Goal: Information Seeking & Learning: Learn about a topic

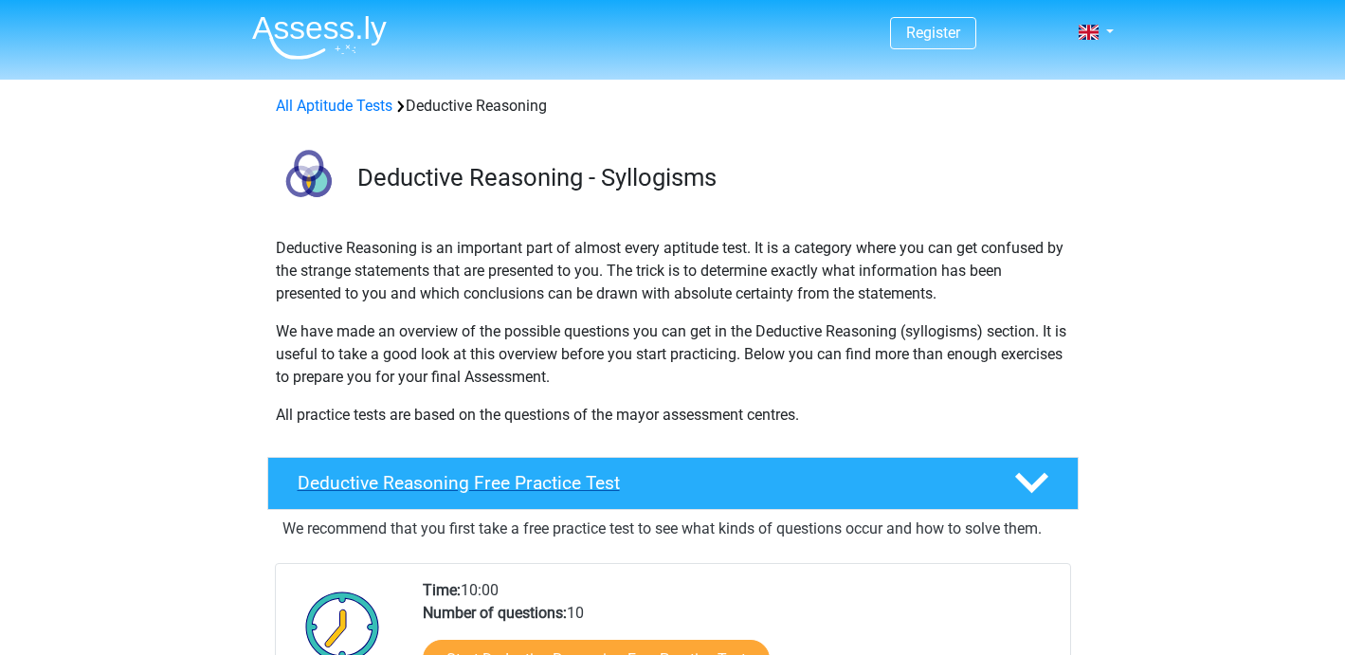
click at [648, 480] on h4 "Deductive Reasoning Free Practice Test" at bounding box center [641, 483] width 686 height 22
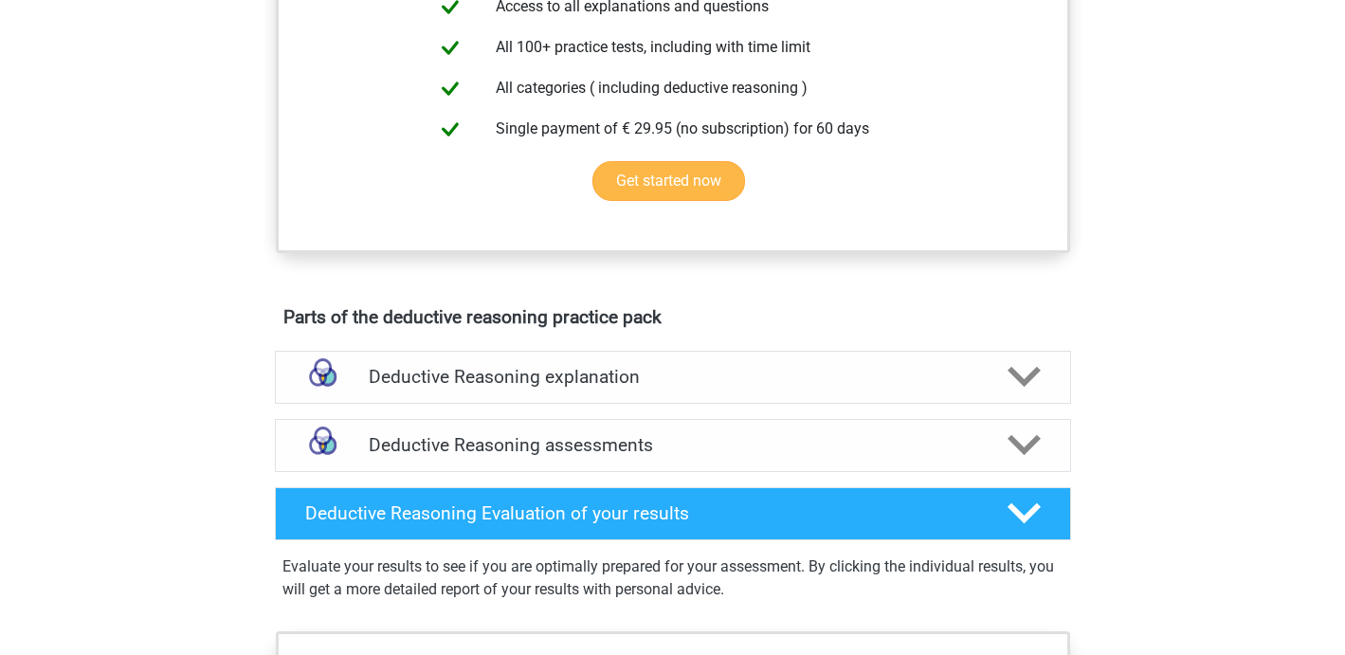
scroll to position [805, 0]
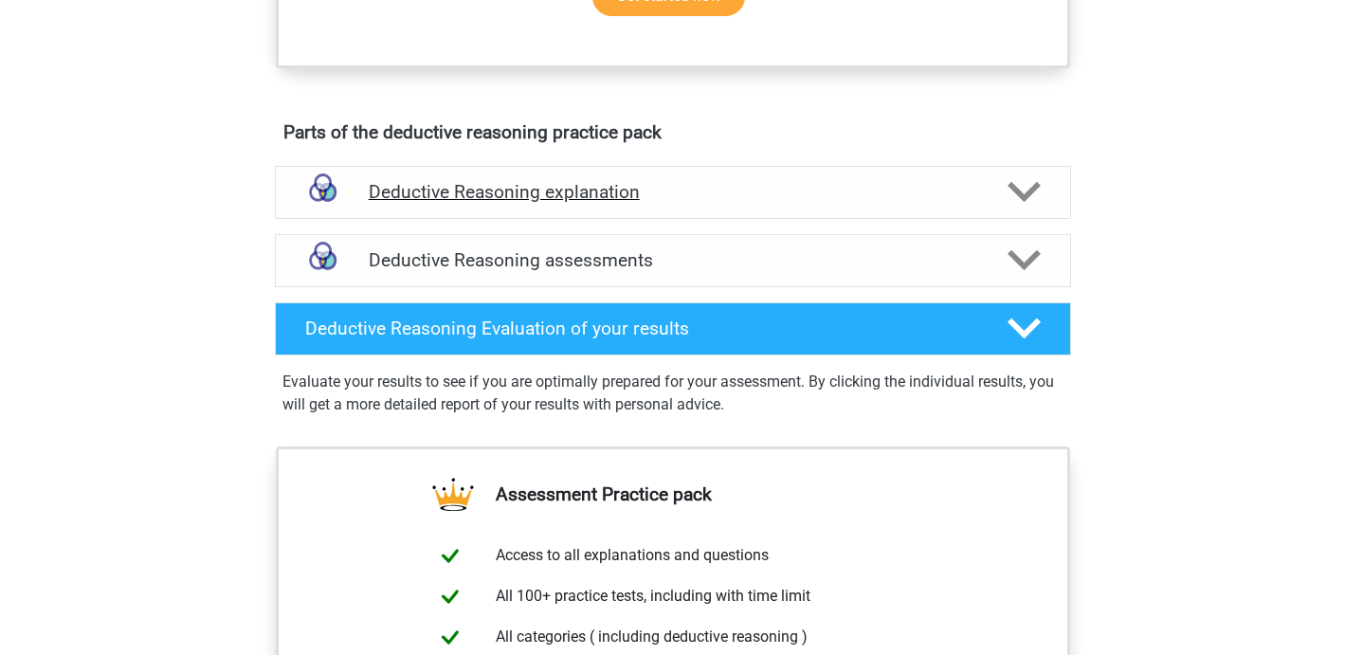
click at [741, 192] on h4 "Deductive Reasoning explanation" at bounding box center [673, 192] width 609 height 22
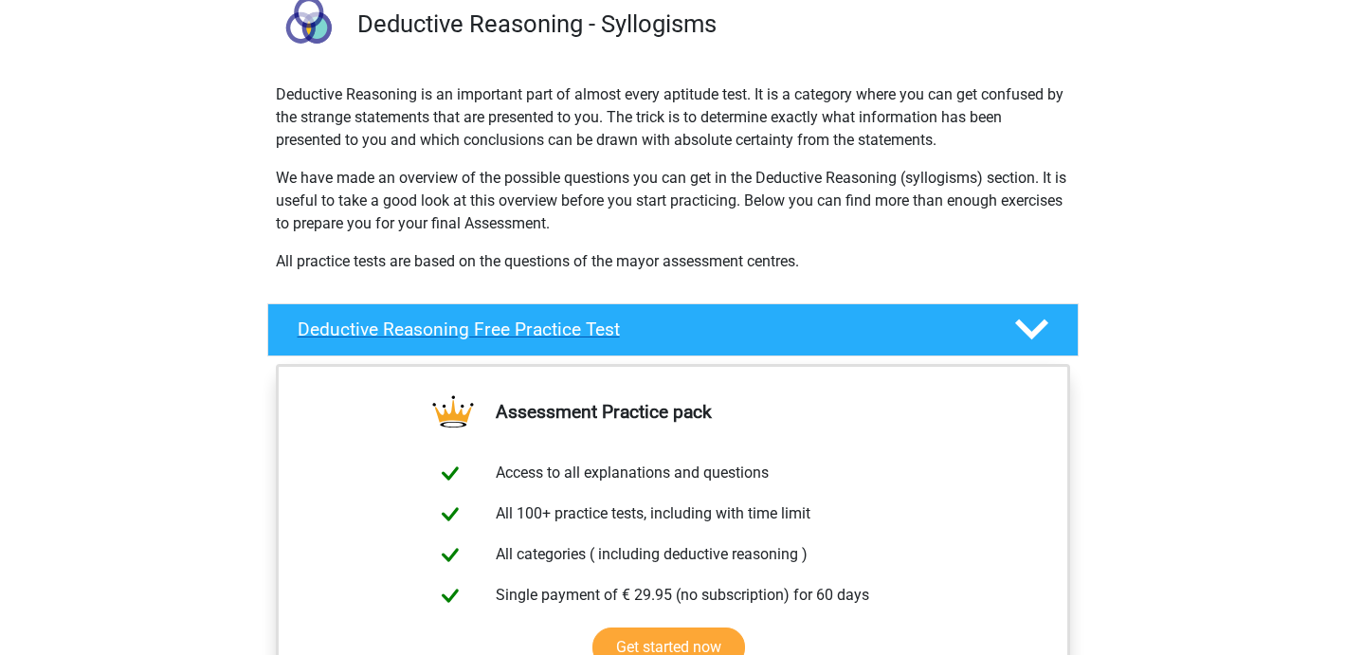
scroll to position [161, 0]
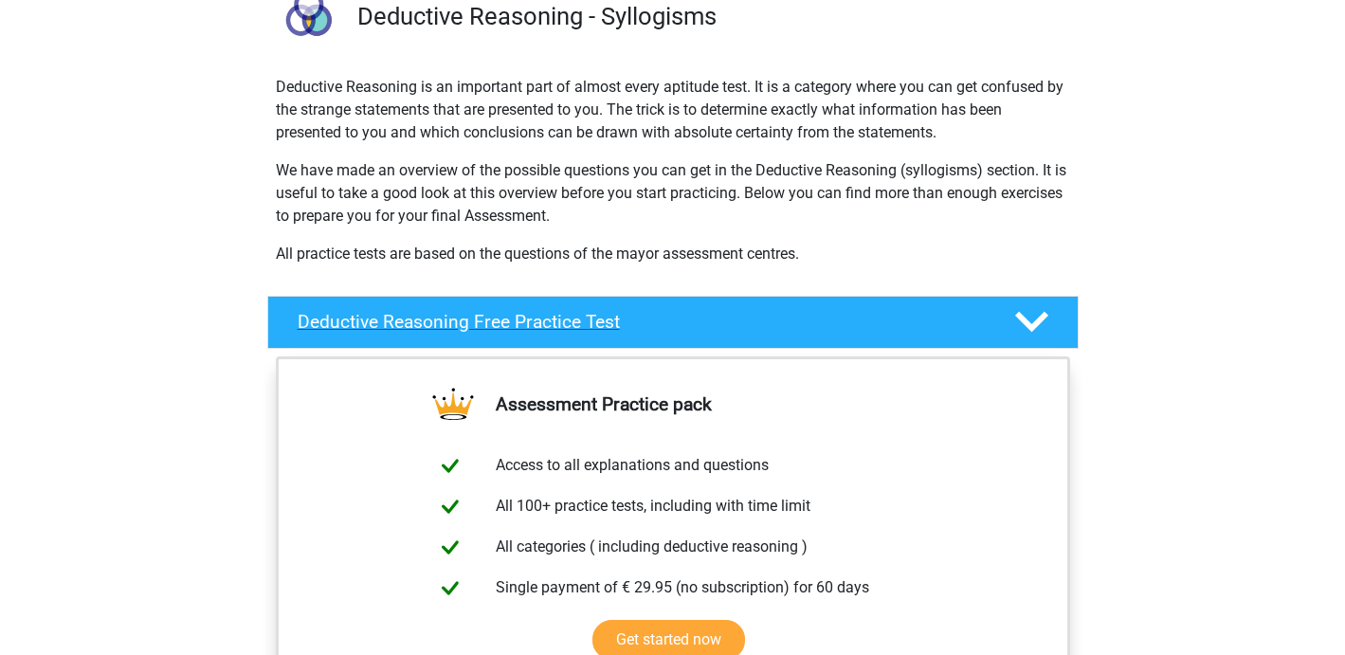
click at [545, 306] on div "Deductive Reasoning Free Practice Test" at bounding box center [673, 322] width 812 height 53
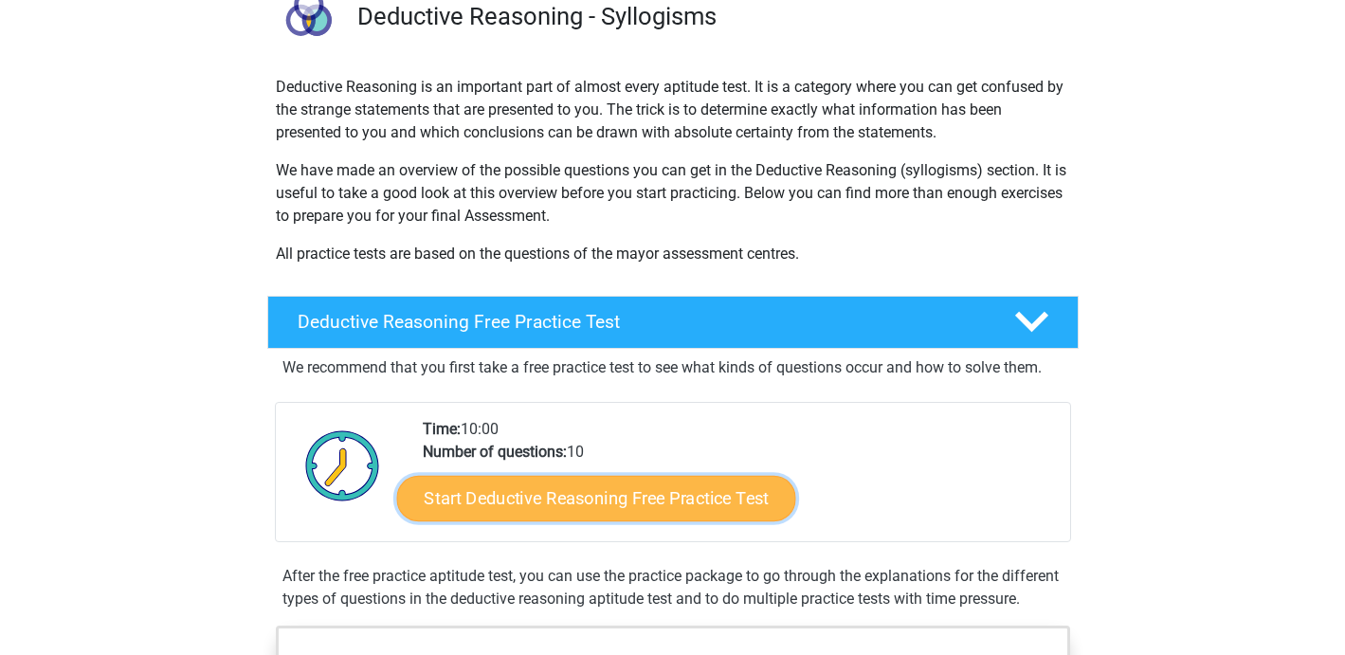
click at [623, 490] on link "Start Deductive Reasoning Free Practice Test" at bounding box center [595, 498] width 399 height 46
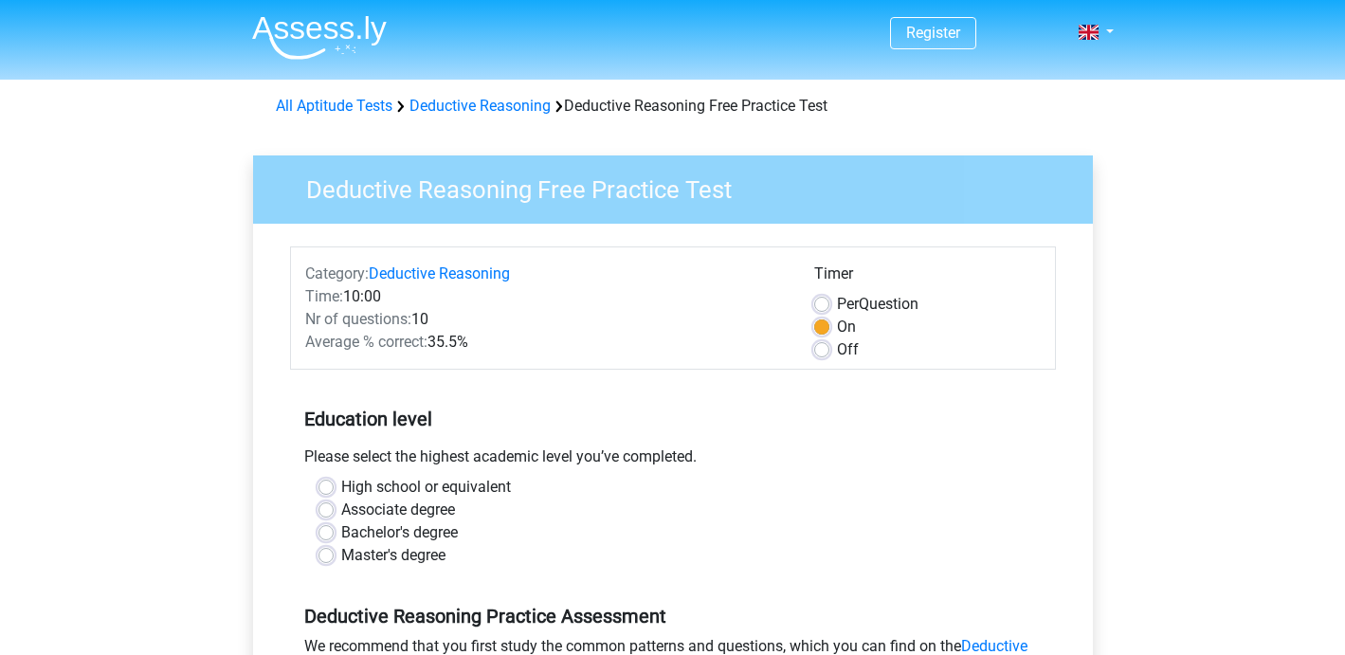
click at [341, 491] on label "High school or equivalent" at bounding box center [426, 487] width 170 height 23
click at [327, 491] on input "High school or equivalent" at bounding box center [326, 485] width 15 height 19
radio input "true"
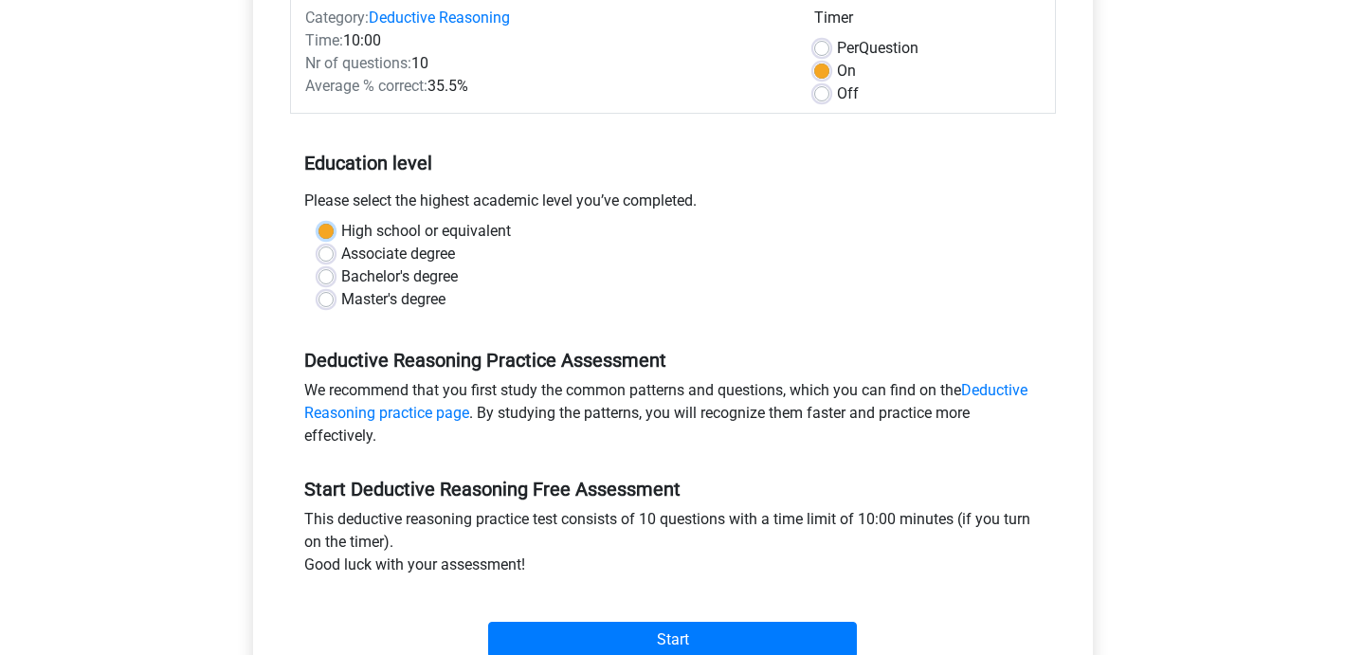
scroll to position [420, 0]
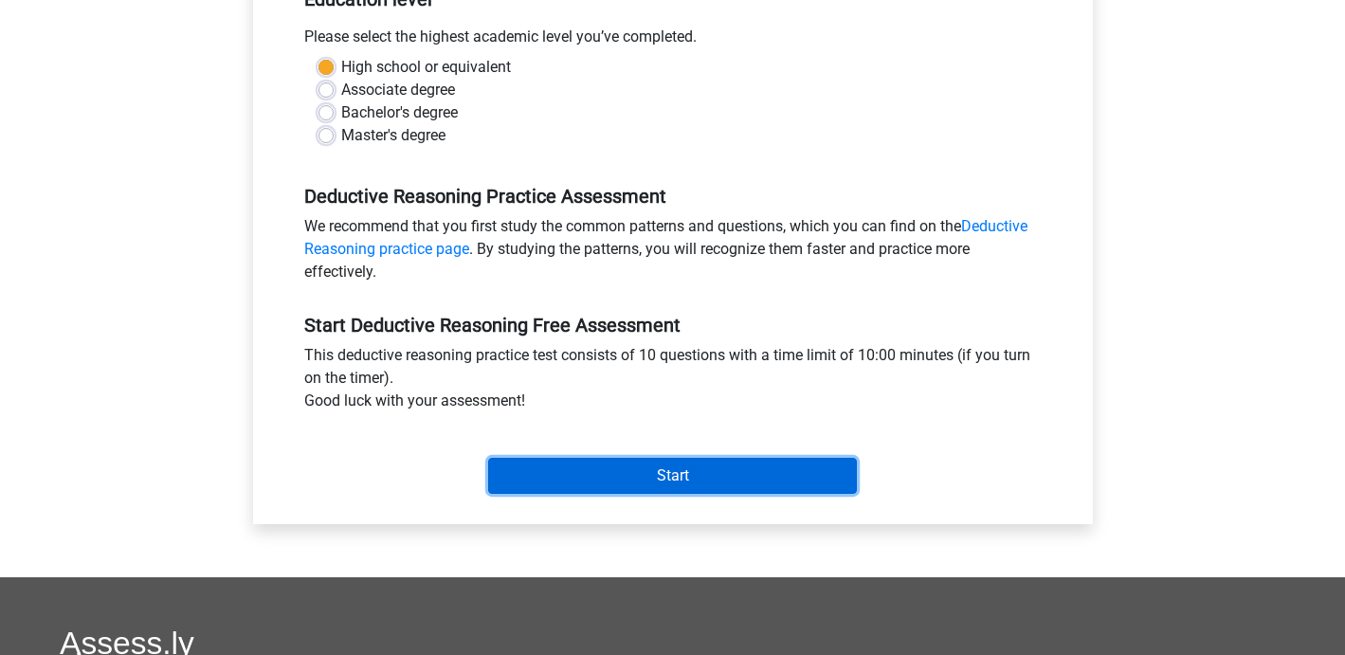
click at [691, 471] on input "Start" at bounding box center [672, 476] width 369 height 36
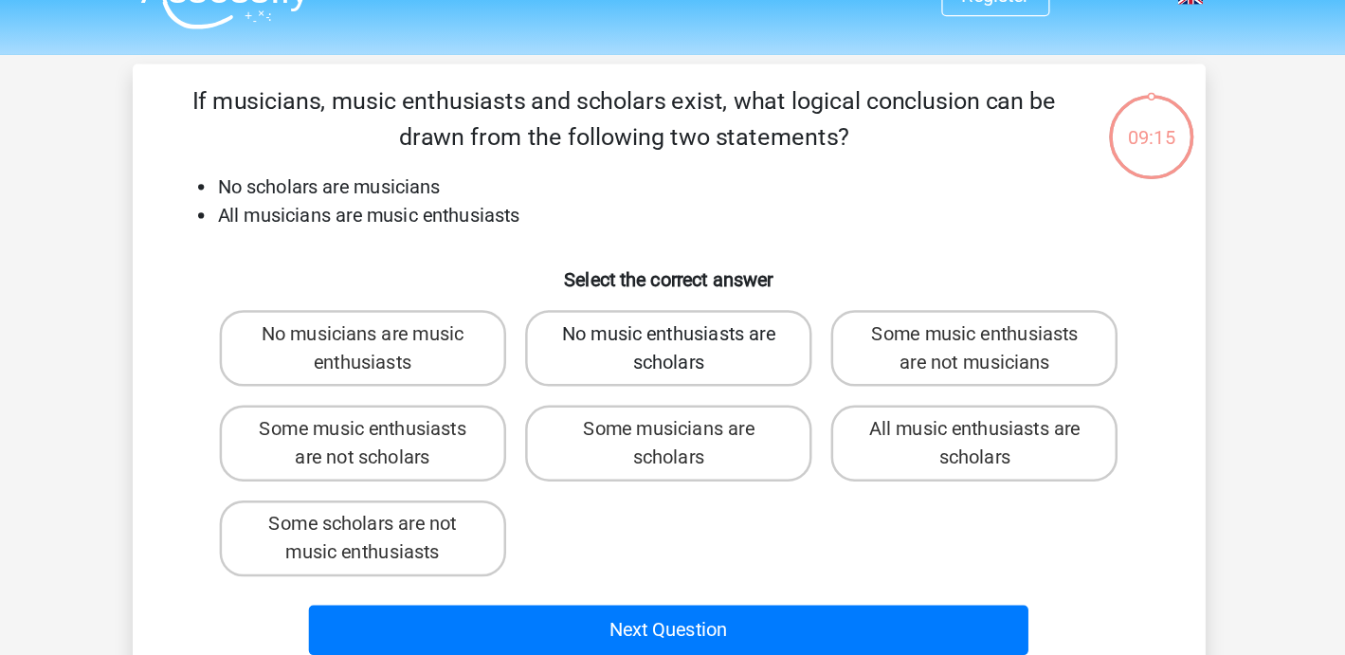
click at [679, 336] on label "No music enthusiasts are scholars" at bounding box center [672, 313] width 228 height 61
click at [679, 315] on input "No music enthusiasts are scholars" at bounding box center [678, 308] width 12 height 12
radio input "true"
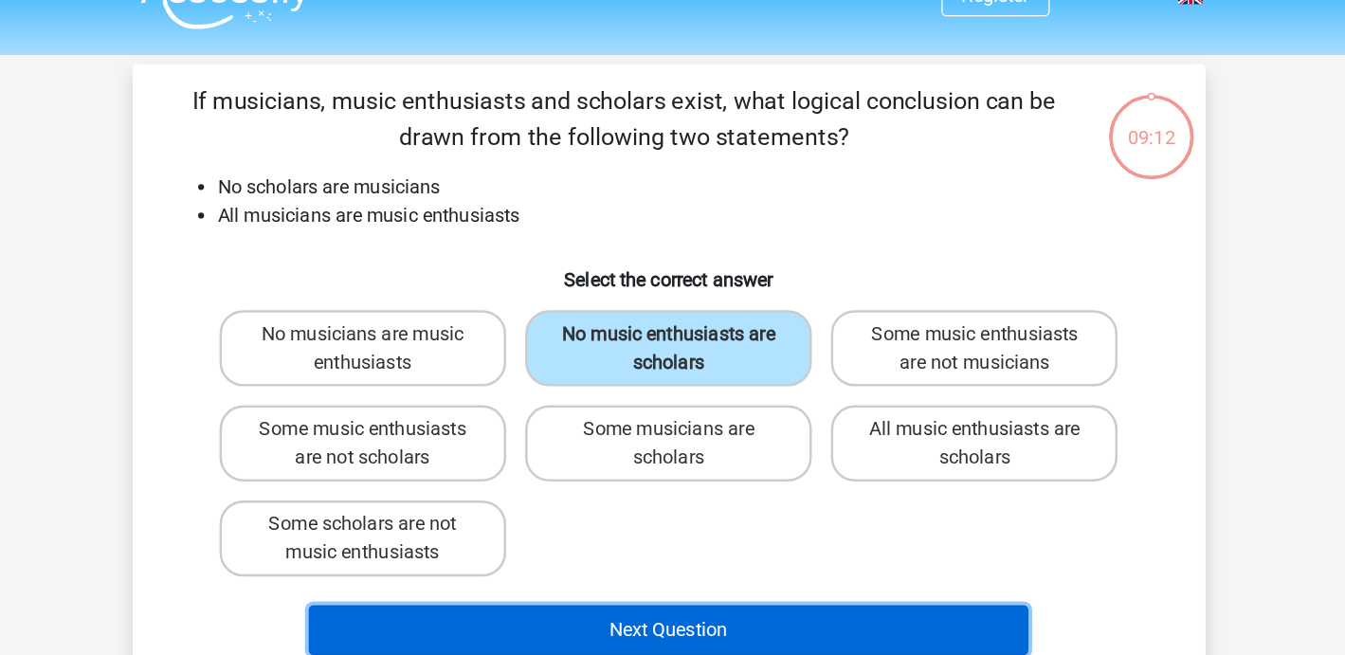
click at [718, 532] on button "Next Question" at bounding box center [673, 539] width 574 height 40
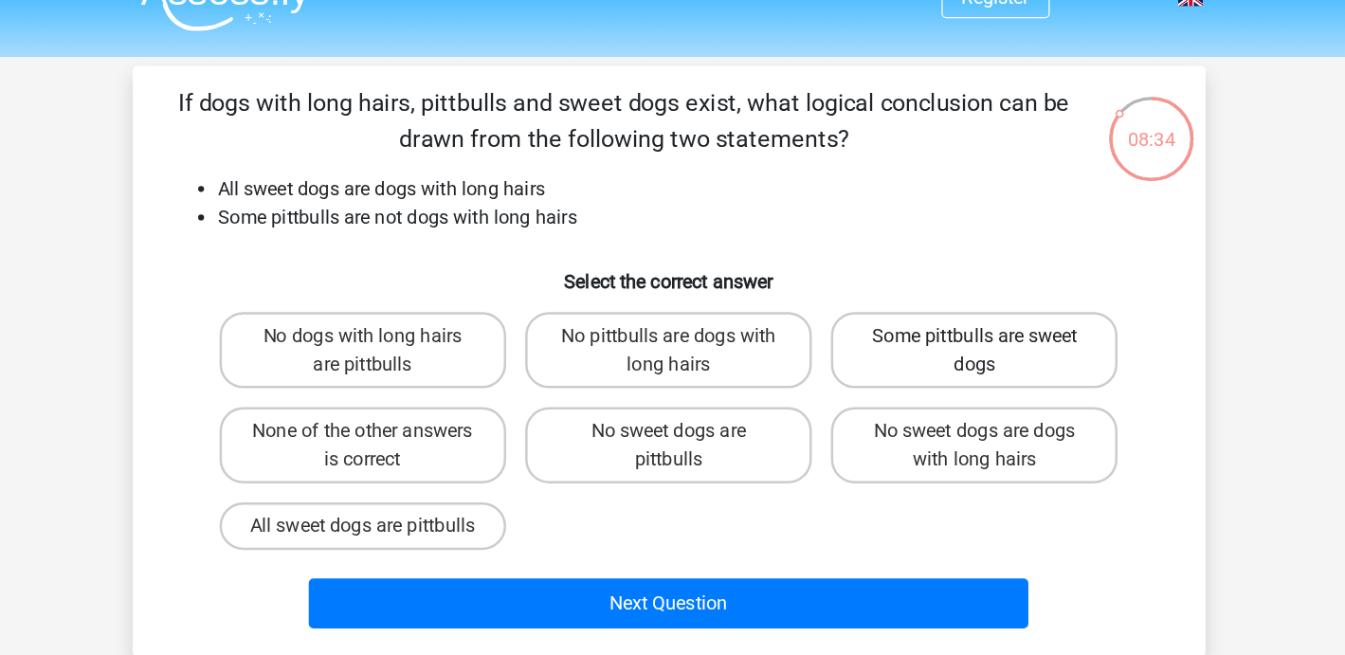
click at [884, 324] on label "Some pittbulls are sweet dogs" at bounding box center [916, 313] width 228 height 61
click at [917, 315] on input "Some pittbulls are sweet dogs" at bounding box center [923, 308] width 12 height 12
radio input "true"
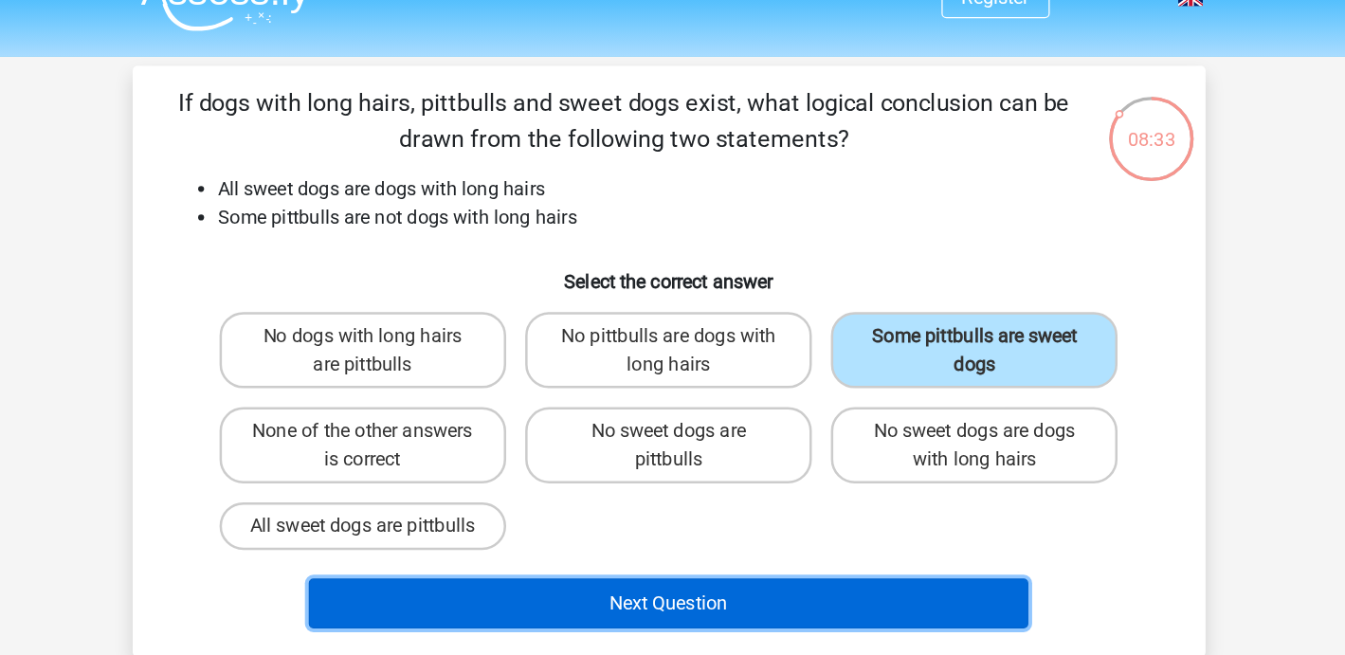
click at [796, 520] on button "Next Question" at bounding box center [673, 516] width 574 height 40
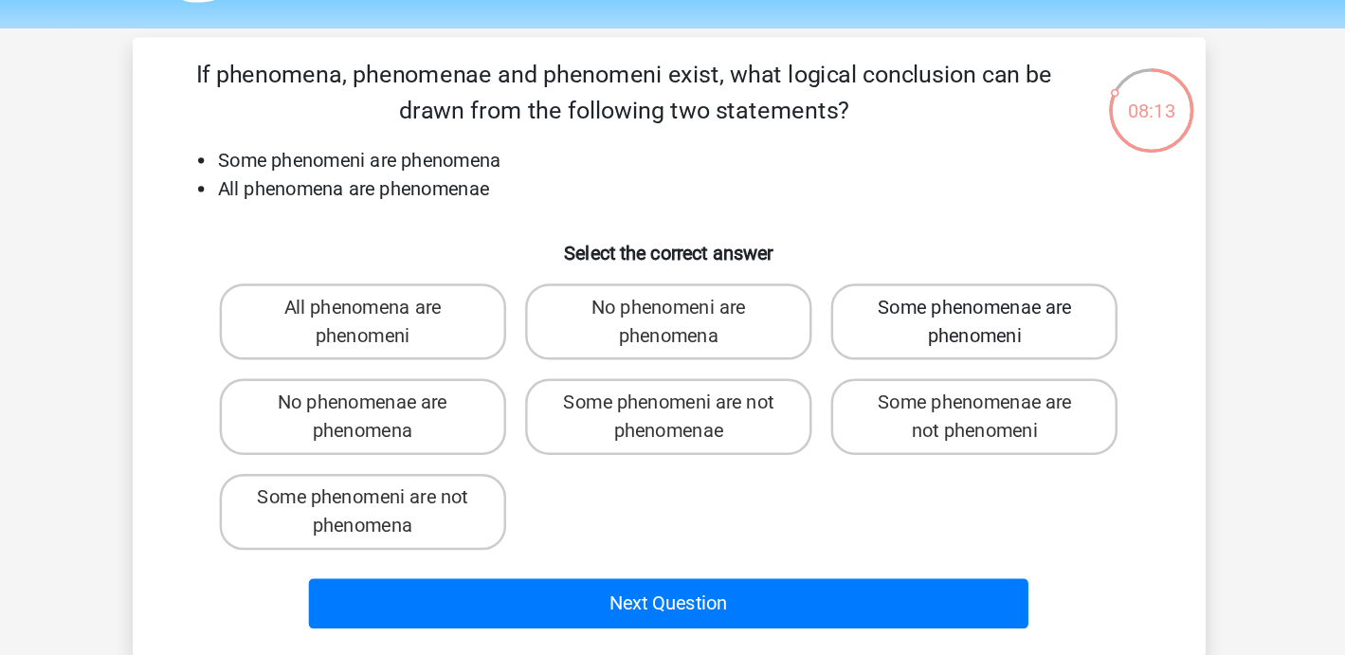
click at [939, 322] on label "Some phenomenae are phenomeni" at bounding box center [916, 313] width 228 height 61
click at [929, 315] on input "Some phenomenae are phenomeni" at bounding box center [923, 308] width 12 height 12
radio input "true"
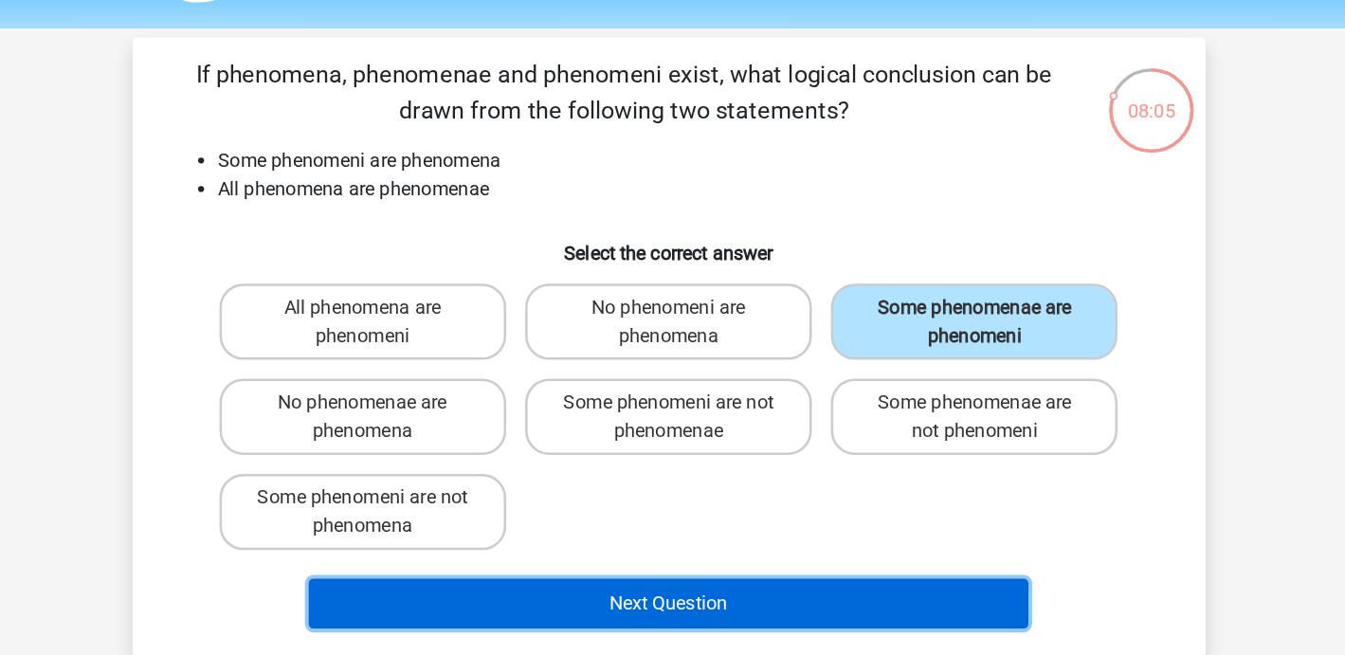
click at [725, 528] on button "Next Question" at bounding box center [673, 539] width 574 height 40
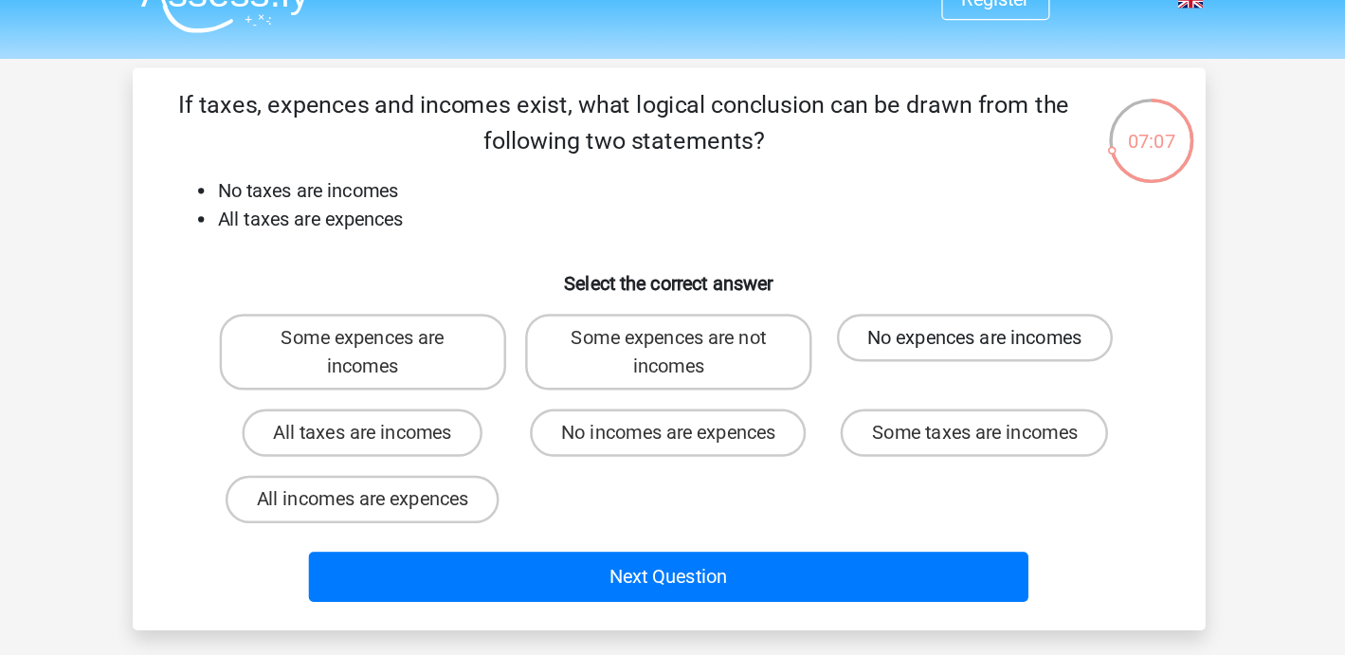
click at [978, 309] on label "No expences are incomes" at bounding box center [917, 302] width 220 height 38
click at [929, 309] on input "No expences are incomes" at bounding box center [923, 308] width 12 height 12
radio input "true"
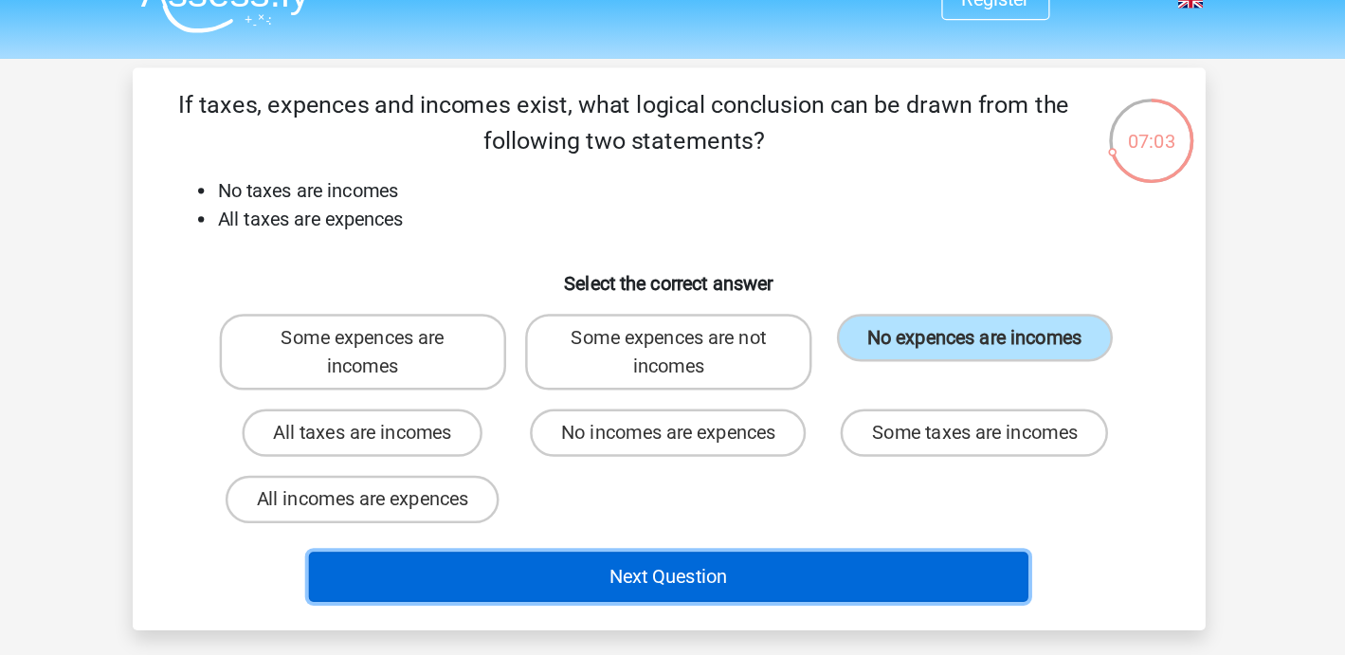
click at [801, 498] on button "Next Question" at bounding box center [673, 493] width 574 height 40
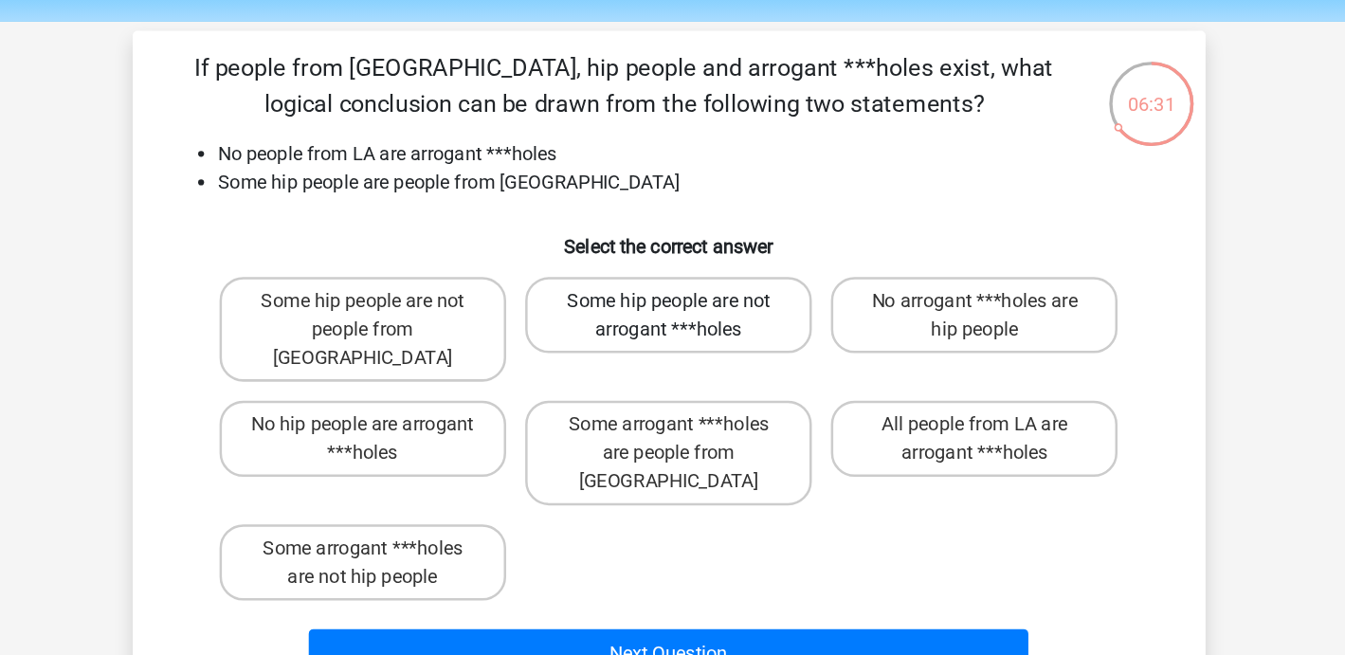
click at [699, 330] on label "Some hip people are not arrogant ***holes" at bounding box center [672, 313] width 228 height 61
click at [684, 315] on input "Some hip people are not arrogant ***holes" at bounding box center [678, 308] width 12 height 12
radio input "true"
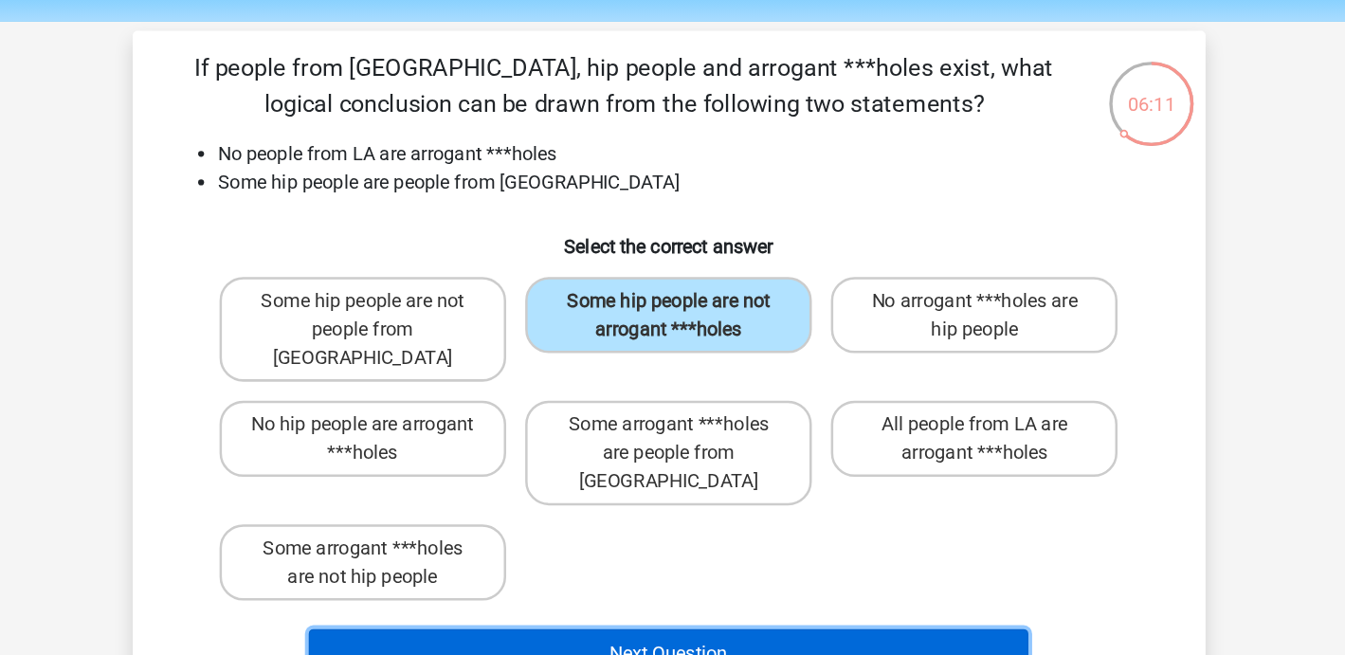
click at [701, 564] on button "Next Question" at bounding box center [673, 584] width 574 height 40
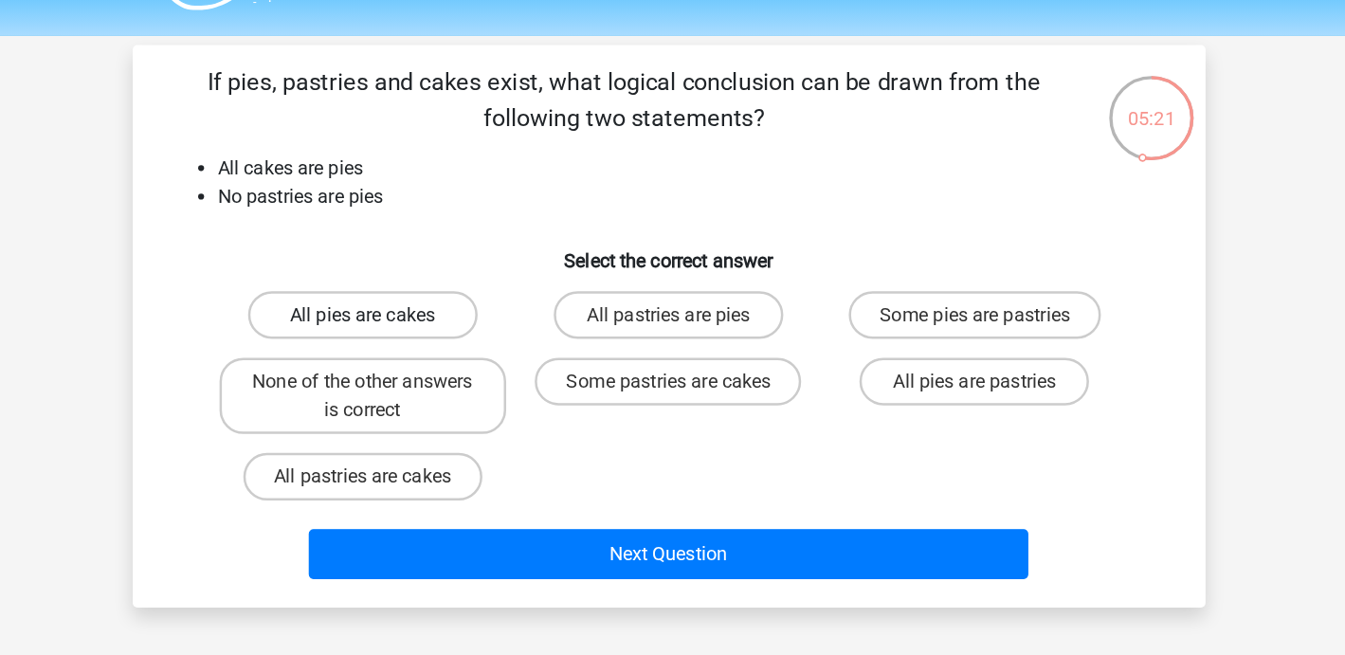
click at [417, 315] on label "All pies are cakes" at bounding box center [428, 302] width 183 height 38
click at [429, 315] on input "All pies are cakes" at bounding box center [435, 308] width 12 height 12
radio input "true"
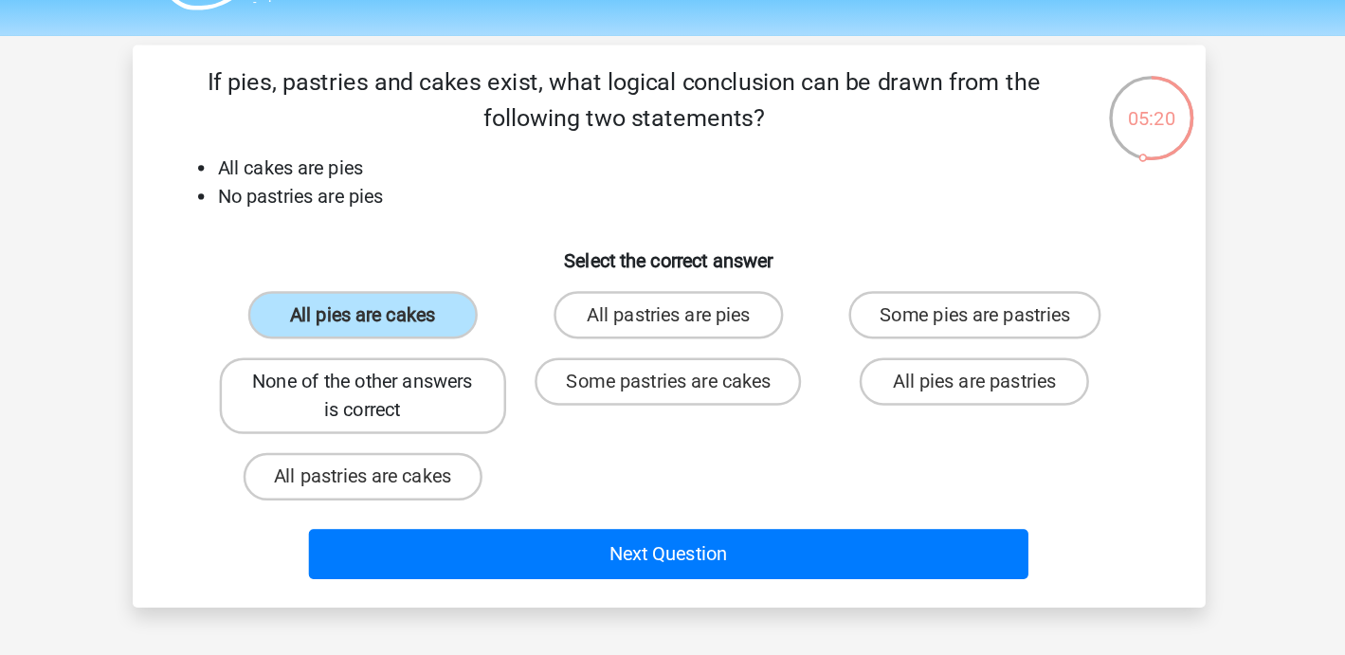
click at [427, 352] on label "None of the other answers is correct" at bounding box center [429, 367] width 228 height 61
click at [429, 356] on input "None of the other answers is correct" at bounding box center [435, 362] width 12 height 12
radio input "true"
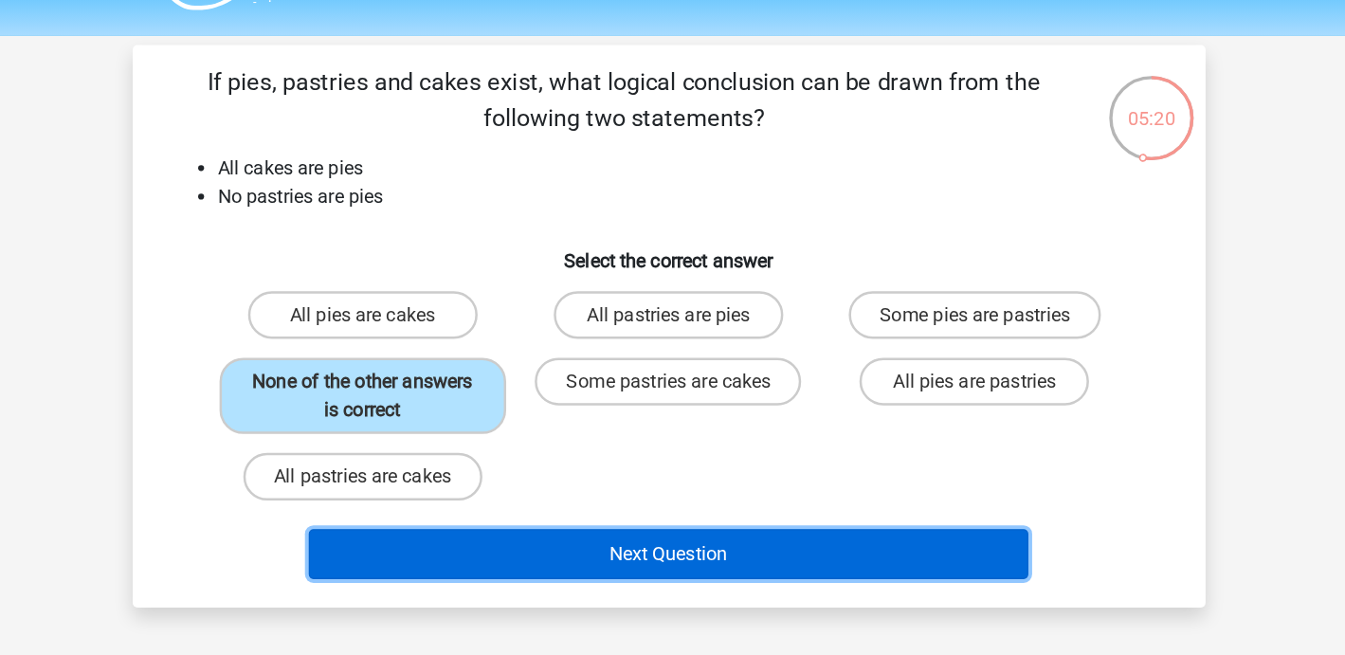
click at [665, 486] on button "Next Question" at bounding box center [673, 493] width 574 height 40
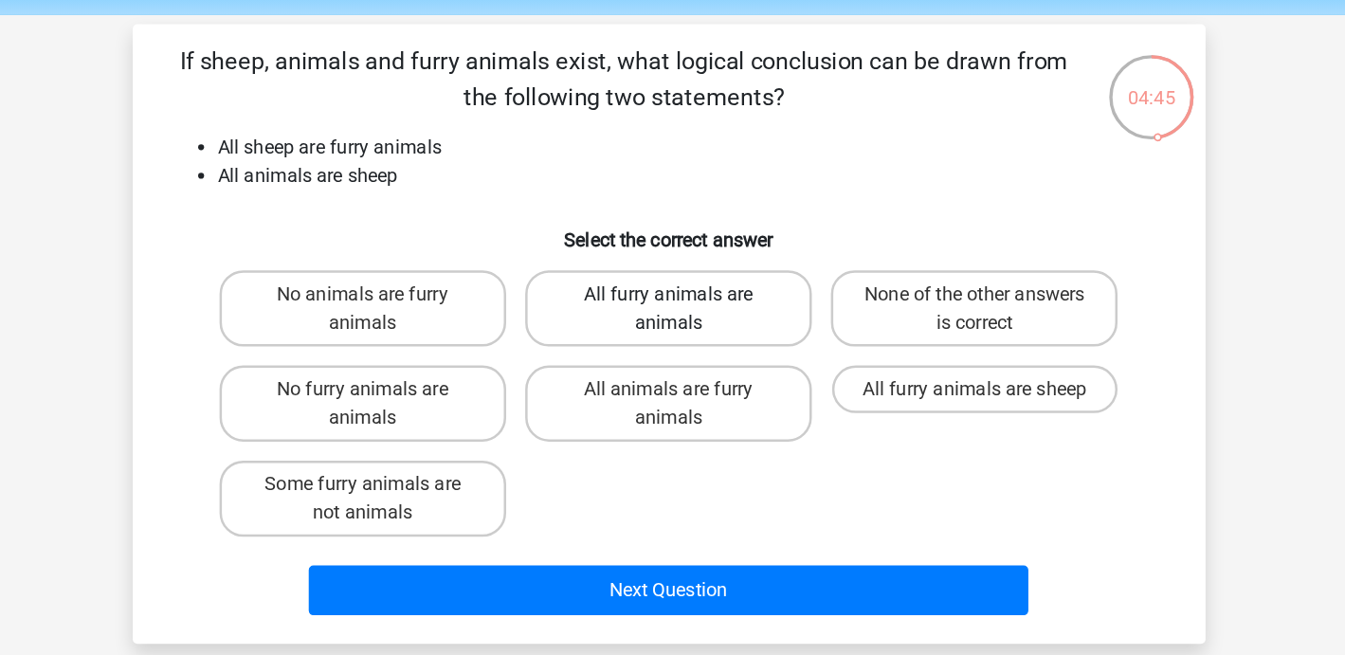
click at [714, 313] on label "All furry animals are animals" at bounding box center [672, 313] width 228 height 61
click at [684, 313] on input "All furry animals are animals" at bounding box center [678, 308] width 12 height 12
radio input "true"
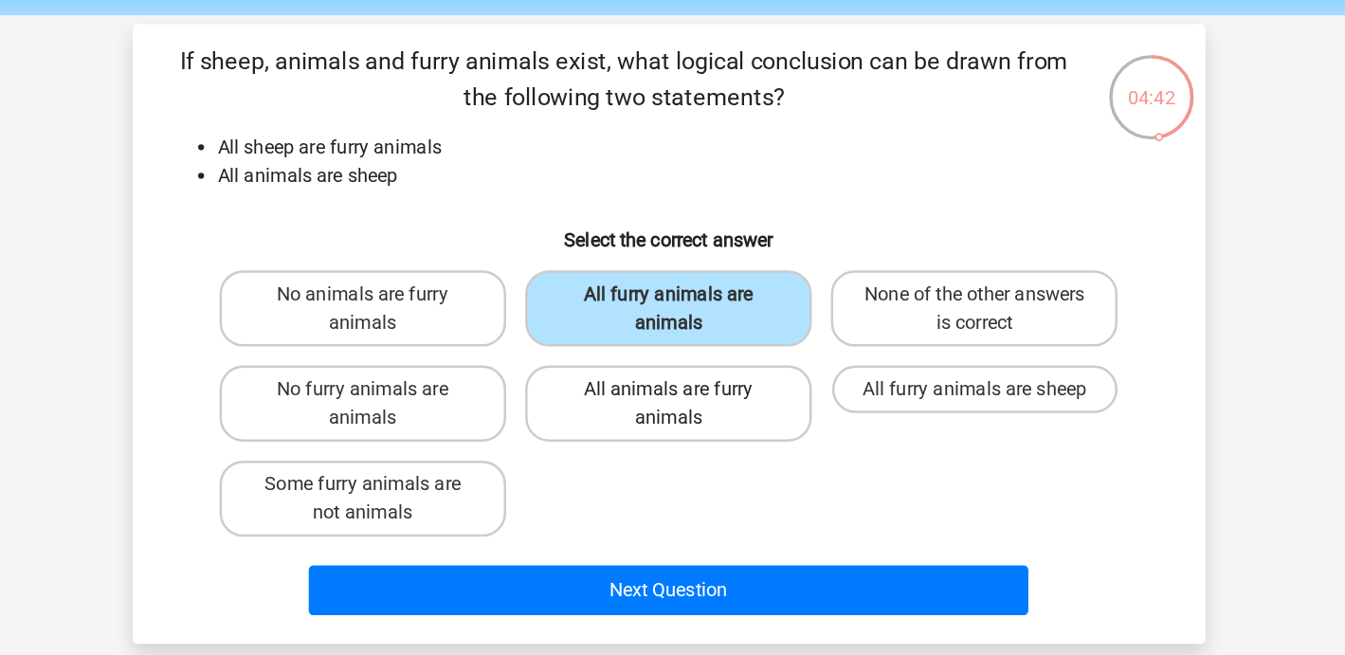
click at [655, 392] on label "All animals are furry animals" at bounding box center [672, 389] width 228 height 61
click at [672, 391] on input "All animals are furry animals" at bounding box center [678, 384] width 12 height 12
radio input "true"
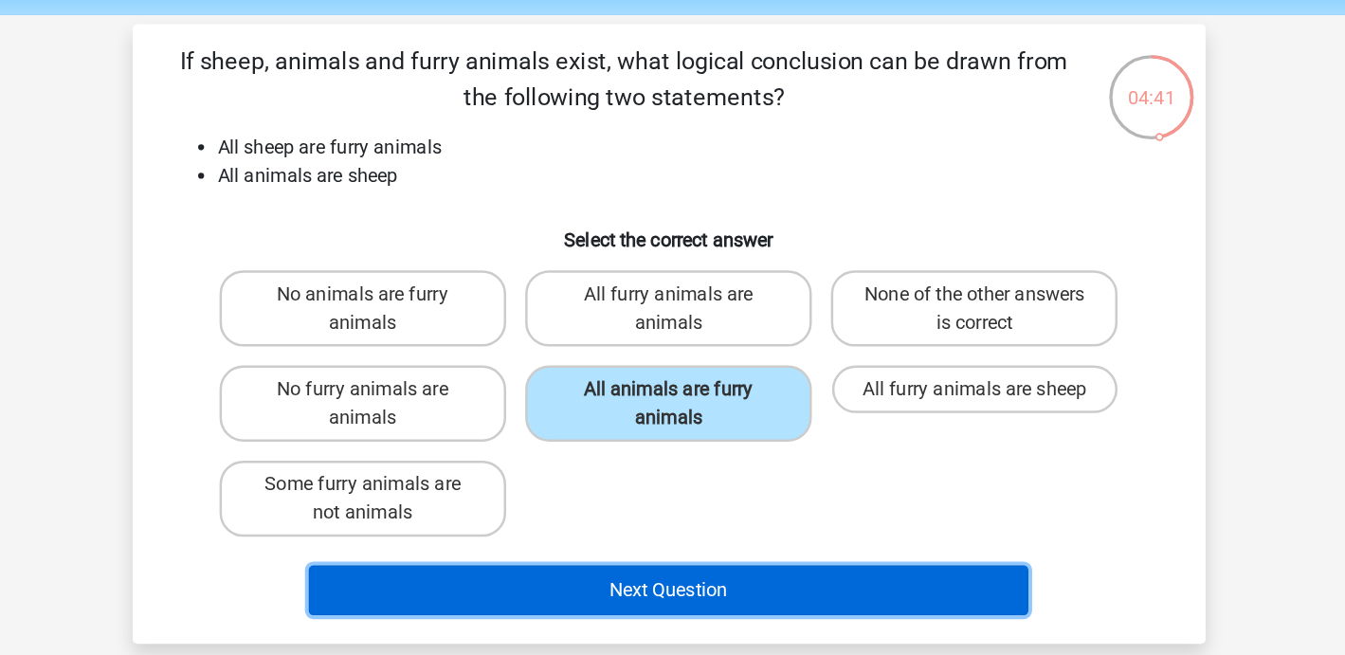
click at [720, 530] on button "Next Question" at bounding box center [673, 539] width 574 height 40
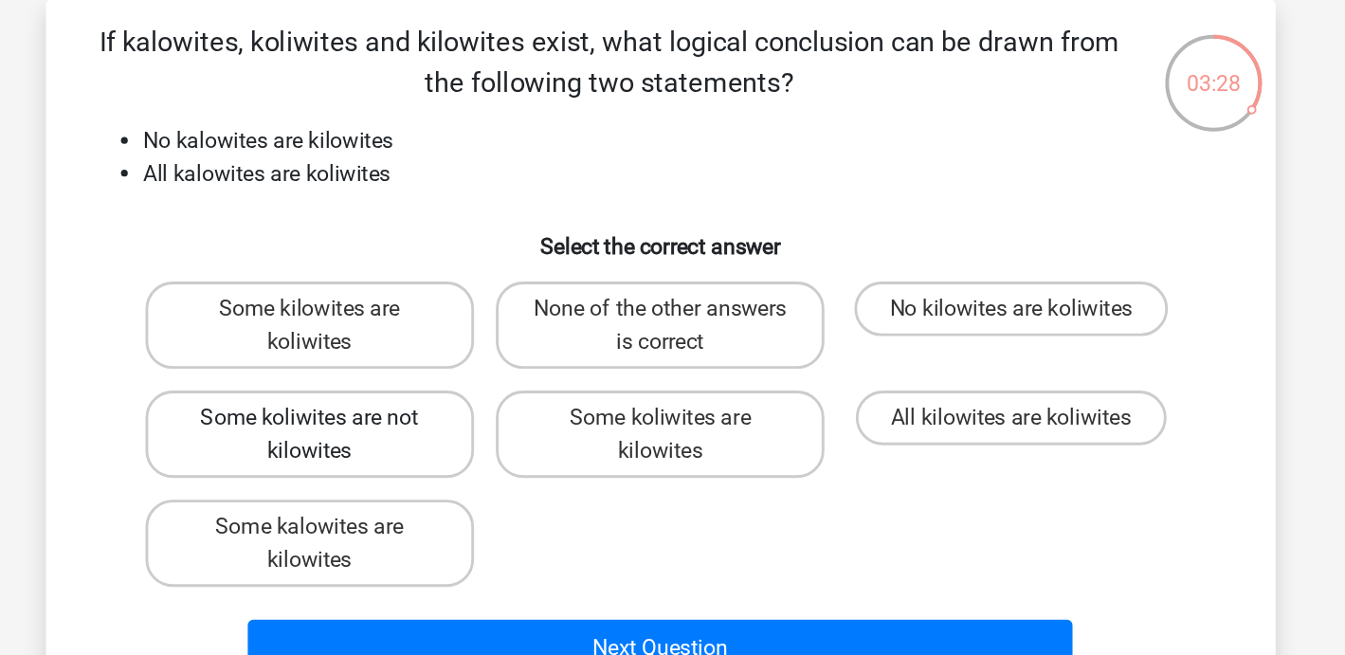
click at [463, 391] on label "Some koliwites are not kilowites" at bounding box center [429, 389] width 228 height 61
click at [441, 391] on input "Some koliwites are not kilowites" at bounding box center [435, 384] width 12 height 12
radio input "true"
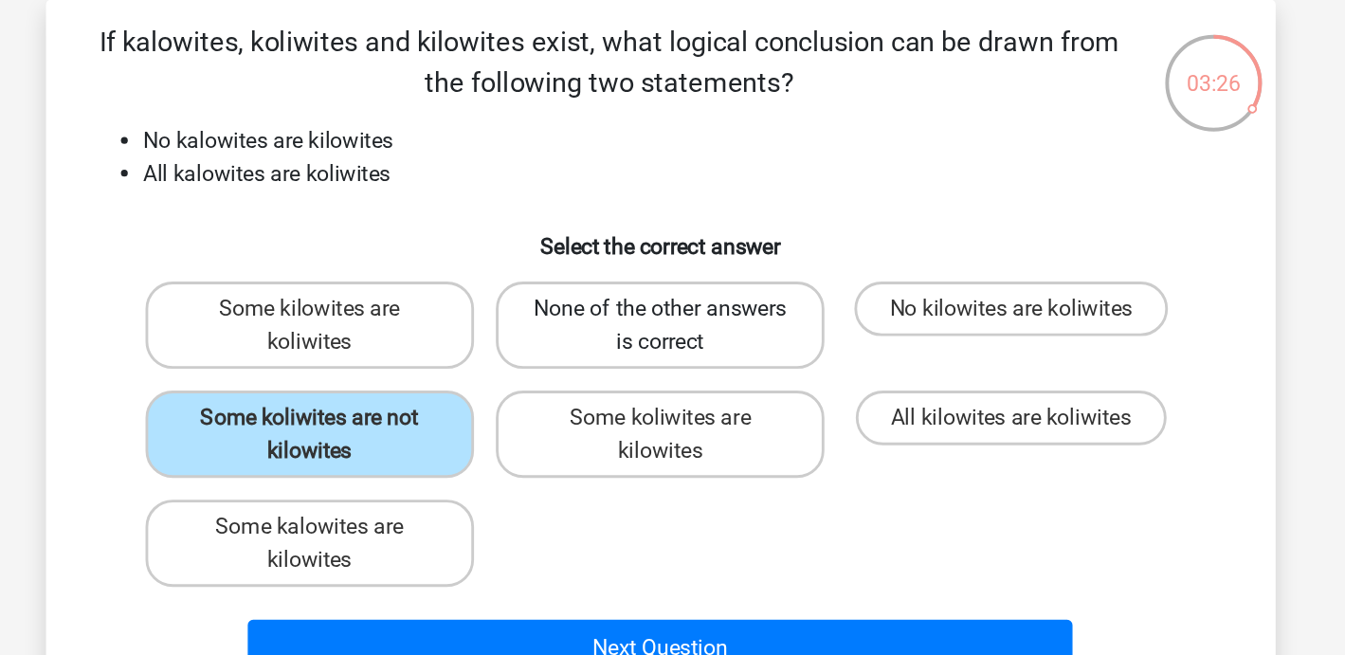
click at [646, 339] on label "None of the other answers is correct" at bounding box center [672, 313] width 228 height 61
click at [672, 315] on input "None of the other answers is correct" at bounding box center [678, 308] width 12 height 12
radio input "true"
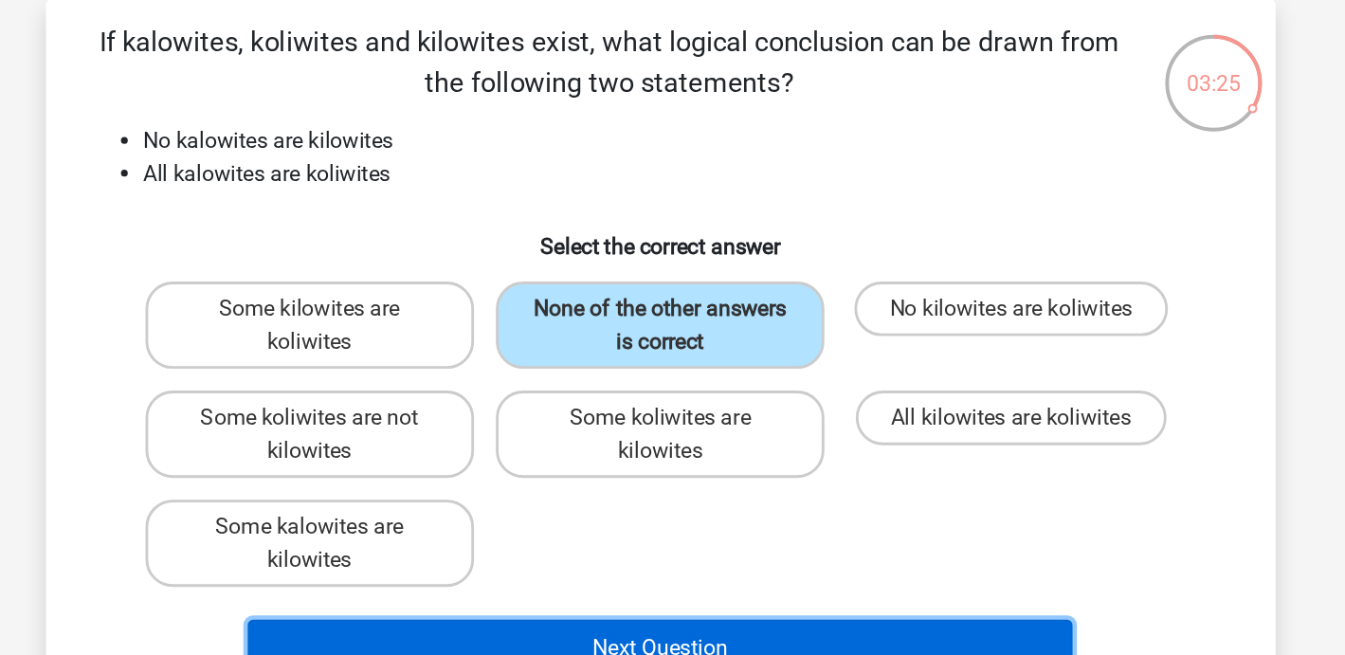
click at [671, 519] on button "Next Question" at bounding box center [673, 539] width 574 height 40
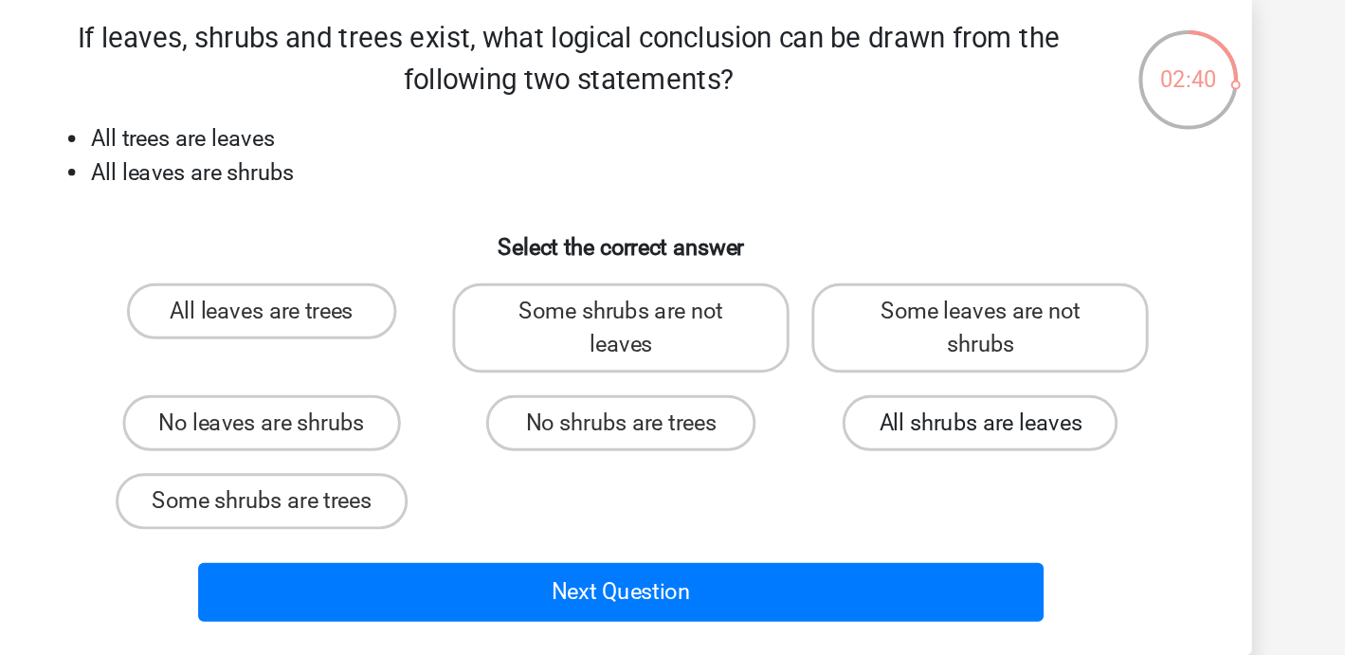
click at [910, 376] on label "All shrubs are leaves" at bounding box center [916, 378] width 187 height 38
click at [917, 378] on input "All shrubs are leaves" at bounding box center [923, 384] width 12 height 12
radio input "true"
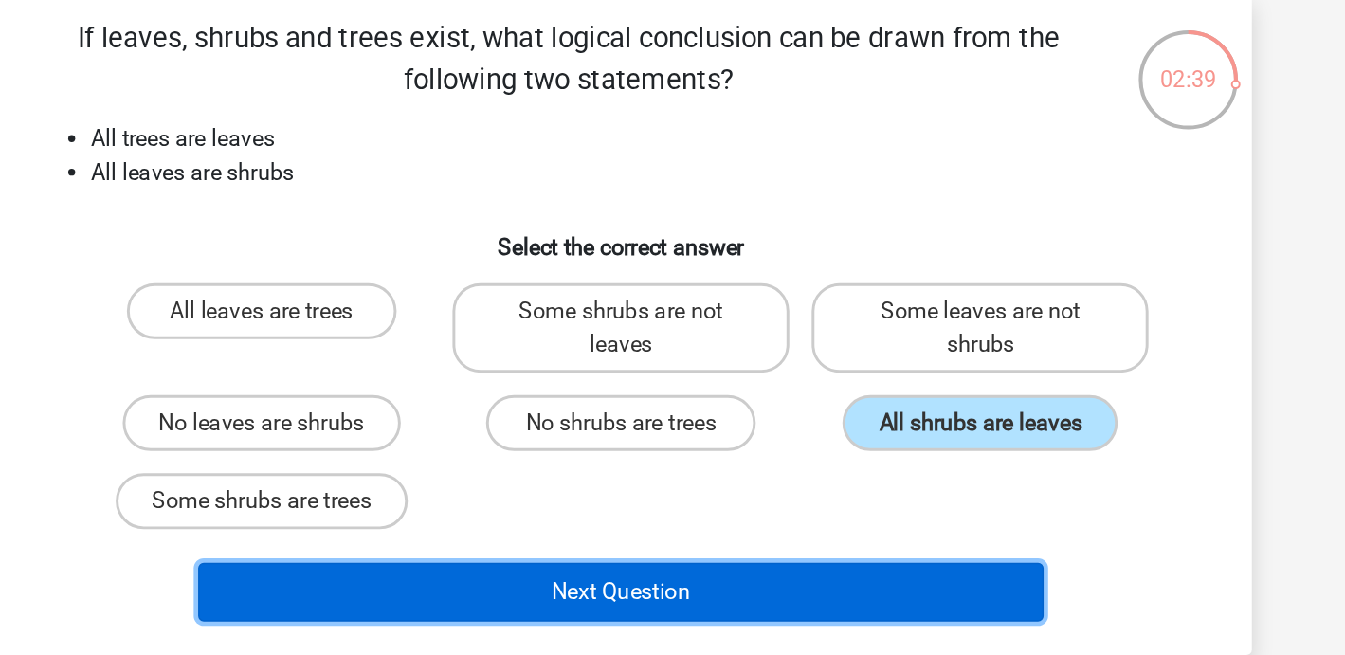
click at [818, 494] on button "Next Question" at bounding box center [673, 493] width 574 height 40
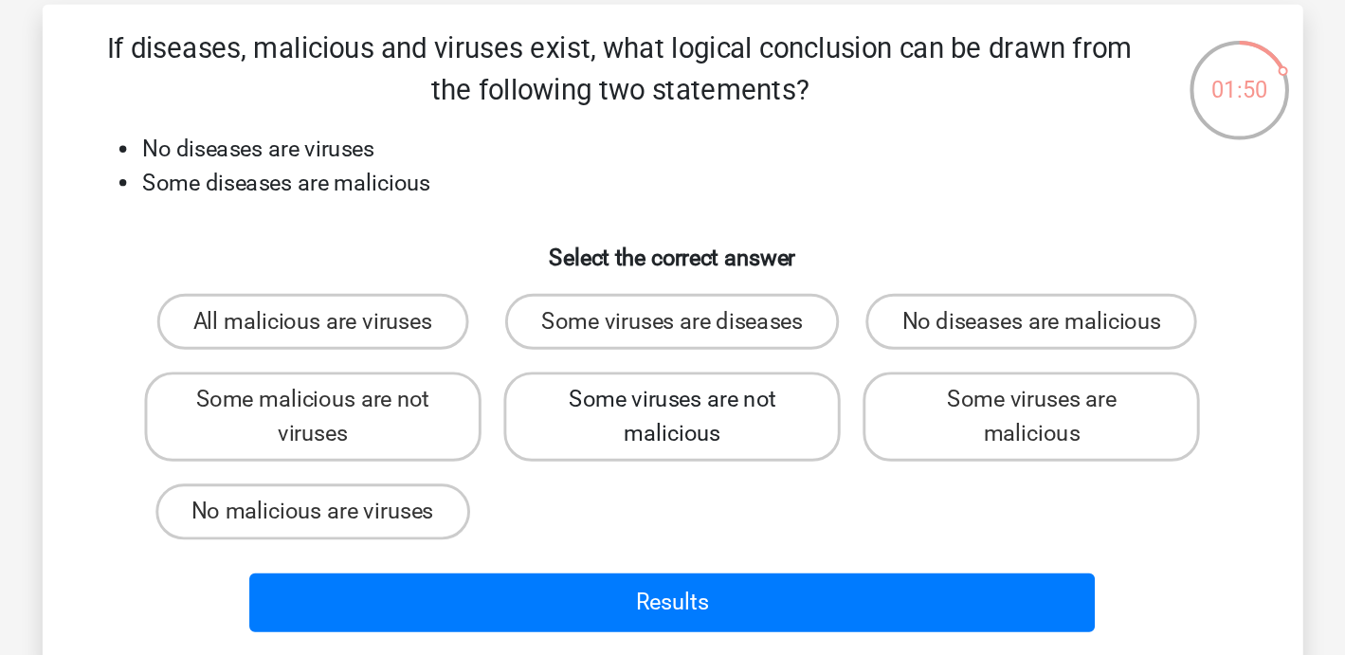
click at [743, 373] on label "Some viruses are not malicious" at bounding box center [672, 367] width 228 height 61
click at [684, 368] on input "Some viruses are not malicious" at bounding box center [678, 362] width 12 height 12
radio input "true"
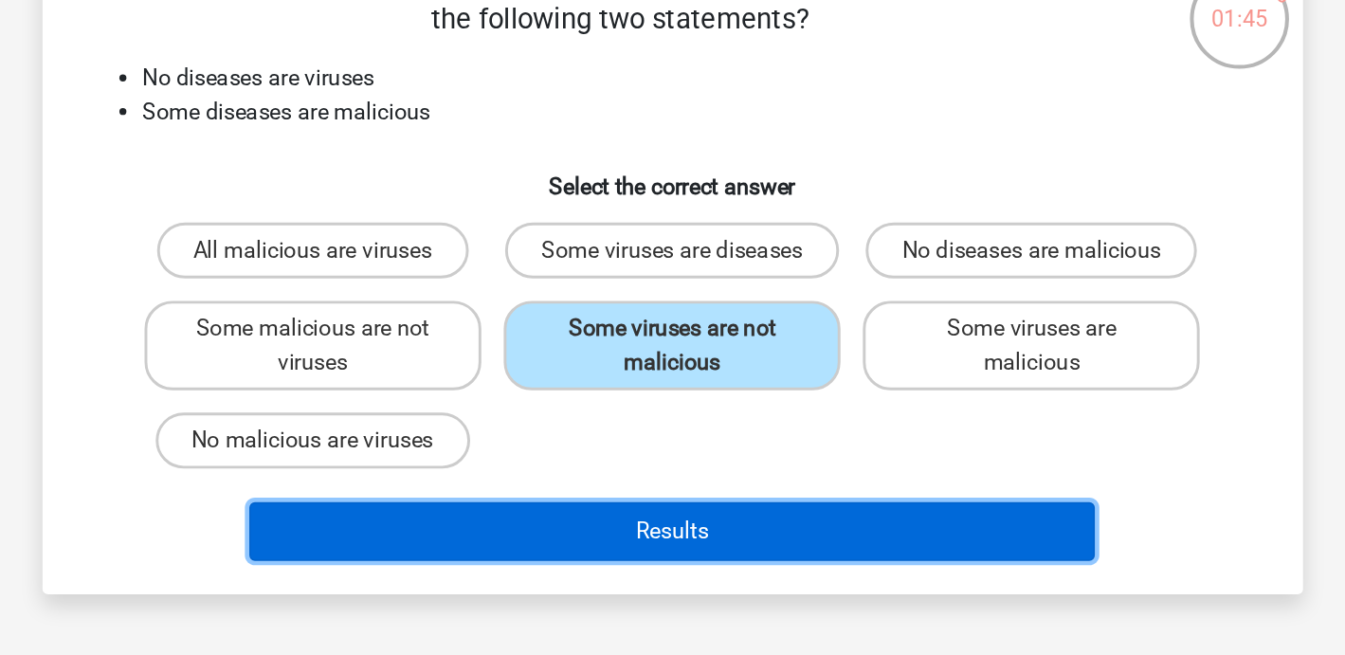
click at [740, 513] on button "Results" at bounding box center [673, 493] width 574 height 40
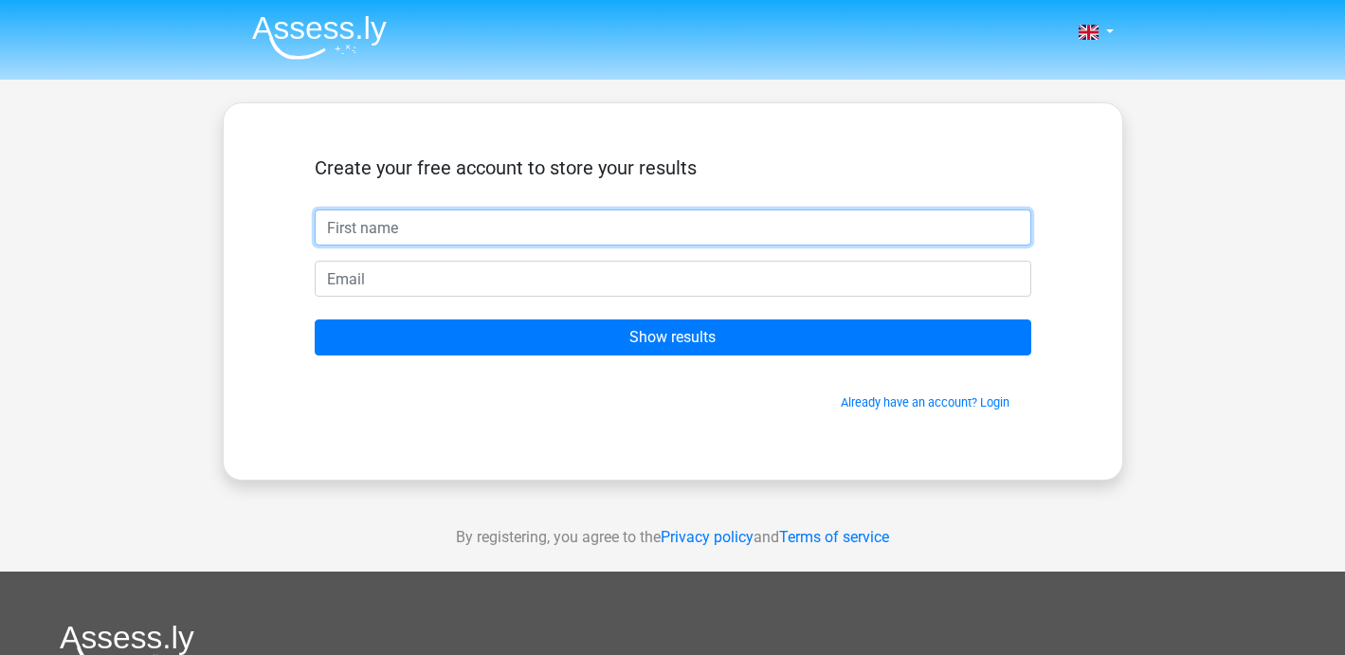
click at [701, 235] on input "text" at bounding box center [673, 228] width 717 height 36
type input "[PERSON_NAME]"
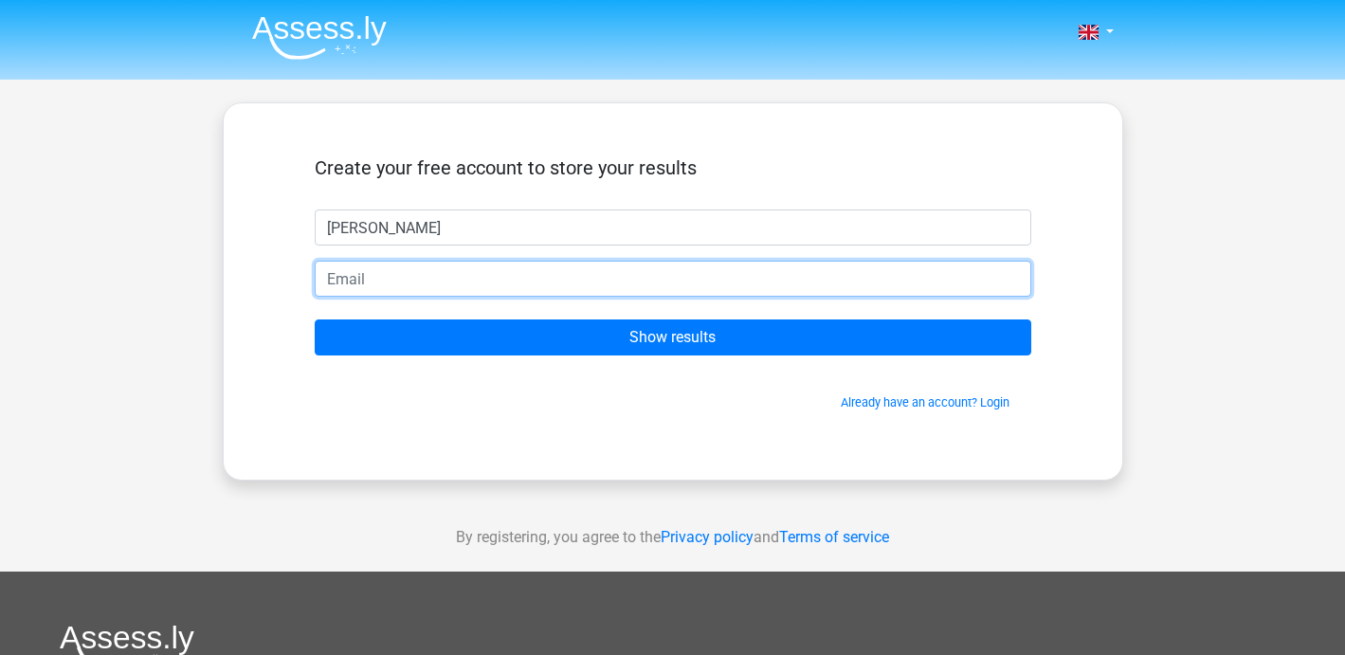
click at [499, 275] on input "email" at bounding box center [673, 279] width 717 height 36
type input "[EMAIL_ADDRESS][PERSON_NAME][DOMAIN_NAME]"
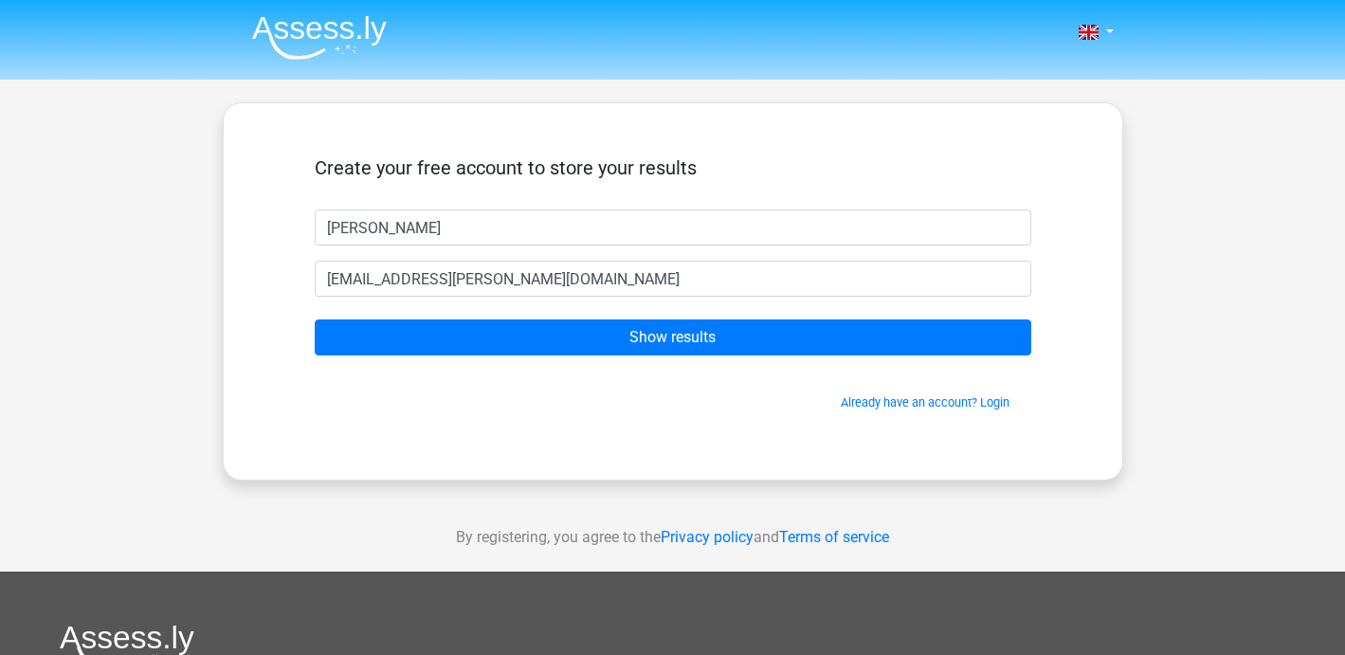
click at [510, 359] on form "Create your free account to store your results [PERSON_NAME] [EMAIL_ADDRESS][PE…" at bounding box center [673, 283] width 717 height 255
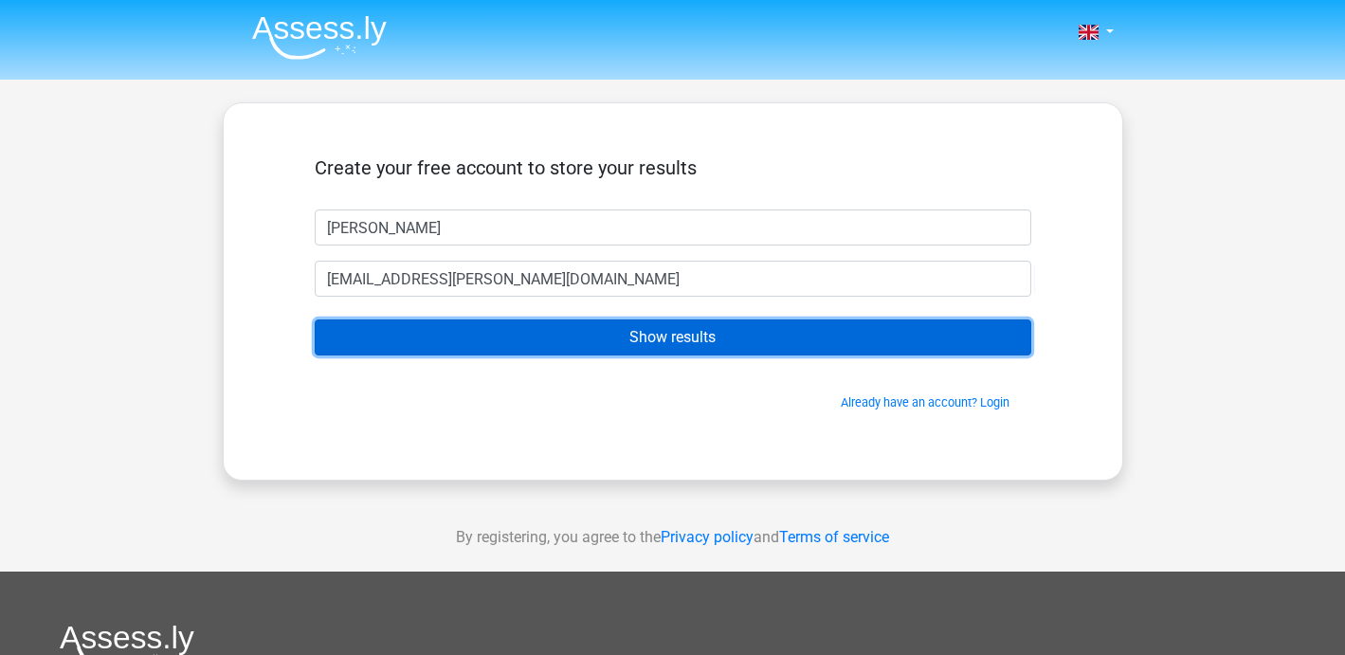
click at [517, 335] on input "Show results" at bounding box center [673, 337] width 717 height 36
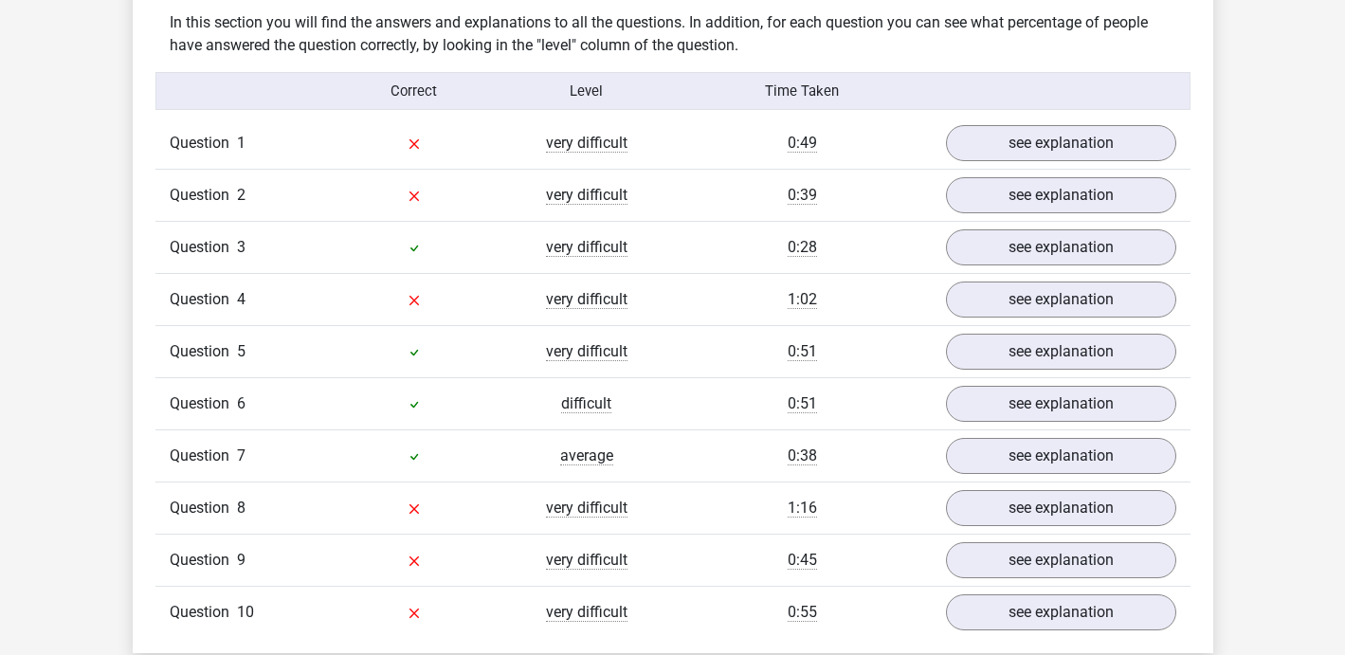
scroll to position [1454, 0]
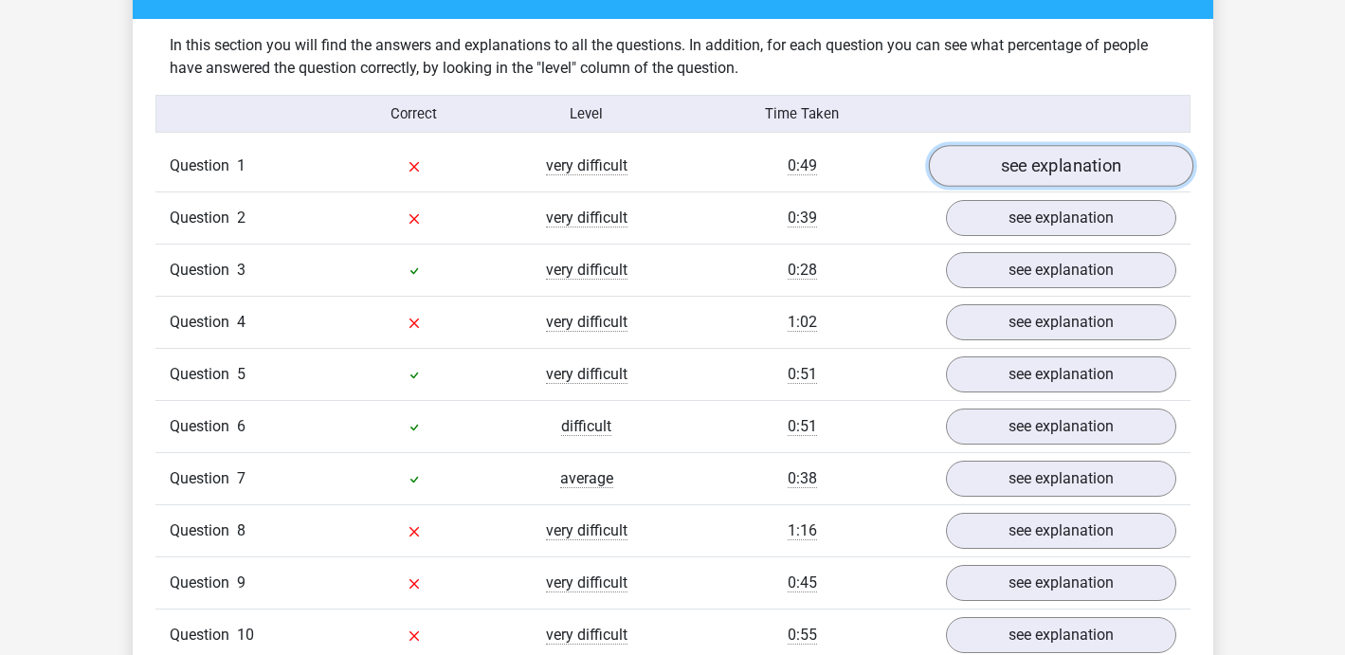
click at [1065, 161] on link "see explanation" at bounding box center [1060, 167] width 264 height 42
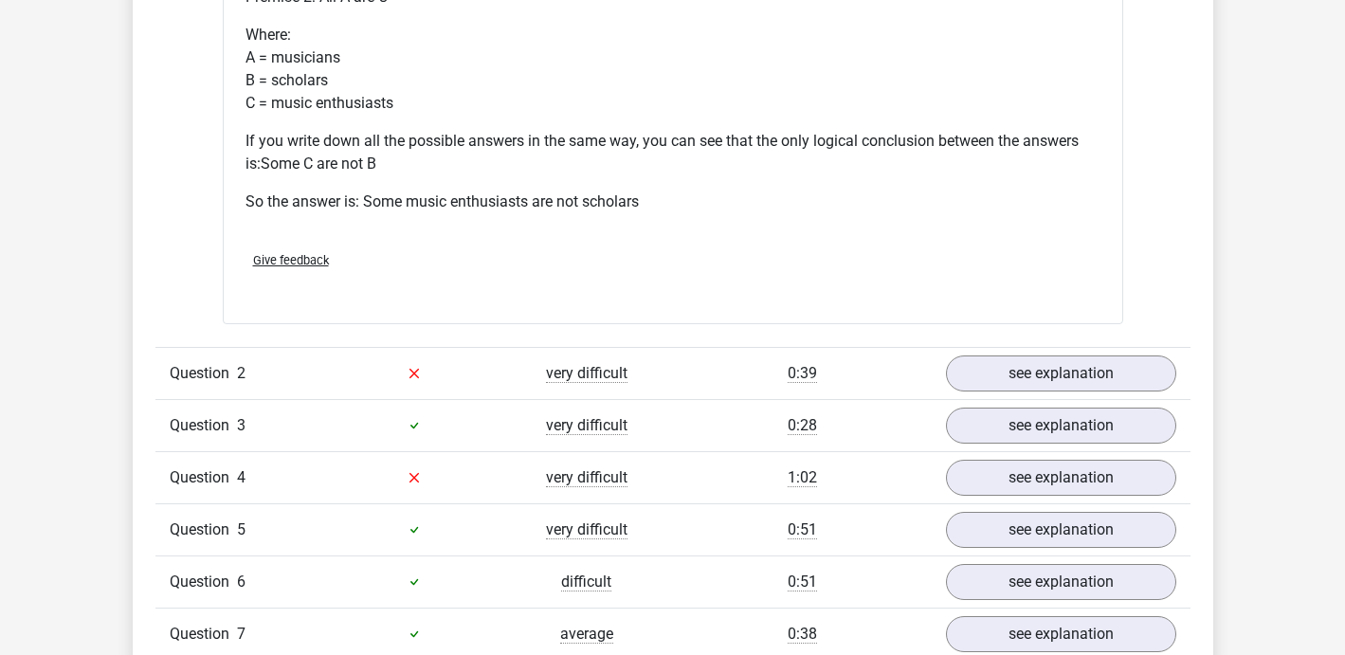
scroll to position [2308, 0]
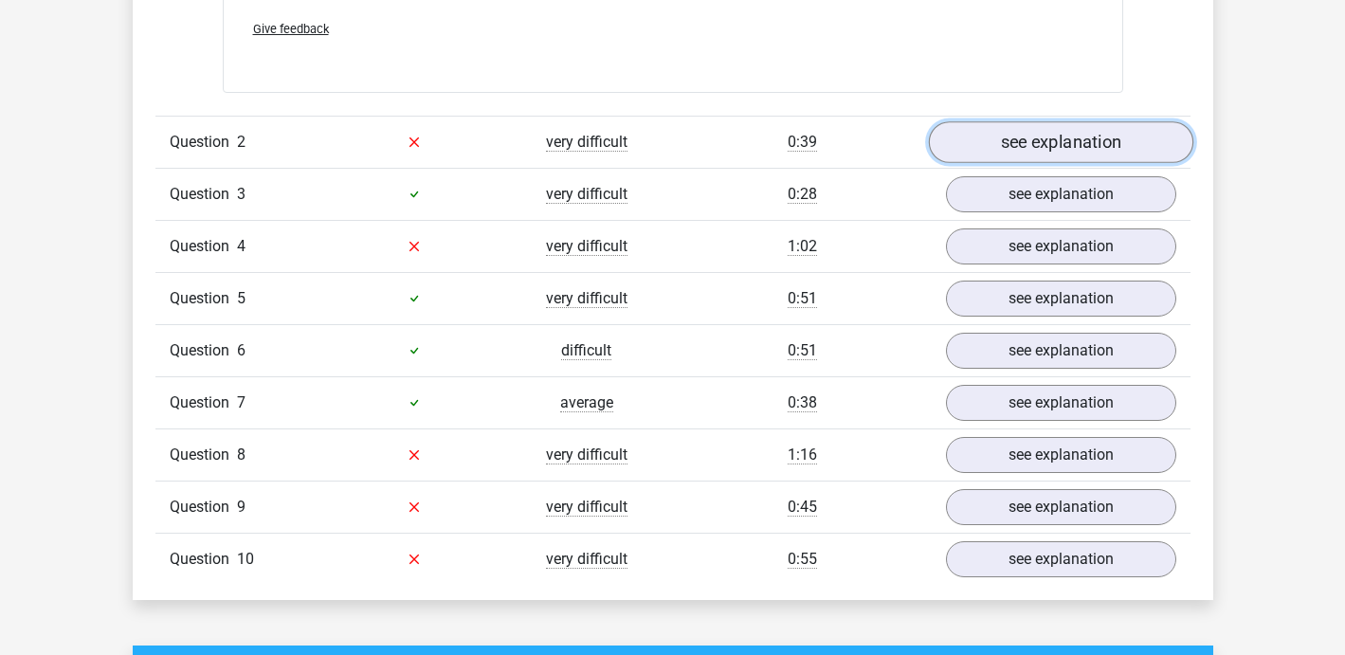
click at [1041, 148] on link "see explanation" at bounding box center [1060, 142] width 264 height 42
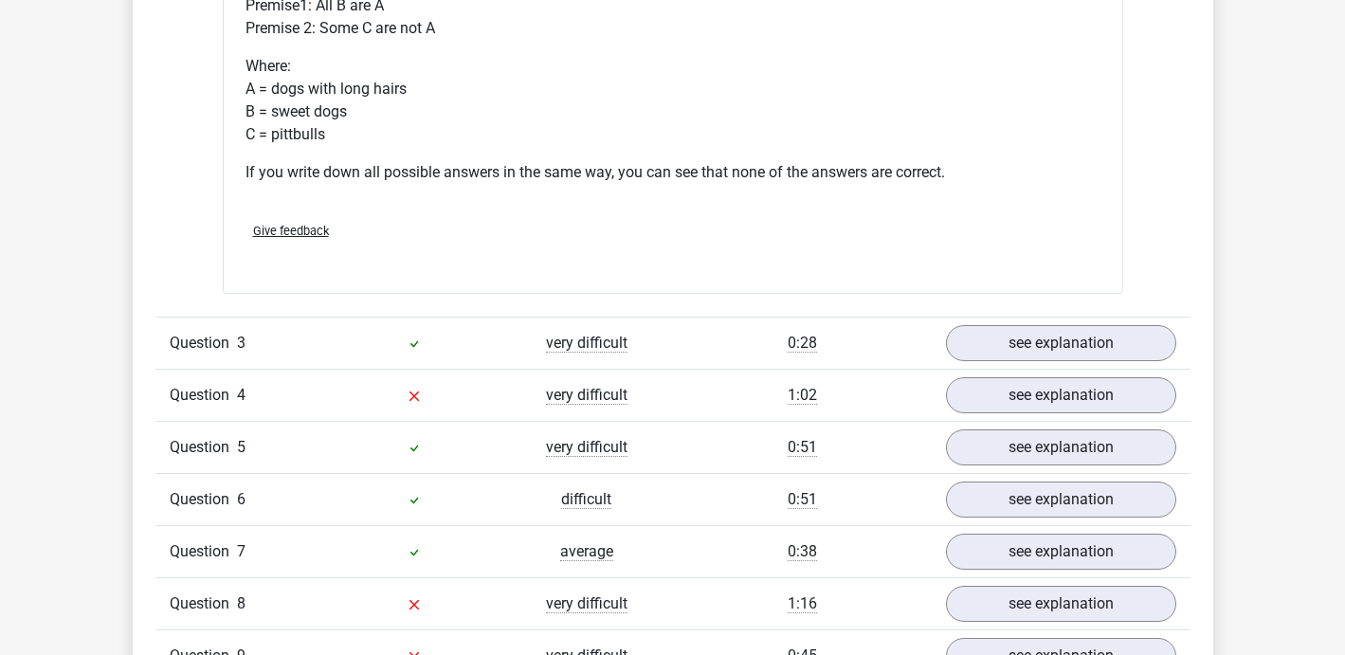
scroll to position [2888, 0]
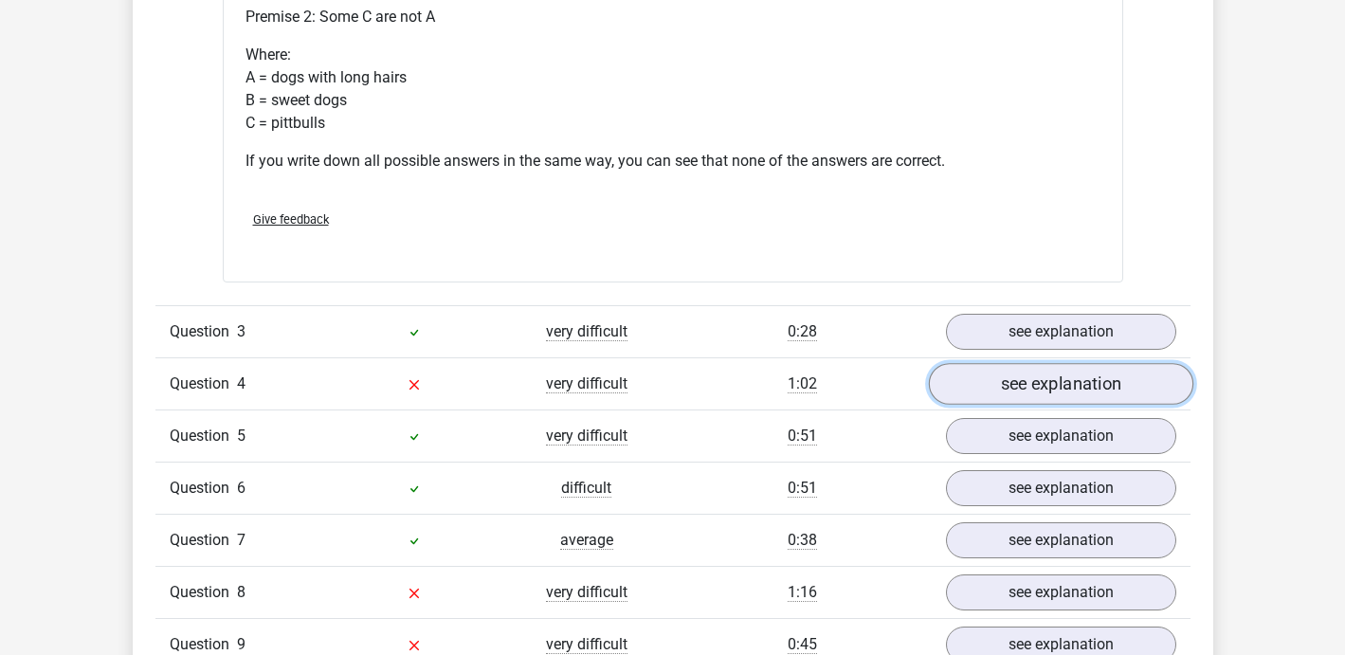
click at [1075, 391] on link "see explanation" at bounding box center [1060, 384] width 264 height 42
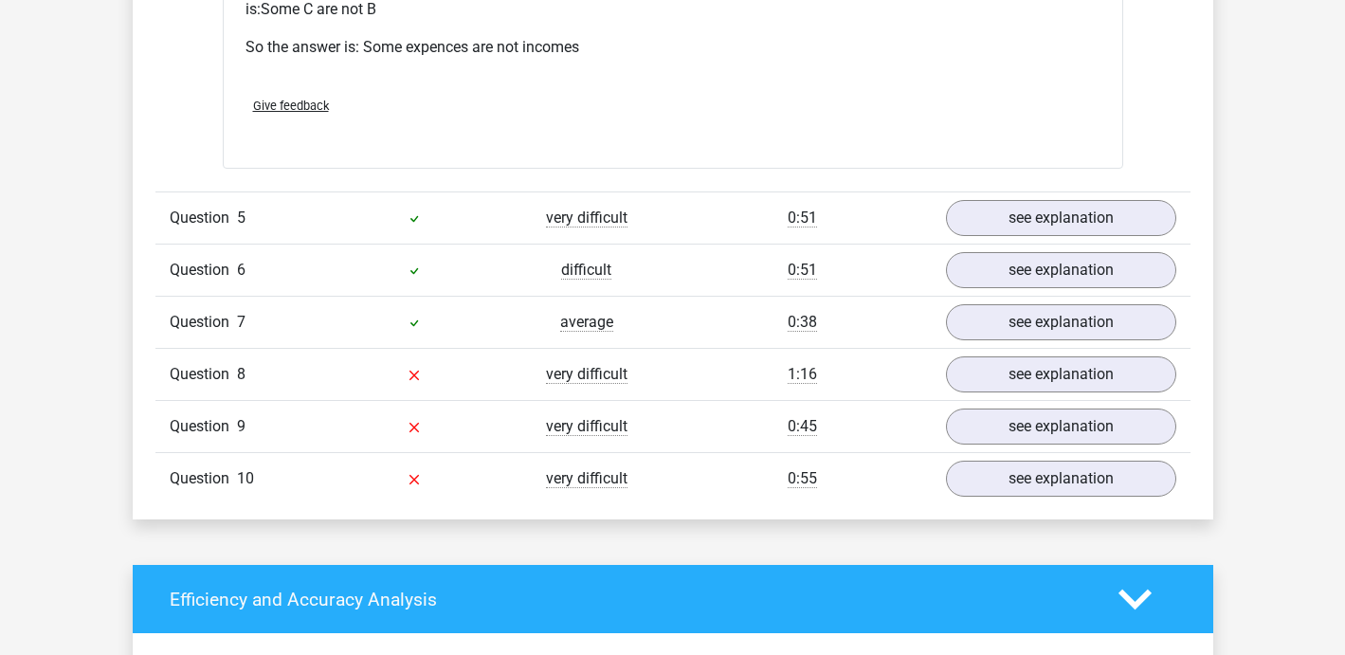
scroll to position [3955, 0]
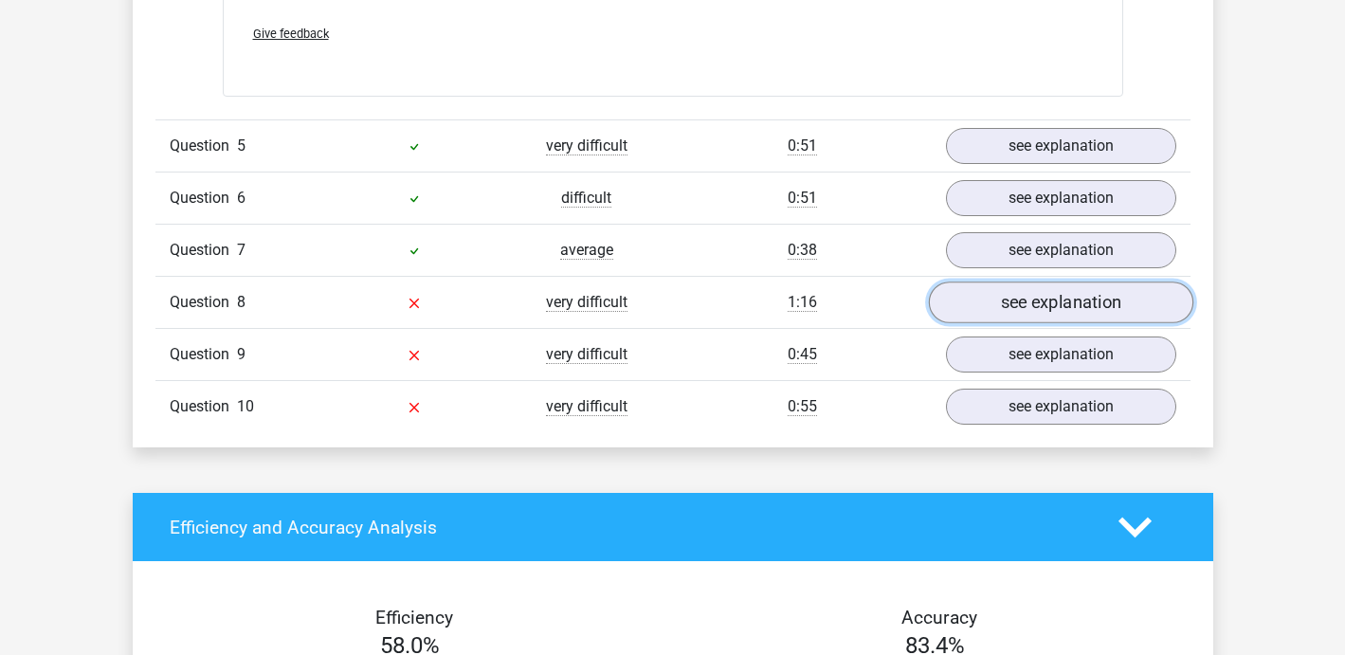
click at [1072, 300] on link "see explanation" at bounding box center [1060, 303] width 264 height 42
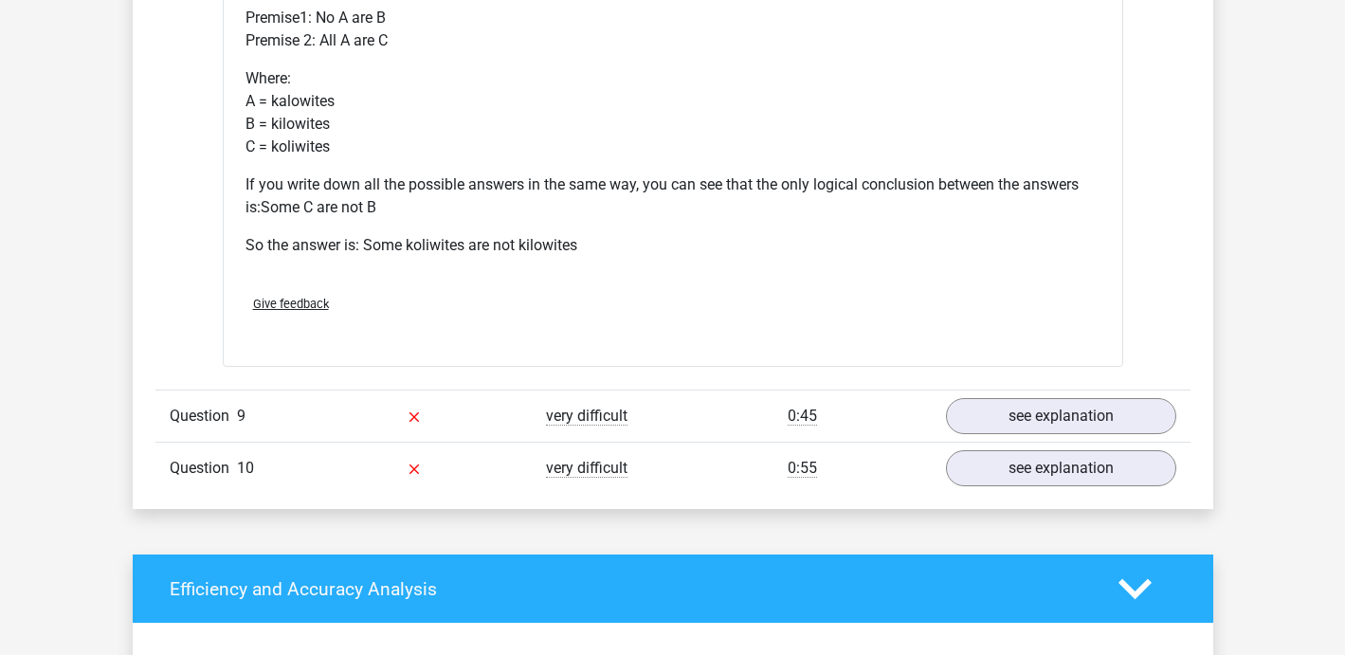
scroll to position [4678, 0]
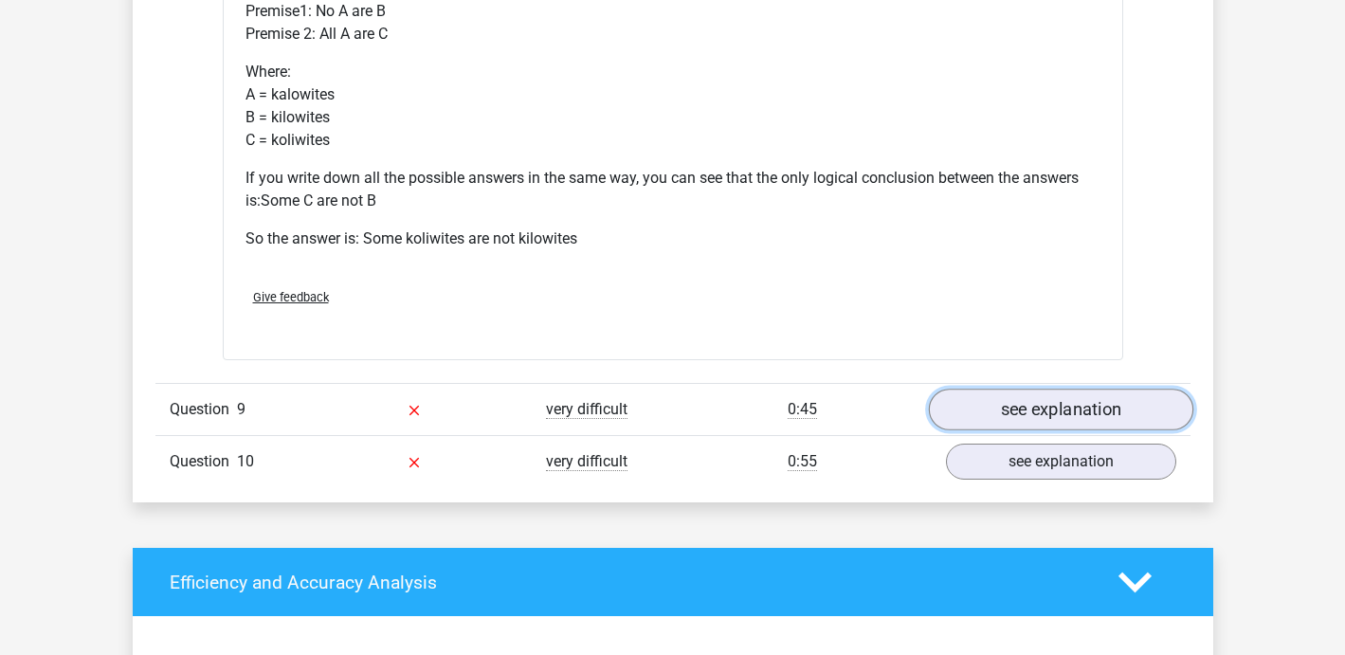
click at [1034, 415] on link "see explanation" at bounding box center [1060, 410] width 264 height 42
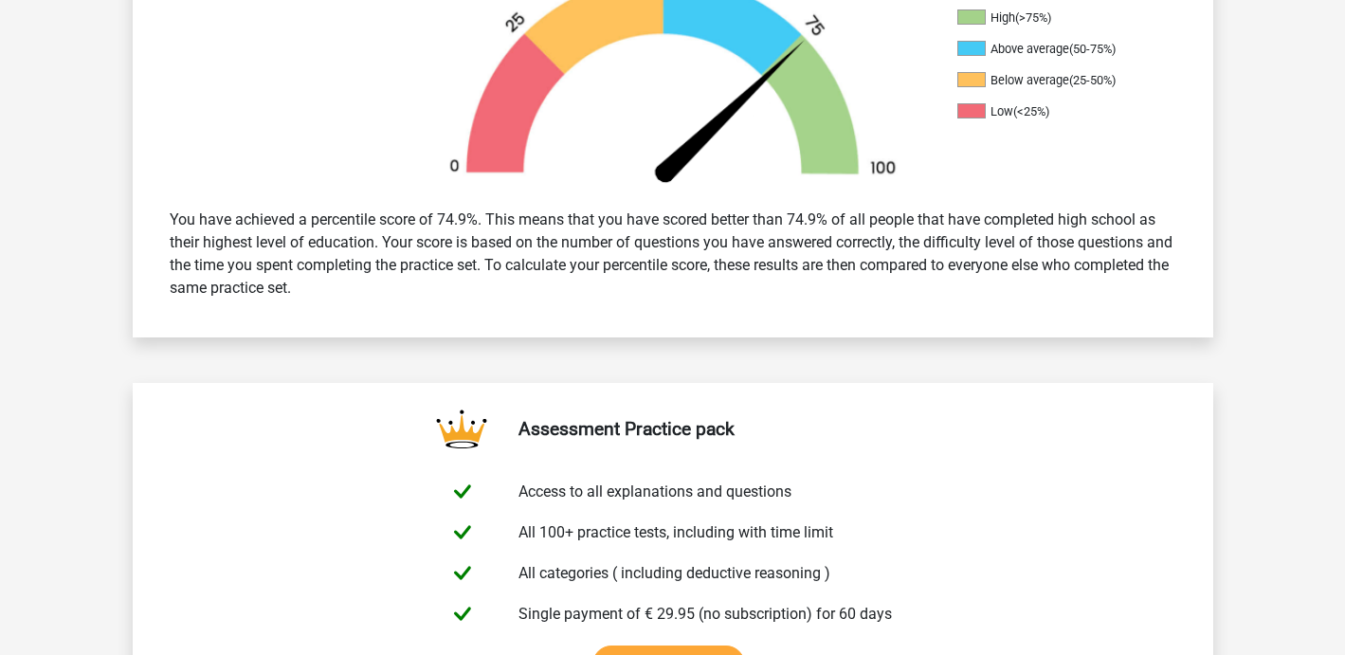
scroll to position [0, 0]
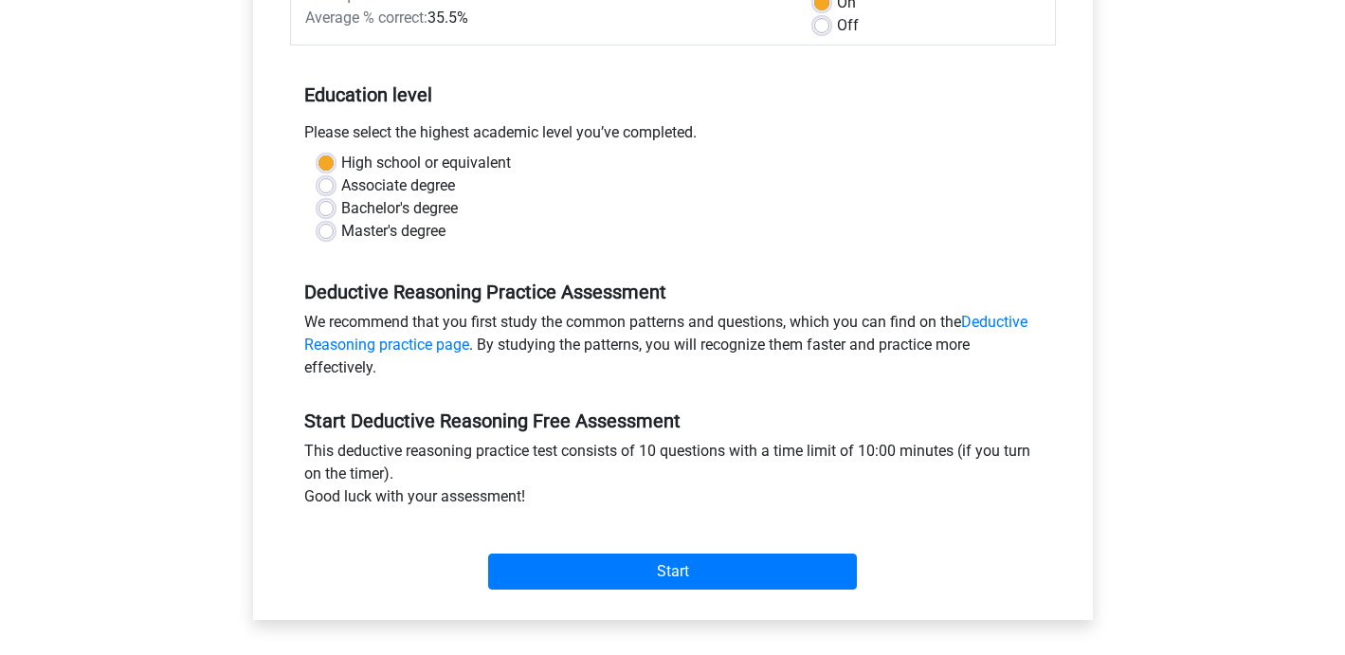
scroll to position [302, 0]
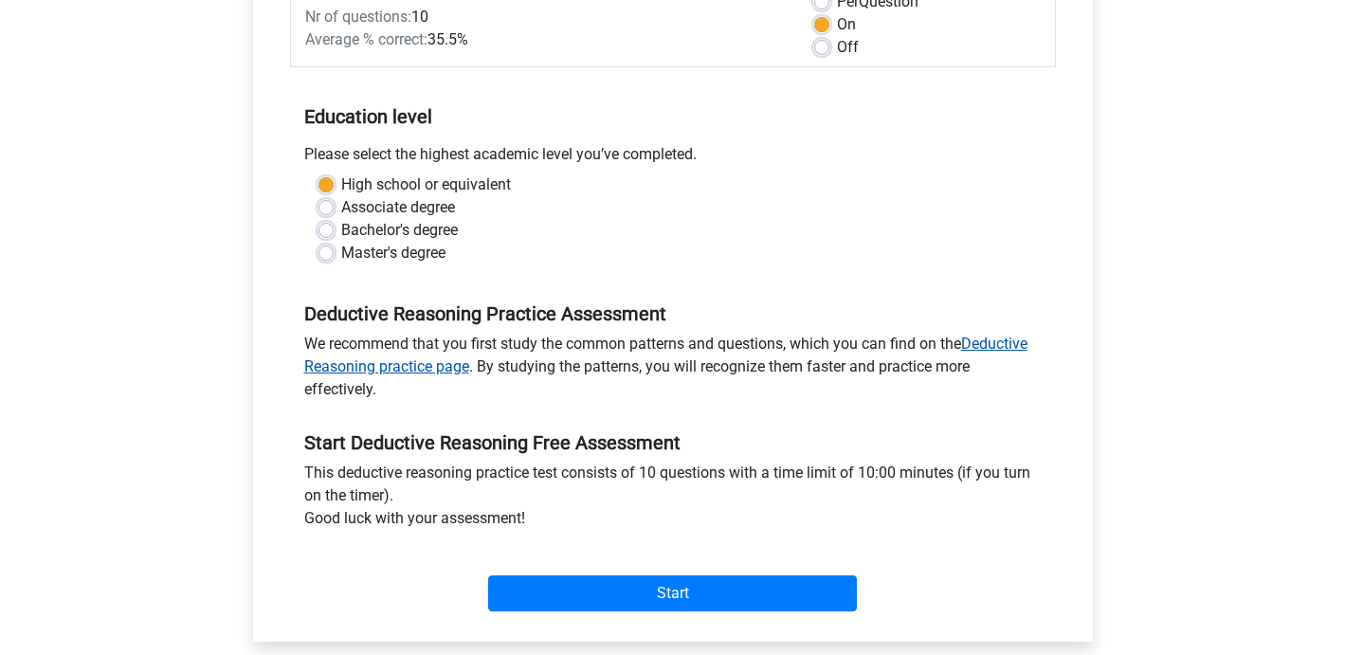
click at [993, 341] on link "Deductive Reasoning practice page" at bounding box center [665, 355] width 723 height 41
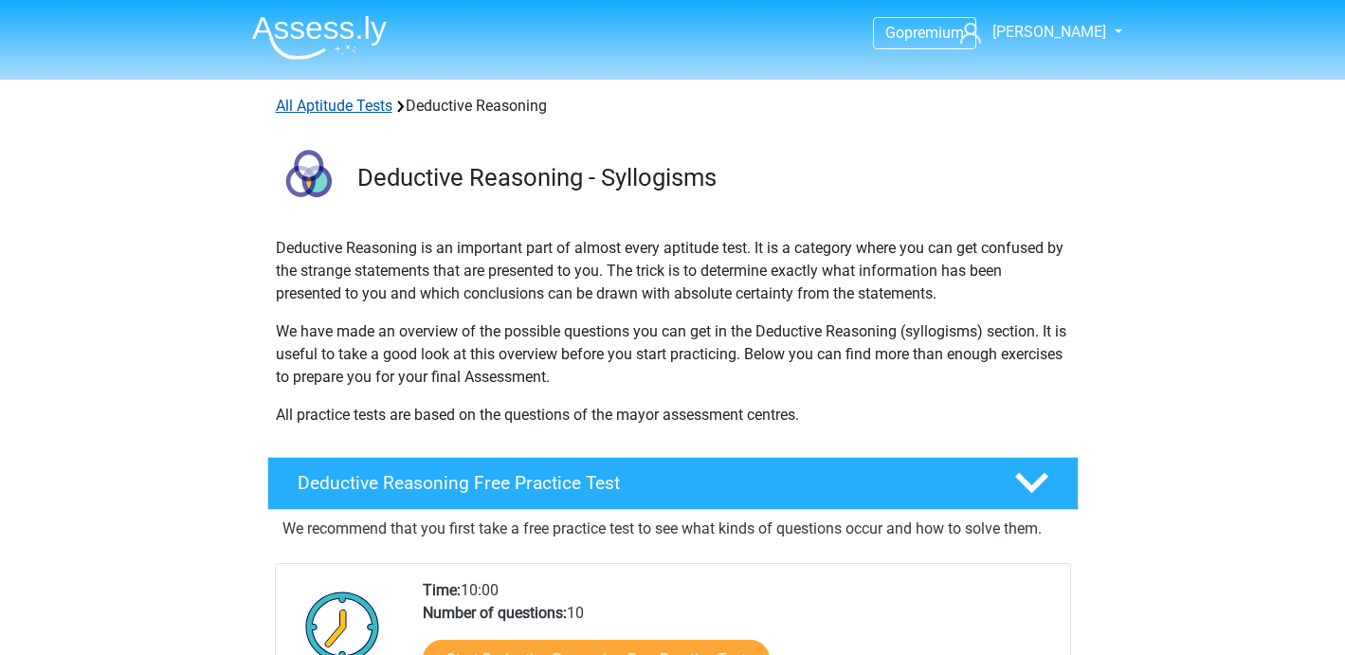
click at [348, 101] on link "All Aptitude Tests" at bounding box center [334, 106] width 117 height 18
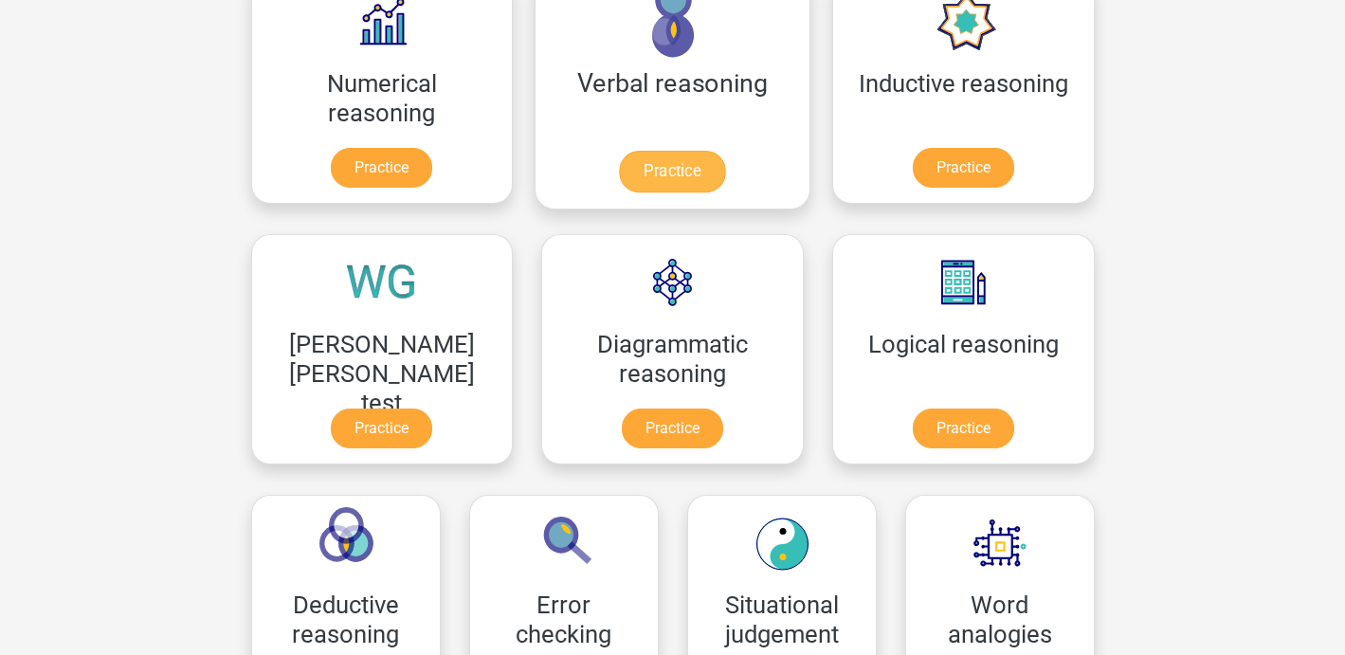
scroll to position [285, 0]
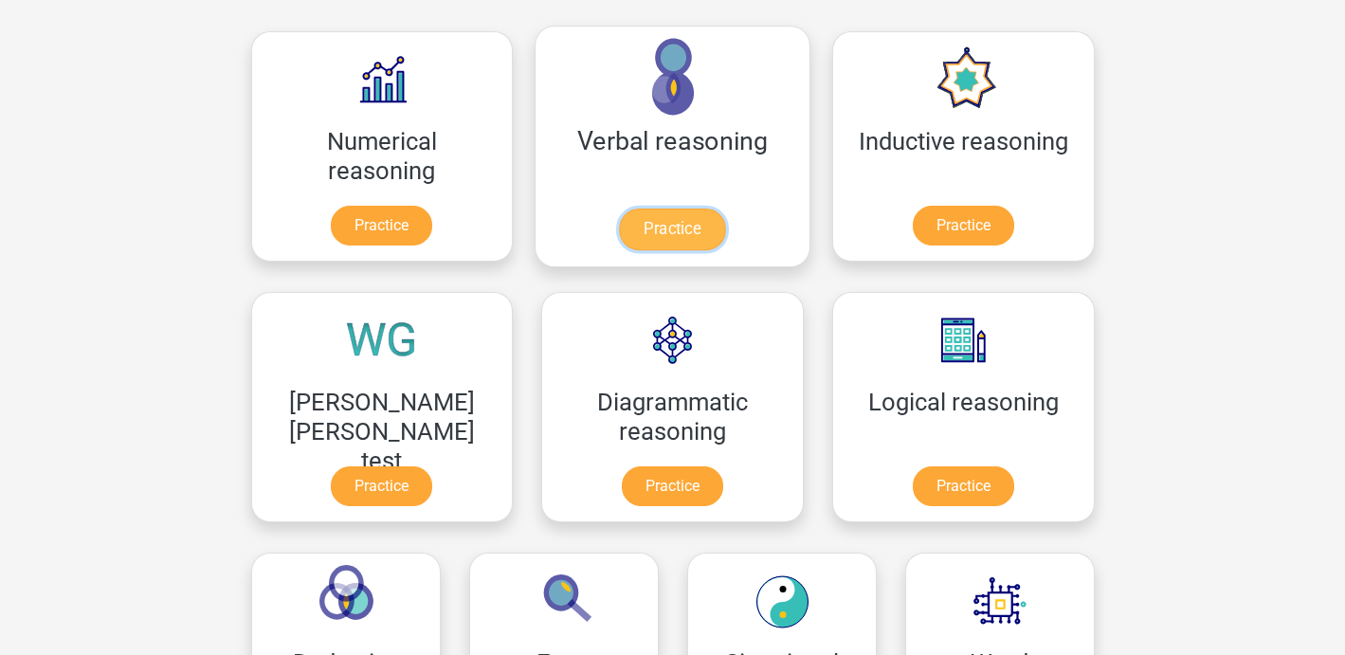
click at [619, 227] on link "Practice" at bounding box center [672, 230] width 106 height 42
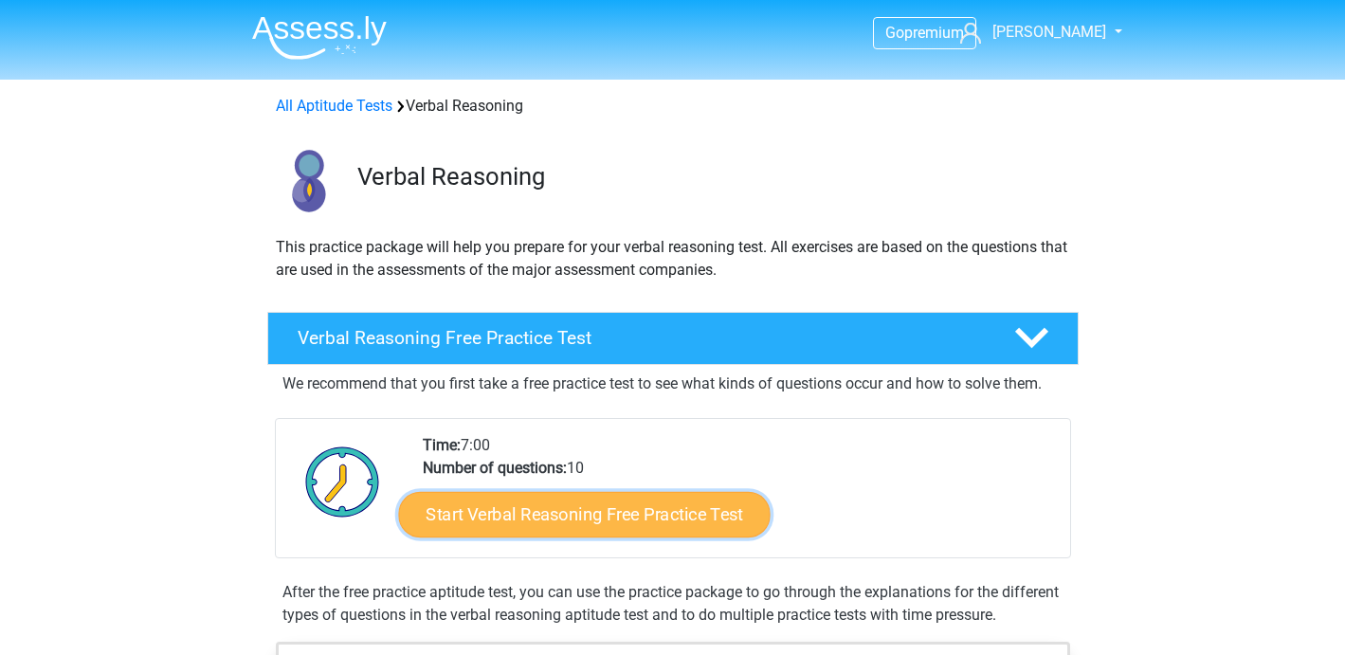
click at [577, 511] on link "Start Verbal Reasoning Free Practice Test" at bounding box center [584, 515] width 372 height 46
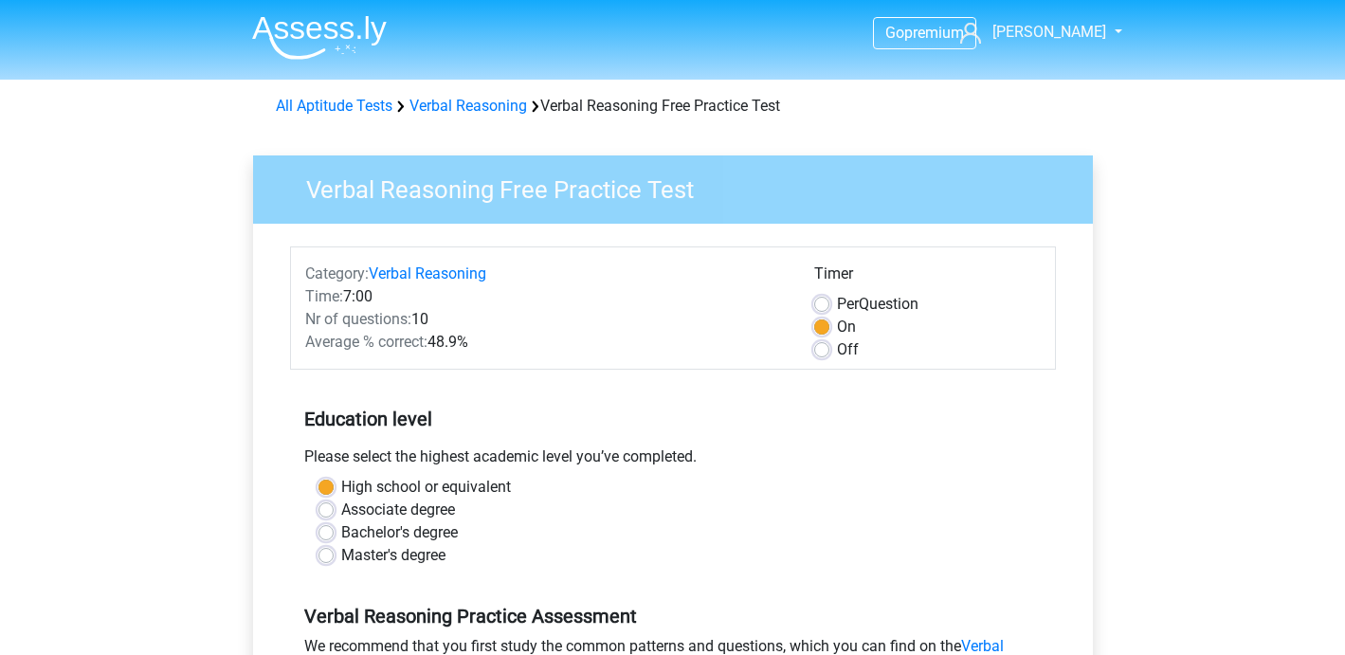
scroll to position [465, 0]
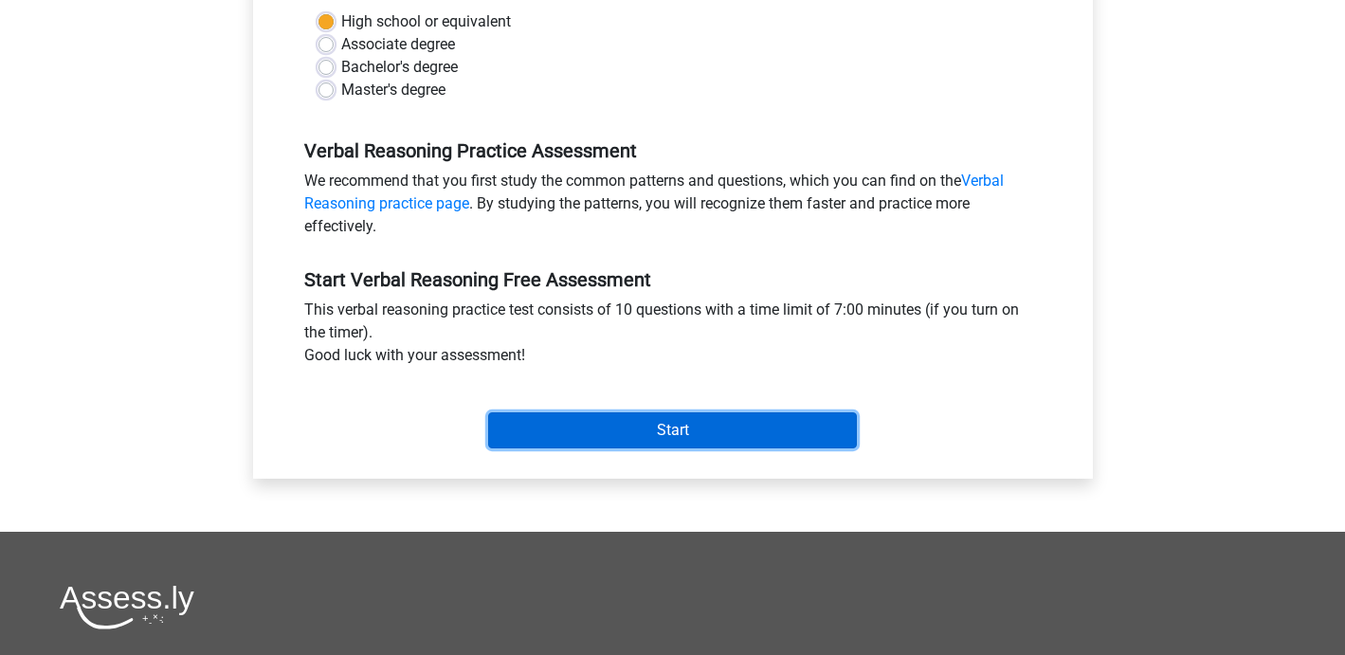
click at [633, 431] on input "Start" at bounding box center [672, 430] width 369 height 36
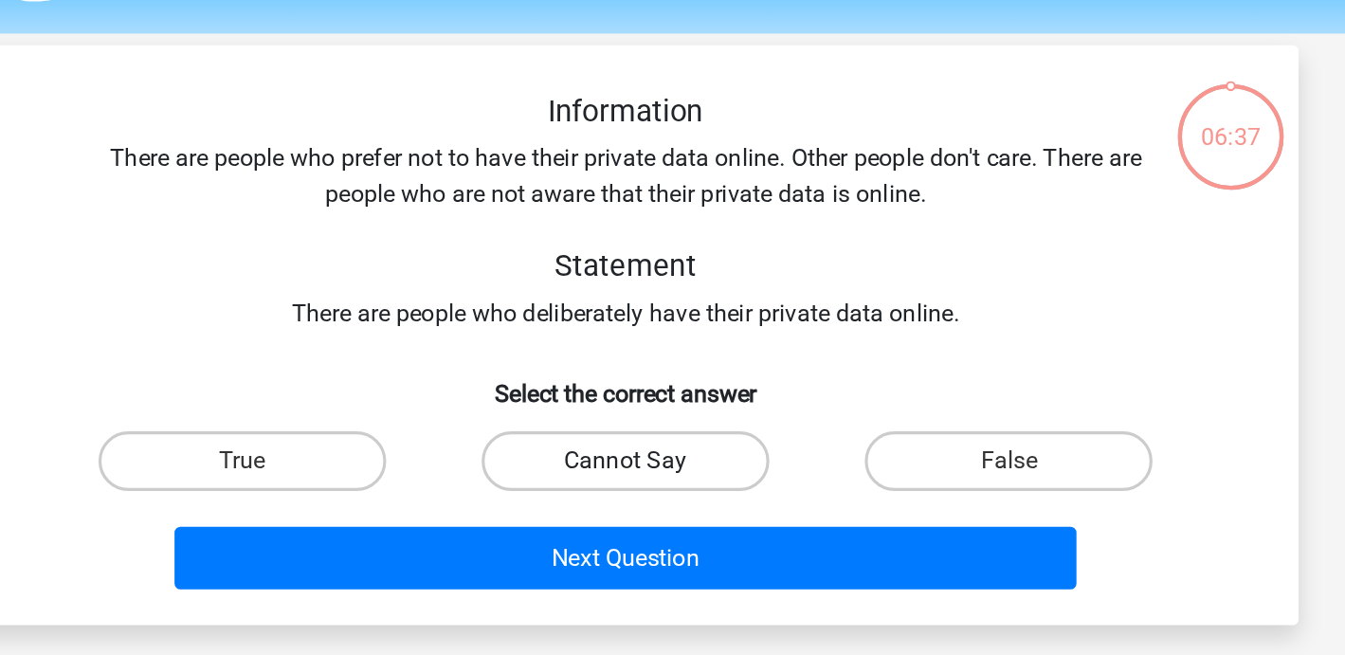
click at [671, 353] on label "Cannot Say" at bounding box center [672, 352] width 183 height 38
click at [672, 353] on input "Cannot Say" at bounding box center [678, 358] width 12 height 12
radio input "true"
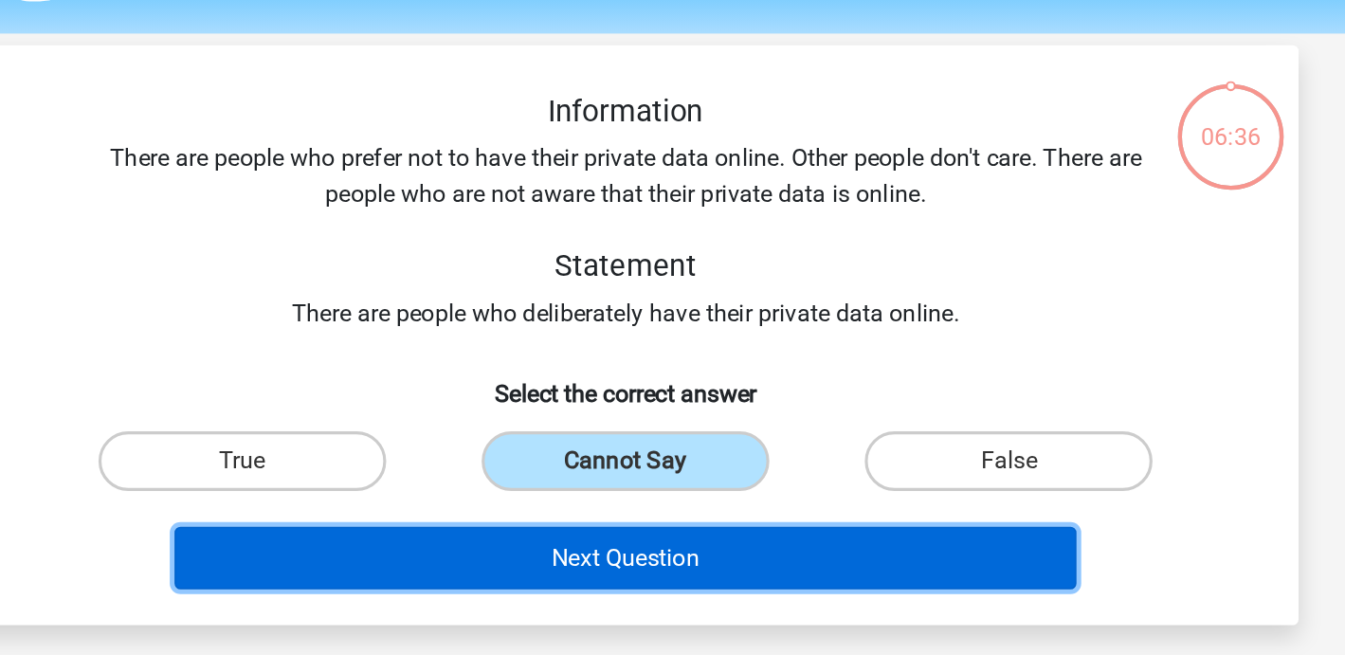
click at [686, 411] on button "Next Question" at bounding box center [673, 413] width 574 height 40
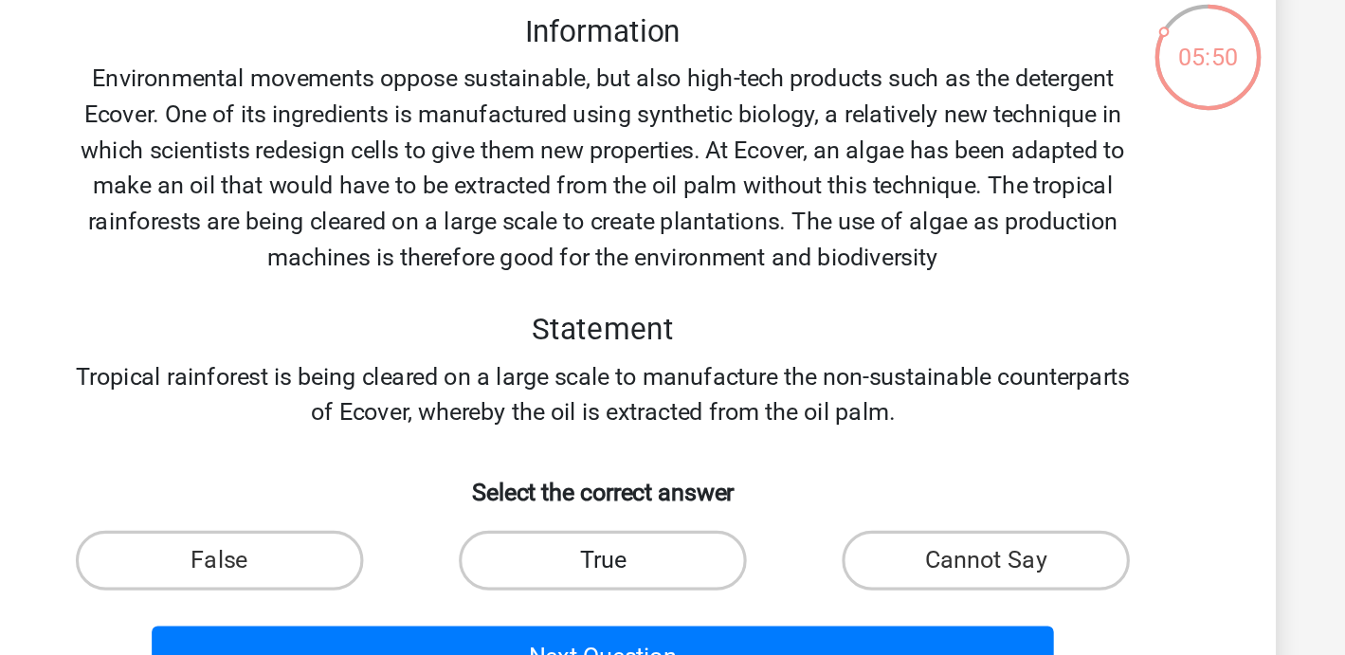
click at [695, 477] on label "True" at bounding box center [672, 466] width 183 height 38
click at [684, 477] on input "True" at bounding box center [678, 471] width 12 height 12
radio input "true"
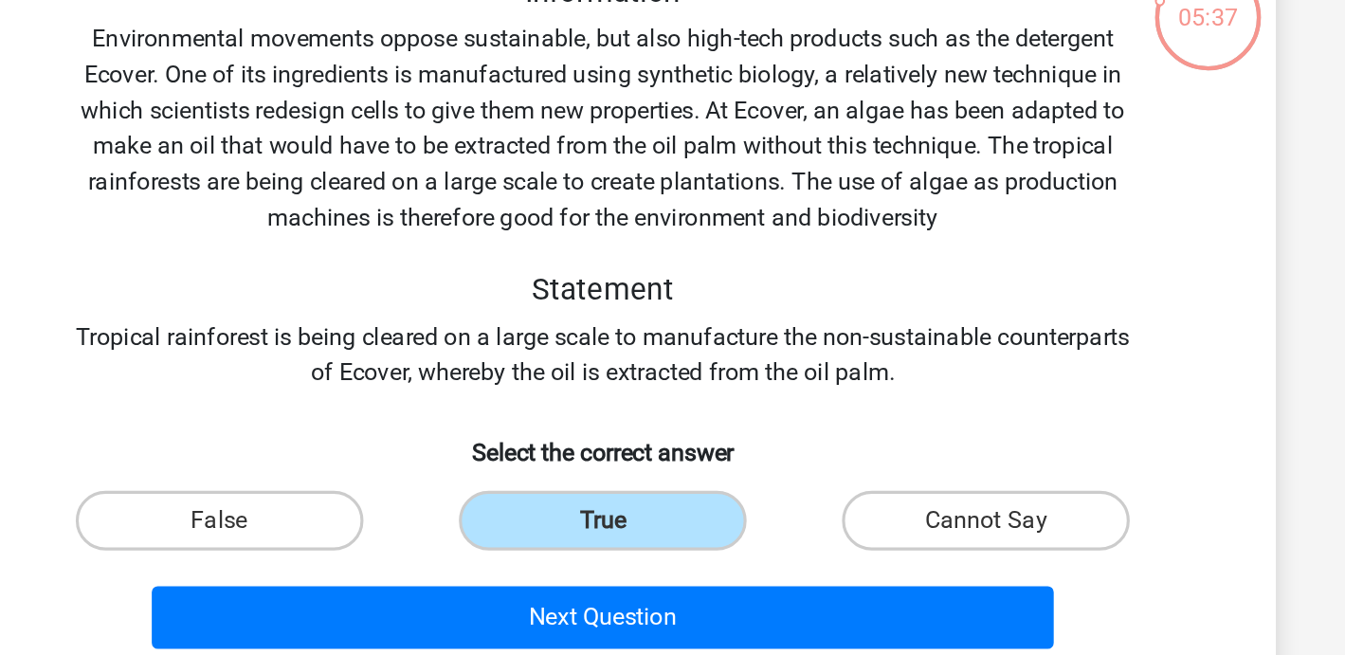
click at [433, 471] on input "False" at bounding box center [435, 471] width 12 height 12
radio input "true"
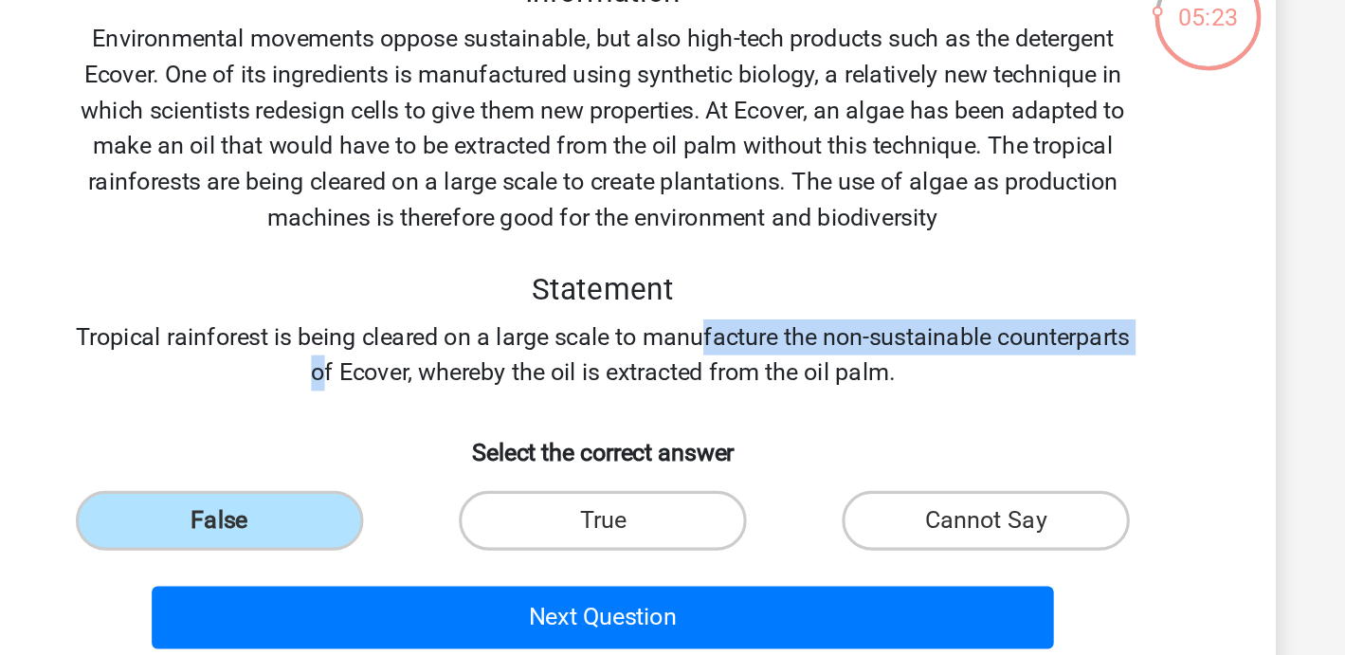
drag, startPoint x: 780, startPoint y: 350, endPoint x: 538, endPoint y: 371, distance: 242.6
click at [537, 371] on div "Information Environmental movements oppose sustainable, but also high-tech prod…" at bounding box center [673, 250] width 794 height 265
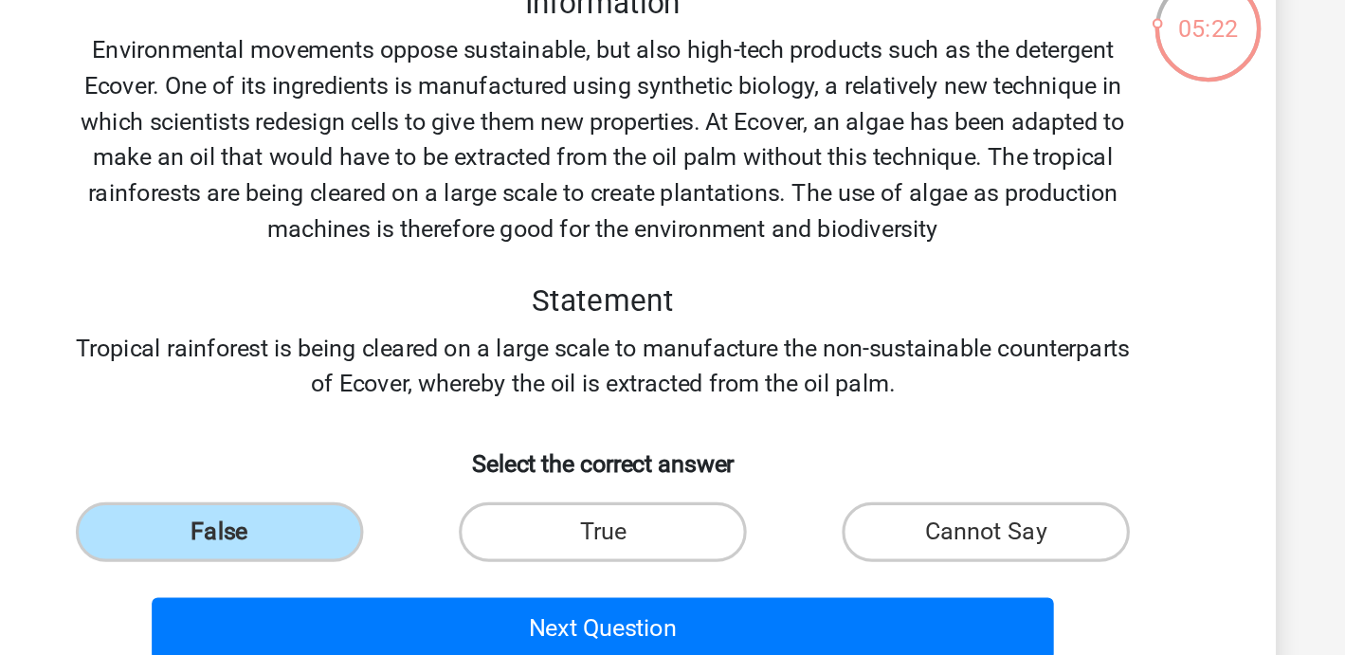
click at [546, 369] on div "Information Environmental movements oppose sustainable, but also high-tech prod…" at bounding box center [673, 250] width 794 height 265
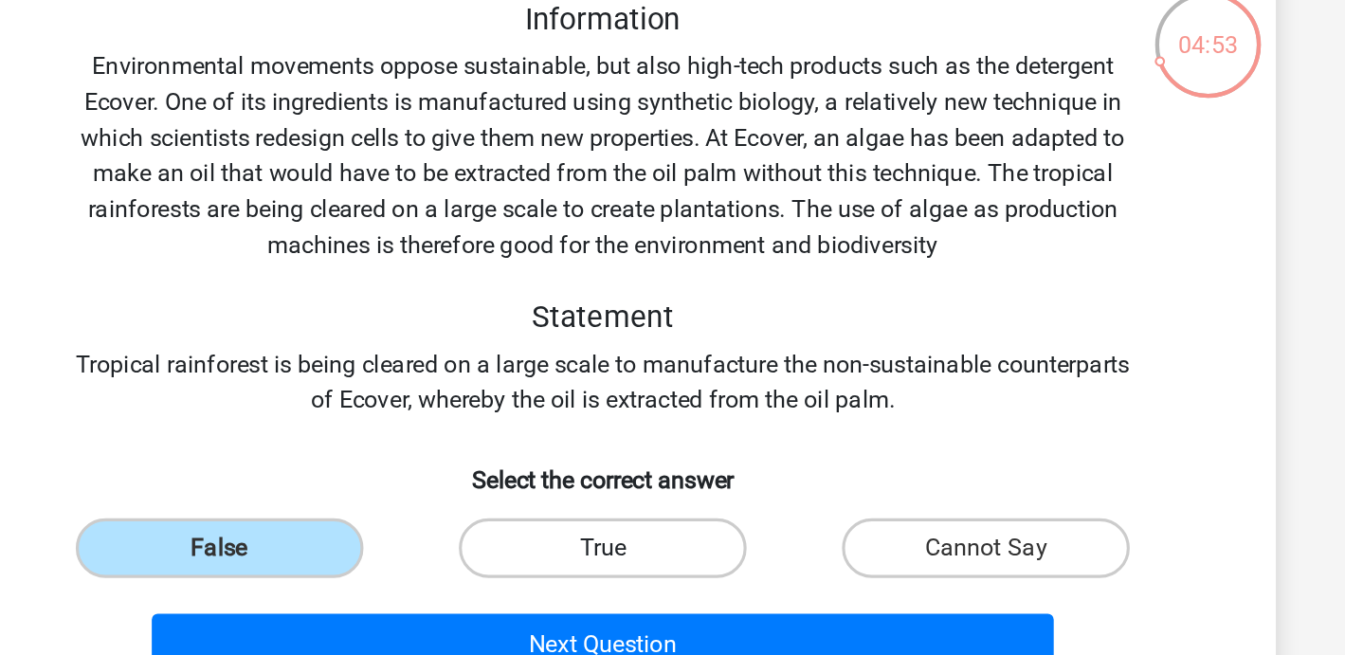
click at [630, 473] on label "True" at bounding box center [672, 466] width 183 height 38
click at [672, 473] on input "True" at bounding box center [678, 471] width 12 height 12
radio input "true"
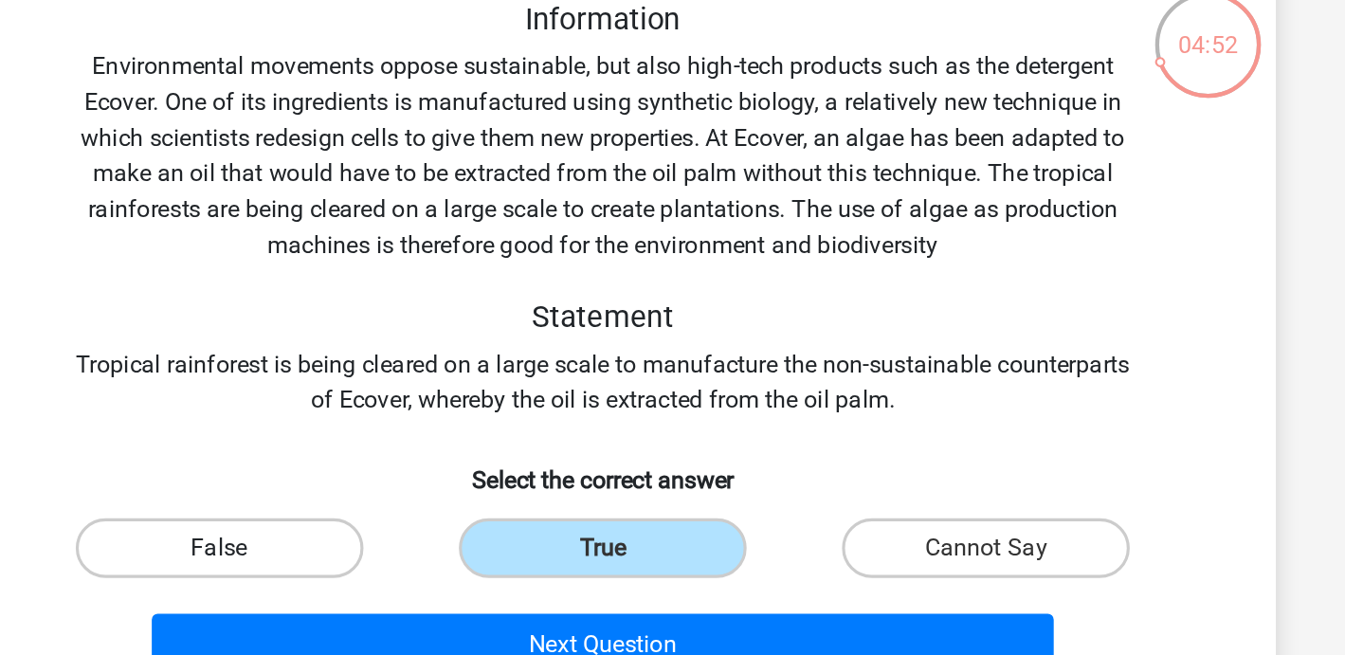
click at [484, 462] on label "False" at bounding box center [428, 466] width 183 height 38
click at [441, 465] on input "False" at bounding box center [435, 471] width 12 height 12
radio input "true"
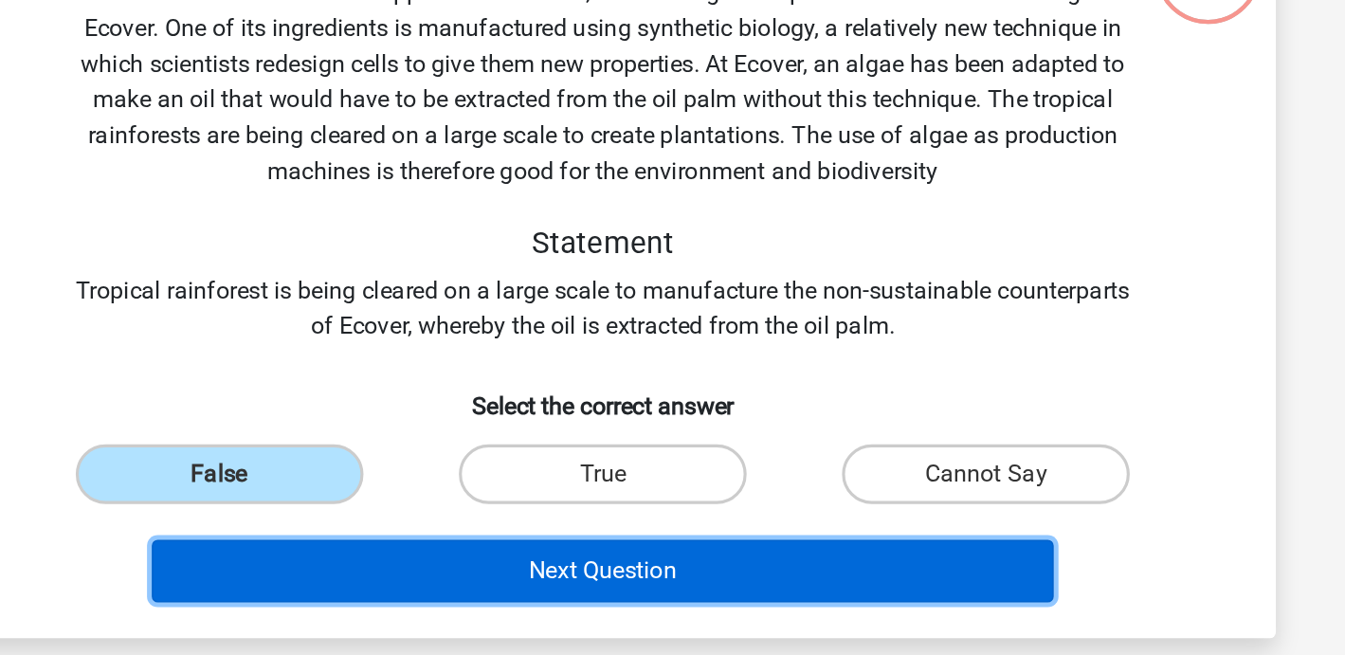
click at [730, 525] on button "Next Question" at bounding box center [673, 527] width 574 height 40
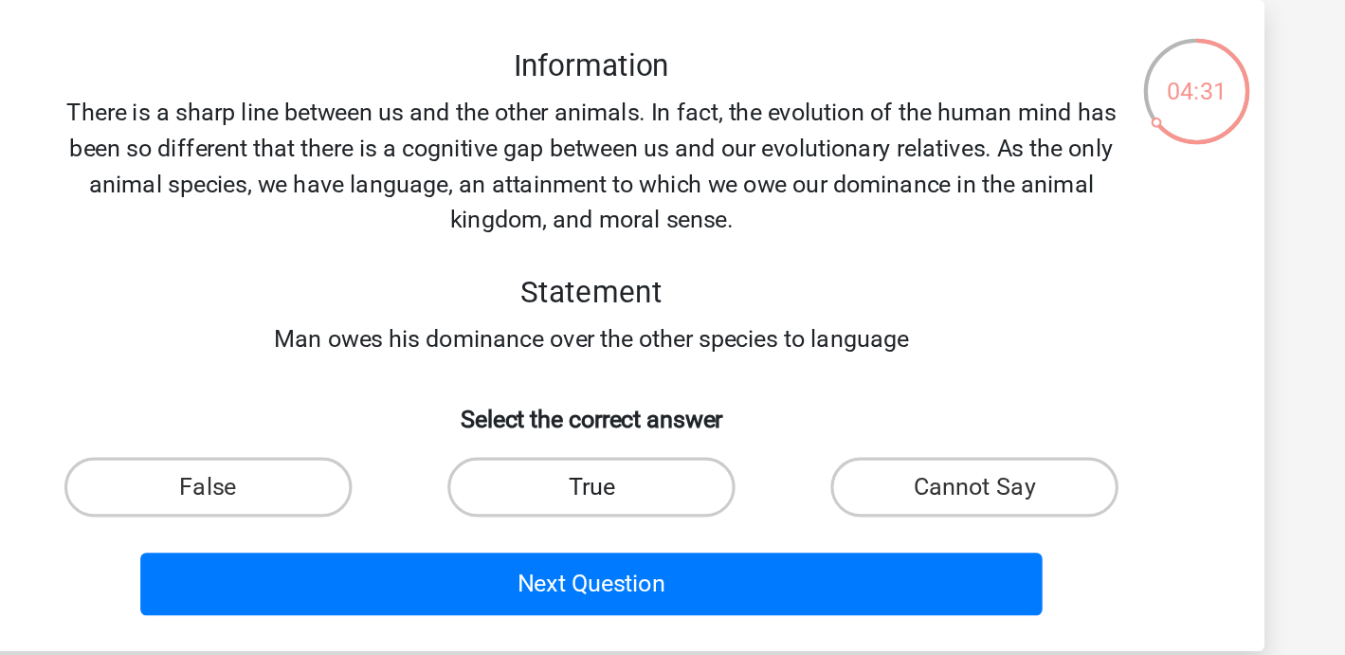
click at [721, 391] on label "True" at bounding box center [672, 397] width 183 height 38
click at [684, 397] on input "True" at bounding box center [678, 403] width 12 height 12
radio input "true"
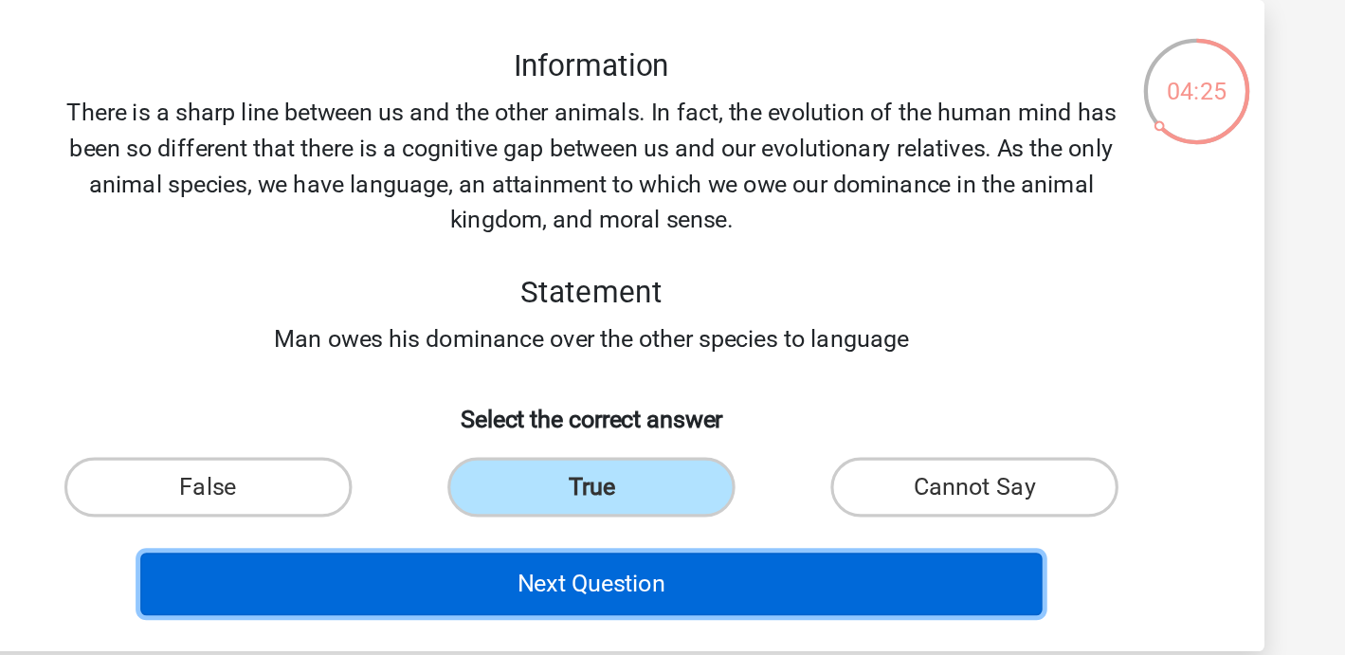
click at [725, 458] on button "Next Question" at bounding box center [673, 459] width 574 height 40
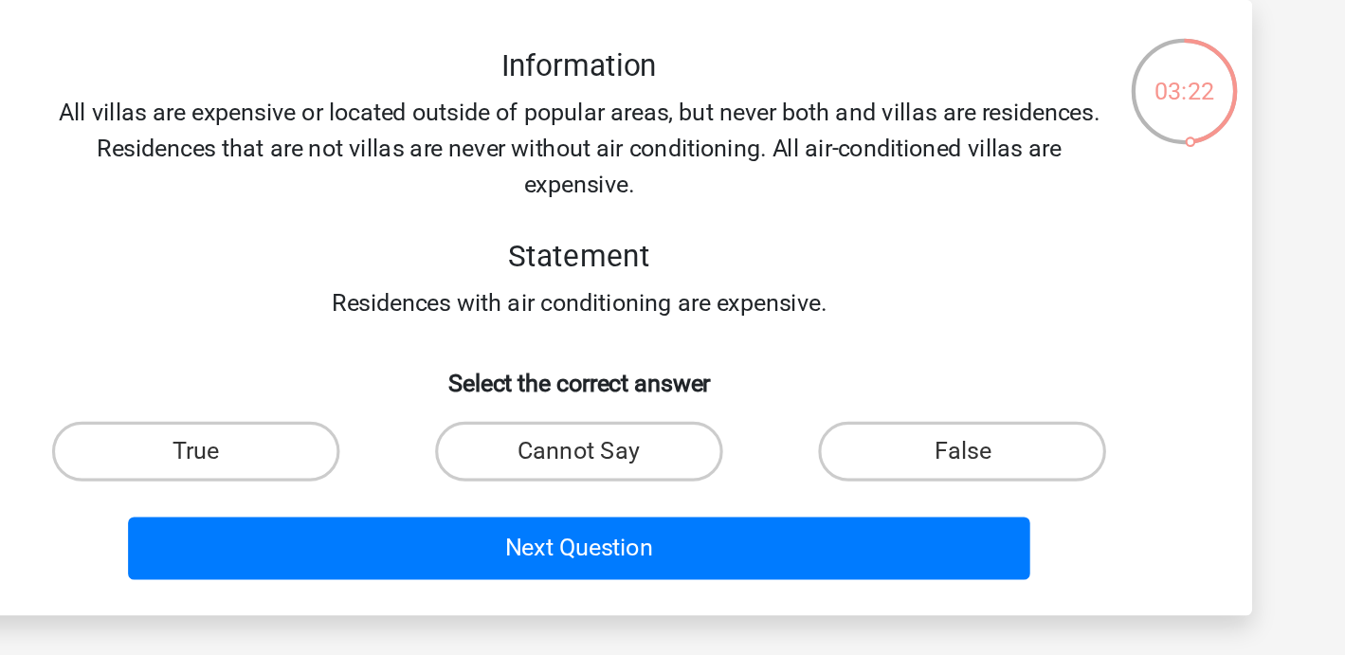
click at [434, 385] on input "True" at bounding box center [435, 380] width 12 height 12
radio input "true"
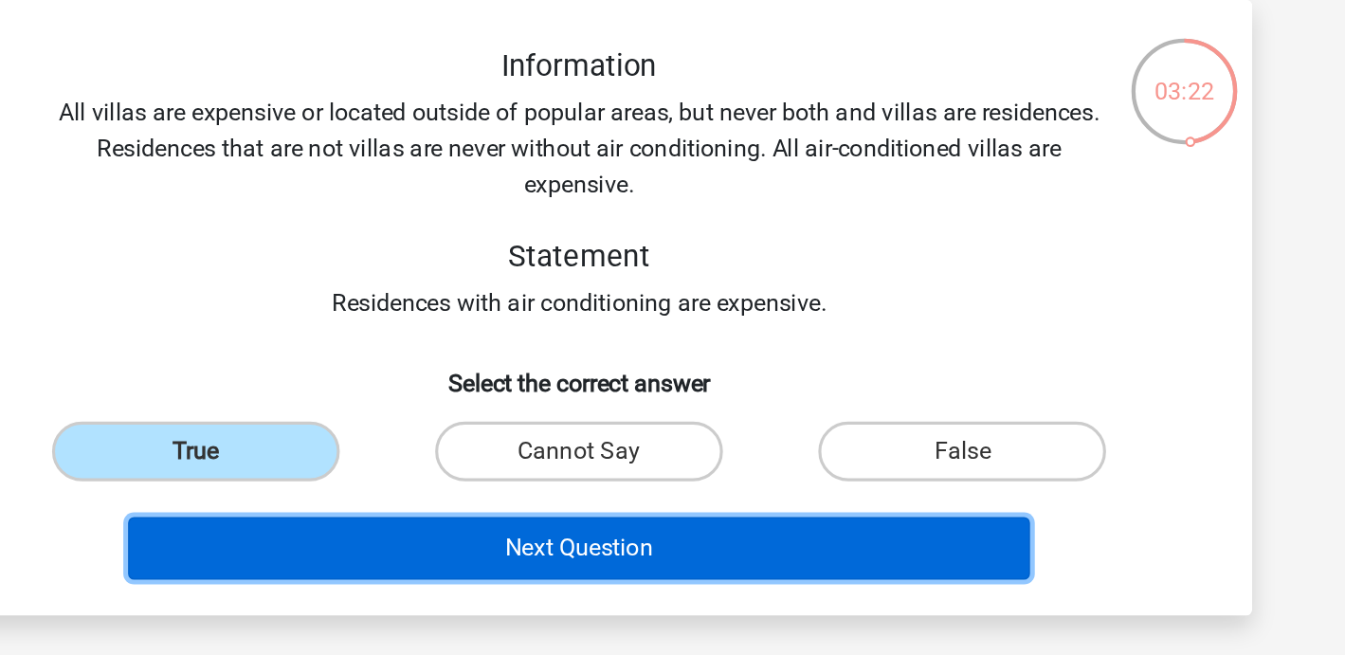
click at [511, 433] on button "Next Question" at bounding box center [673, 436] width 574 height 40
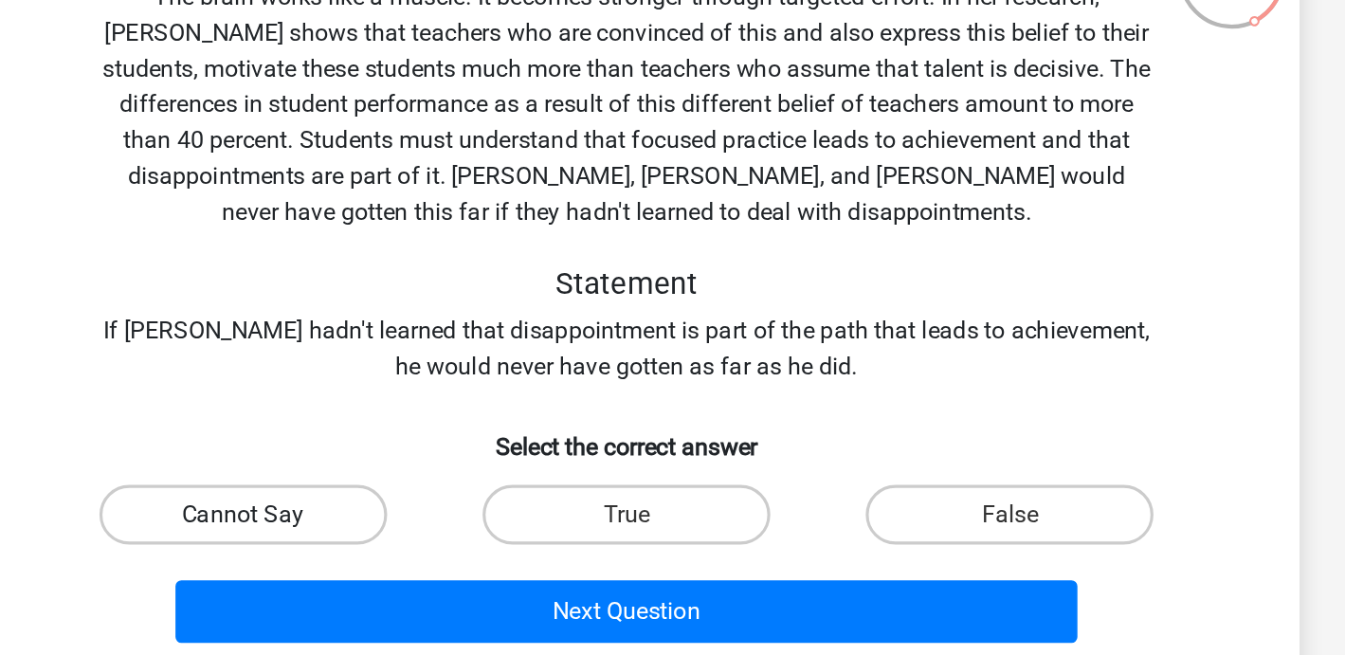
click at [473, 492] on label "Cannot Say" at bounding box center [428, 488] width 183 height 38
click at [441, 492] on input "Cannot Say" at bounding box center [435, 494] width 12 height 12
radio input "true"
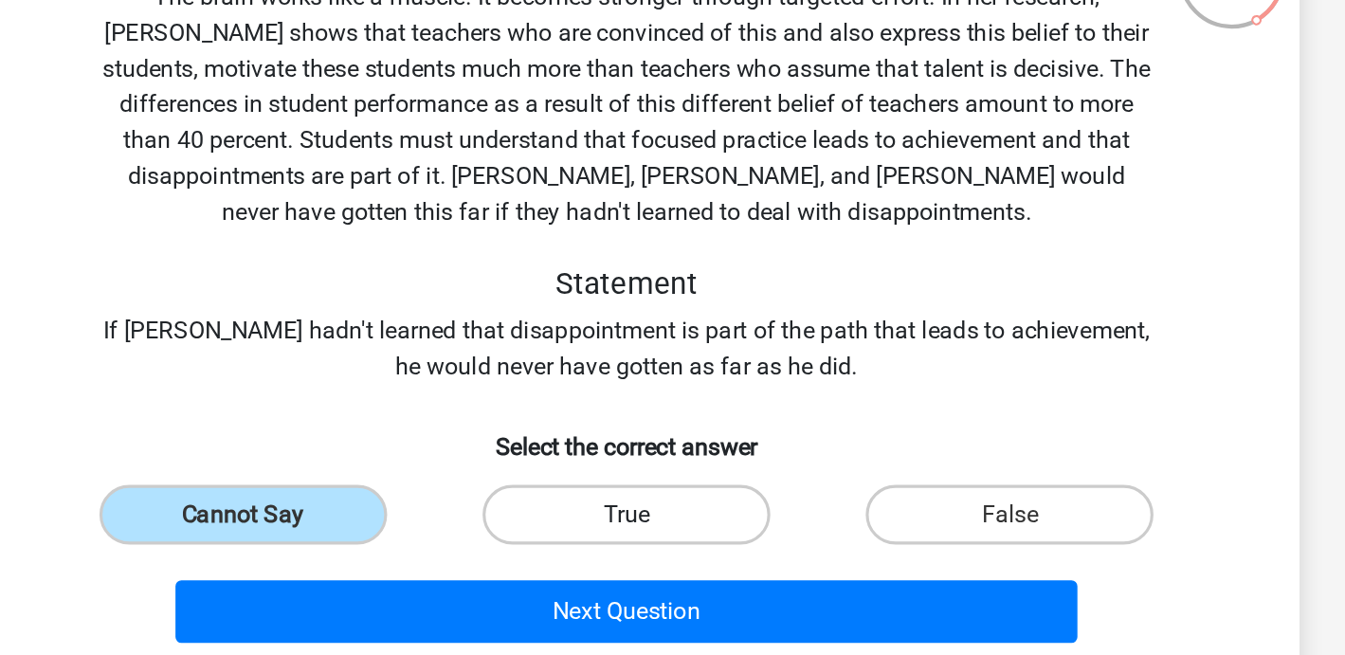
click at [689, 481] on label "True" at bounding box center [672, 488] width 183 height 38
click at [684, 488] on input "True" at bounding box center [678, 494] width 12 height 12
radio input "true"
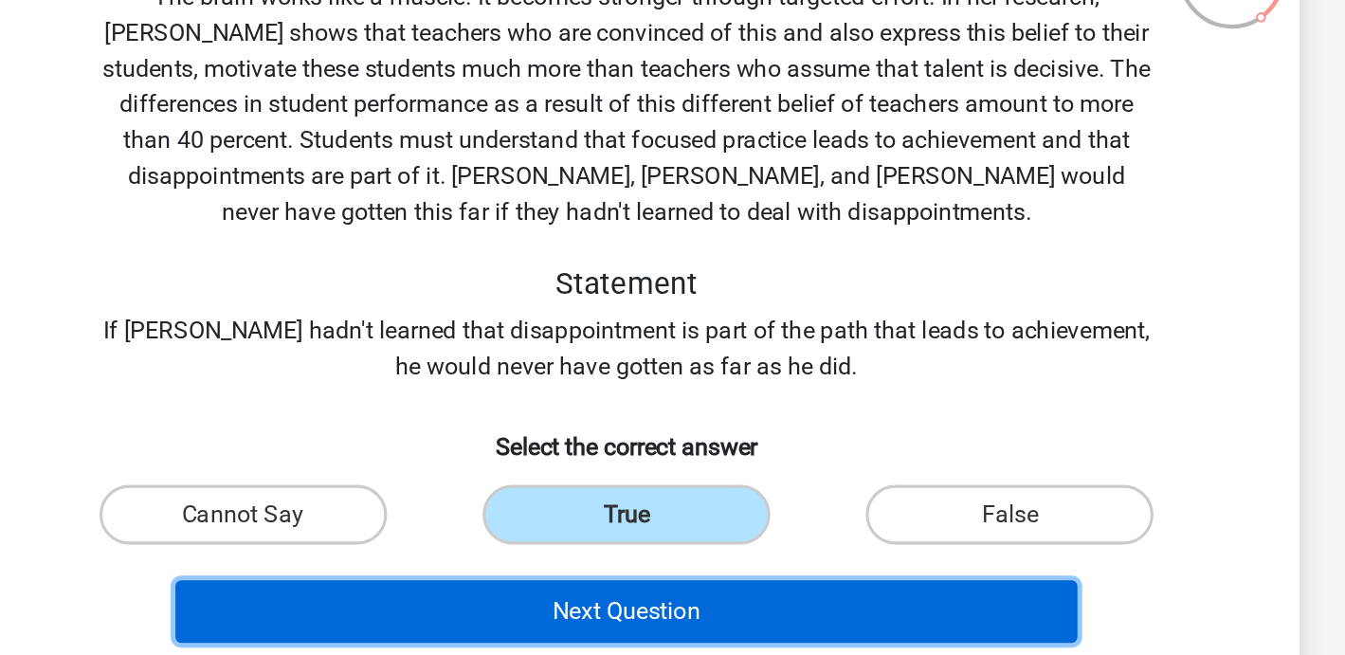
click at [696, 558] on button "Next Question" at bounding box center [673, 550] width 574 height 40
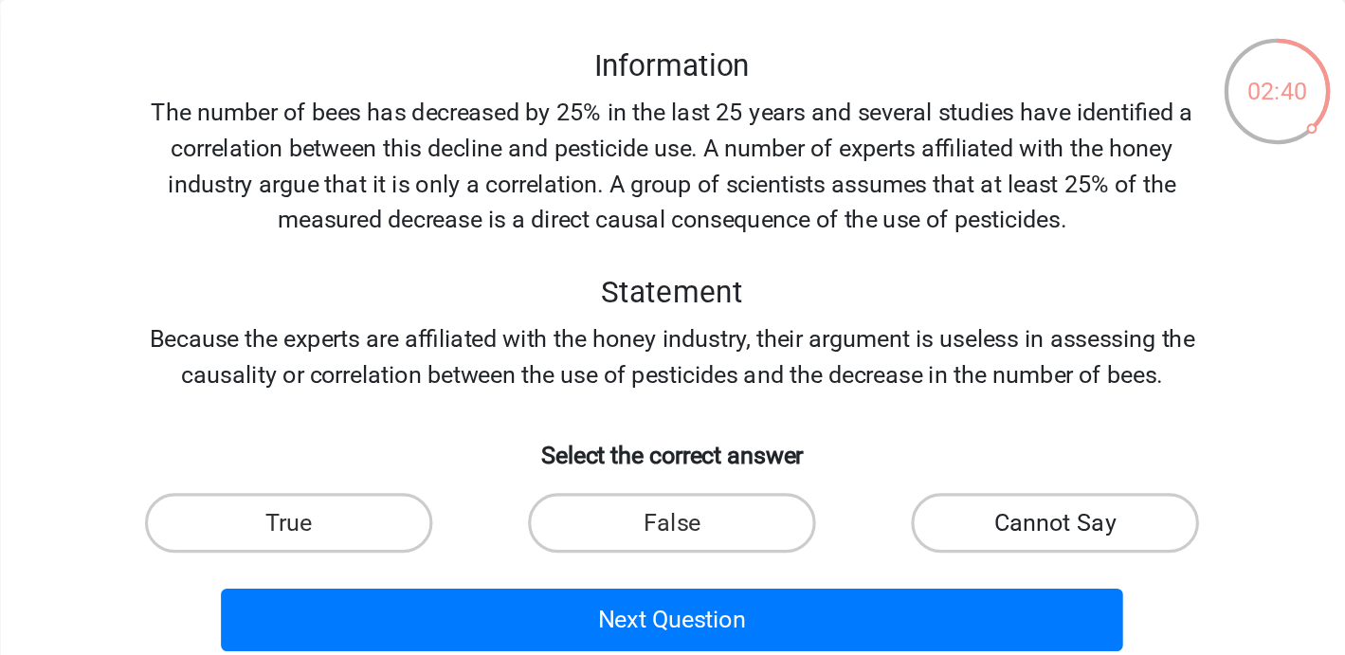
click at [894, 407] on label "Cannot Say" at bounding box center [916, 420] width 183 height 38
click at [917, 420] on input "Cannot Say" at bounding box center [923, 426] width 12 height 12
radio input "true"
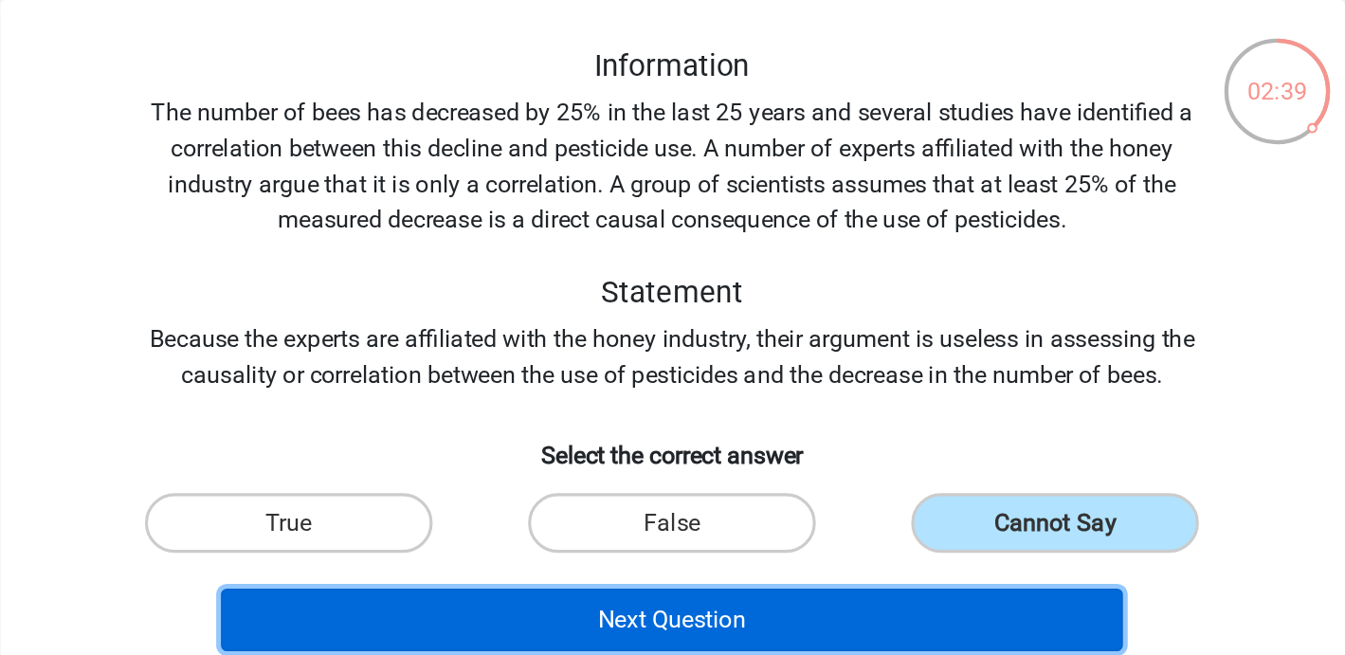
click at [802, 479] on button "Next Question" at bounding box center [673, 482] width 574 height 40
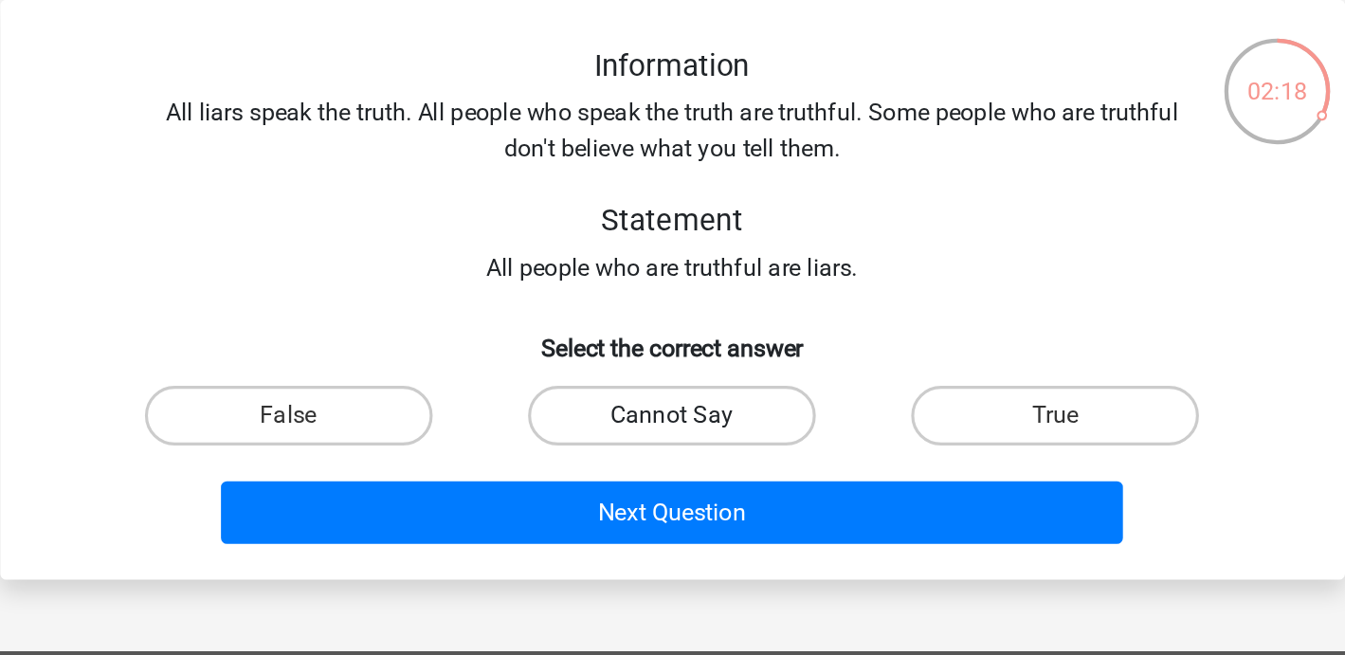
click at [706, 368] on label "Cannot Say" at bounding box center [672, 352] width 183 height 38
click at [684, 364] on input "Cannot Say" at bounding box center [678, 358] width 12 height 12
radio input "true"
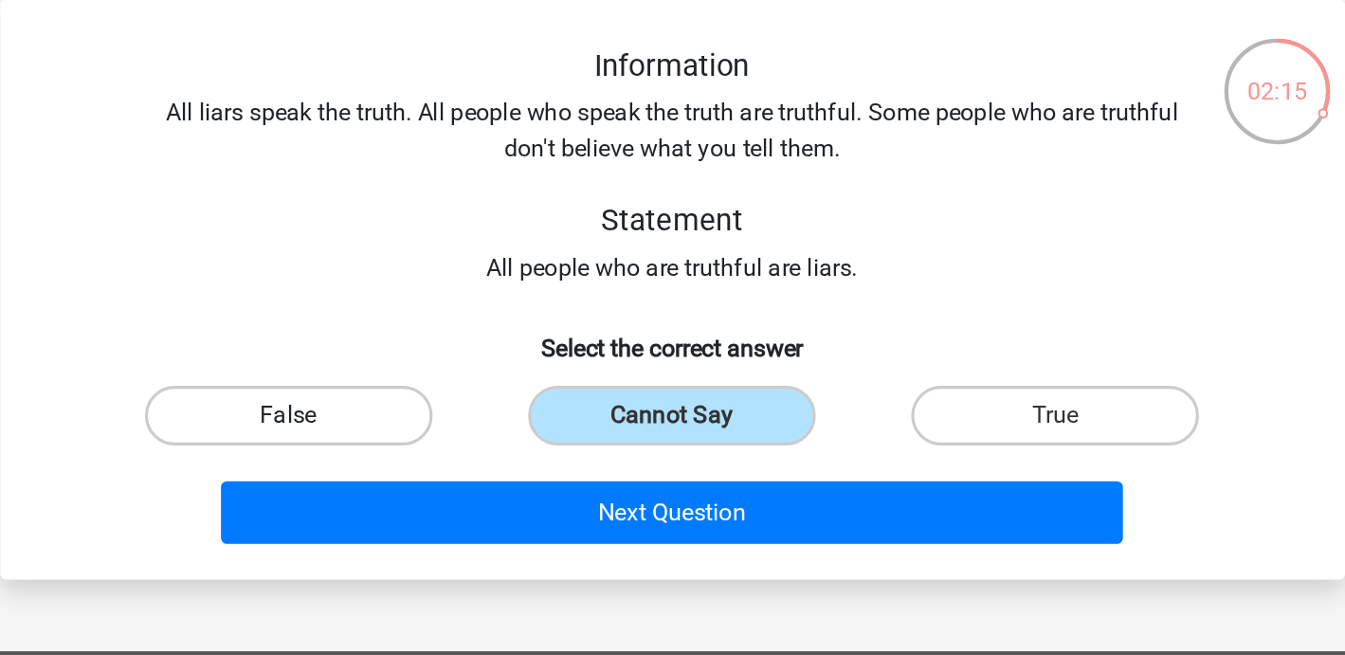
click at [447, 353] on label "False" at bounding box center [428, 352] width 183 height 38
click at [441, 353] on input "False" at bounding box center [435, 358] width 12 height 12
radio input "true"
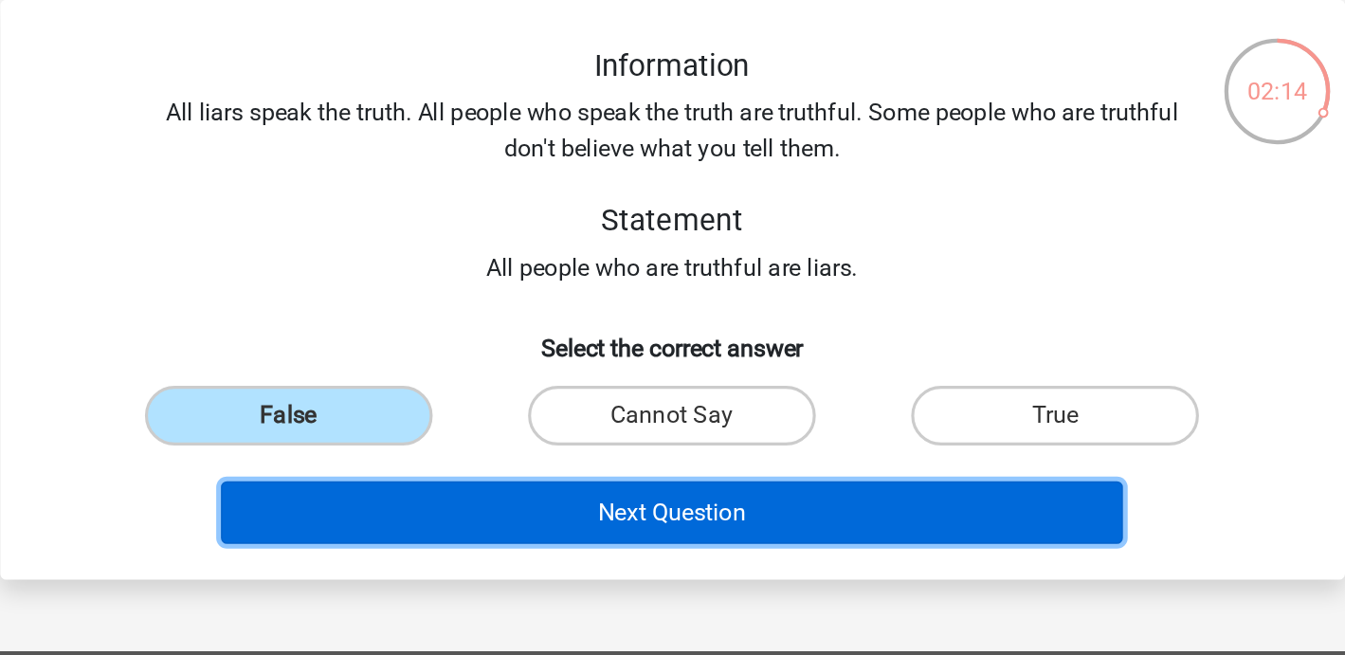
click at [636, 424] on button "Next Question" at bounding box center [673, 413] width 574 height 40
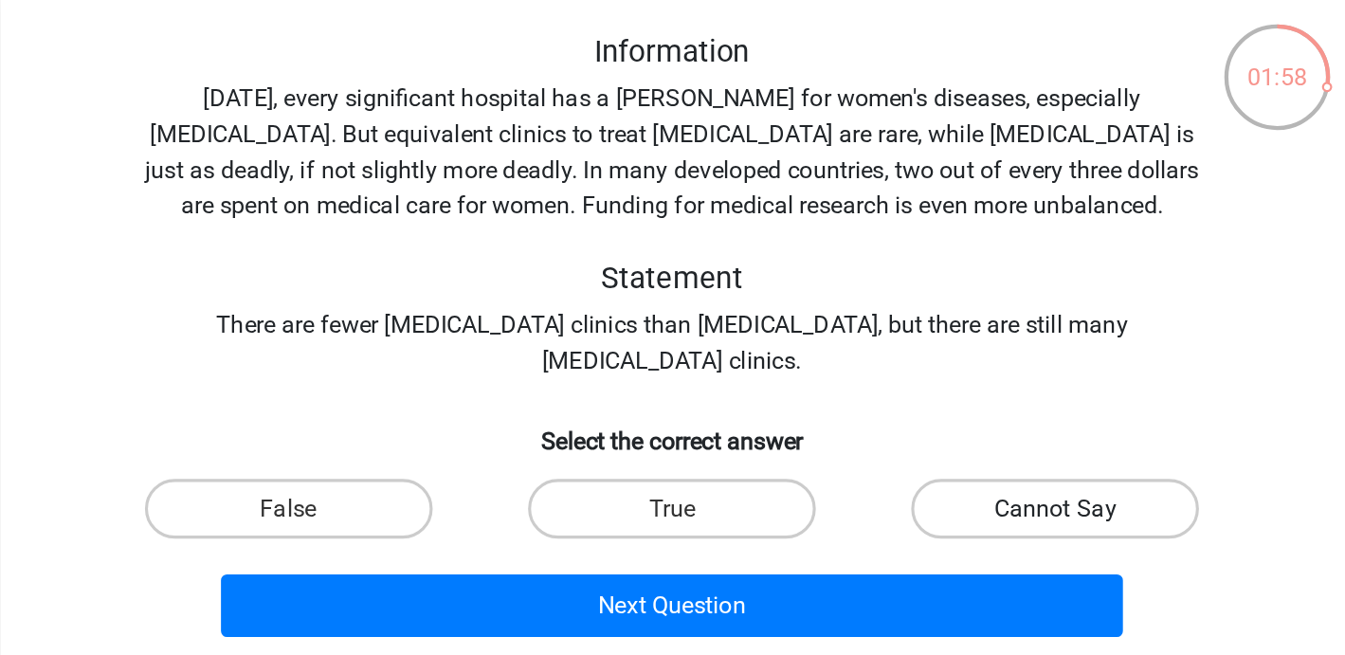
click at [874, 409] on label "Cannot Say" at bounding box center [916, 420] width 183 height 38
click at [917, 420] on input "Cannot Say" at bounding box center [923, 426] width 12 height 12
radio input "true"
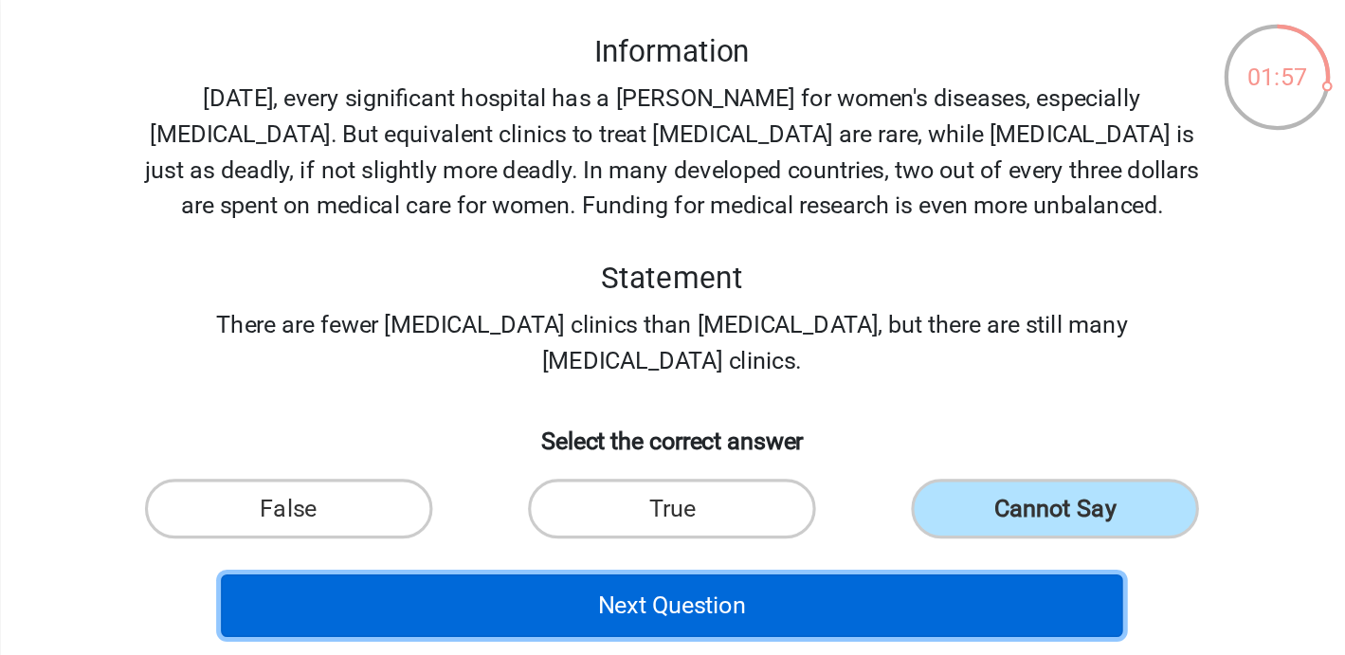
click at [833, 481] on button "Next Question" at bounding box center [673, 482] width 574 height 40
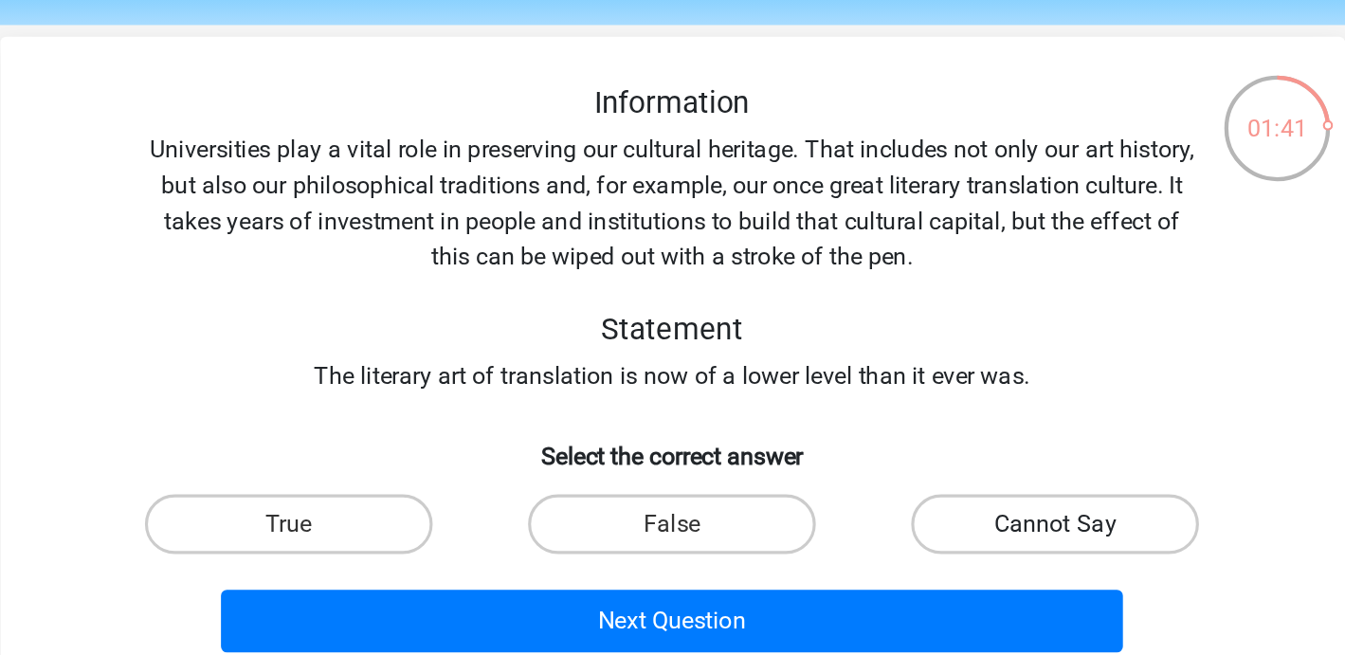
click at [903, 387] on label "Cannot Say" at bounding box center [916, 397] width 183 height 38
click at [917, 397] on input "Cannot Say" at bounding box center [923, 403] width 12 height 12
radio input "true"
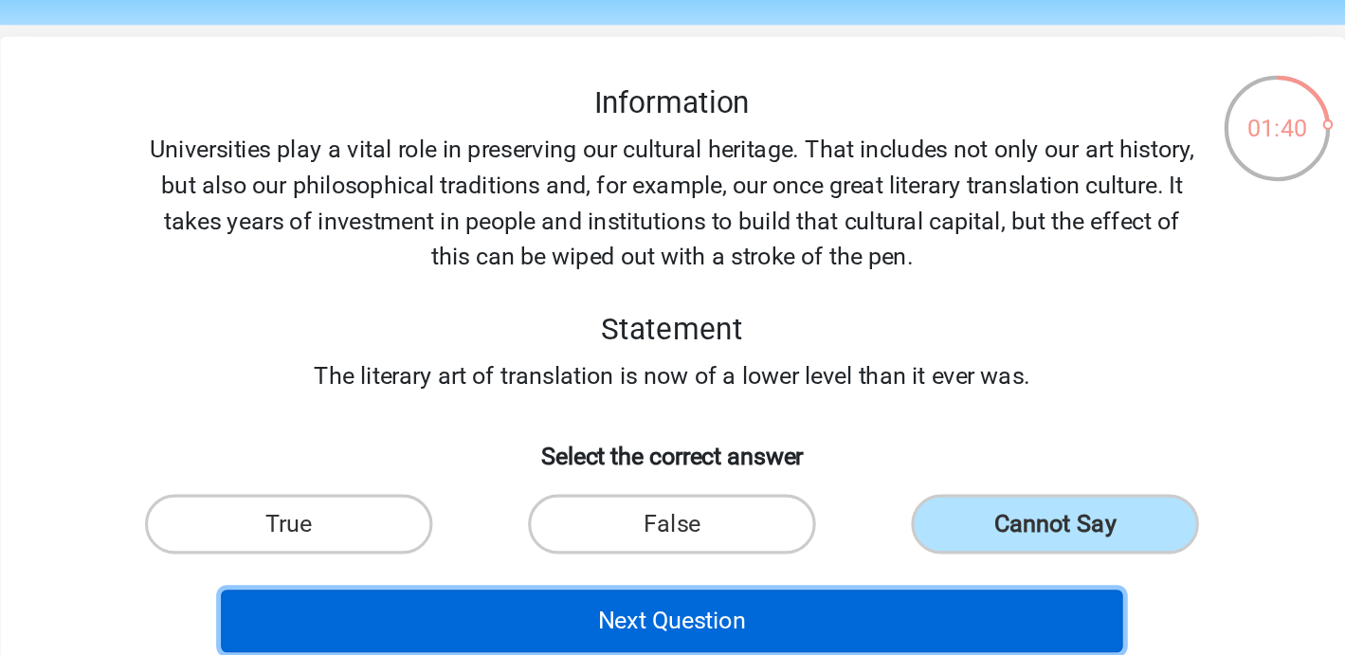
click at [800, 467] on button "Next Question" at bounding box center [673, 459] width 574 height 40
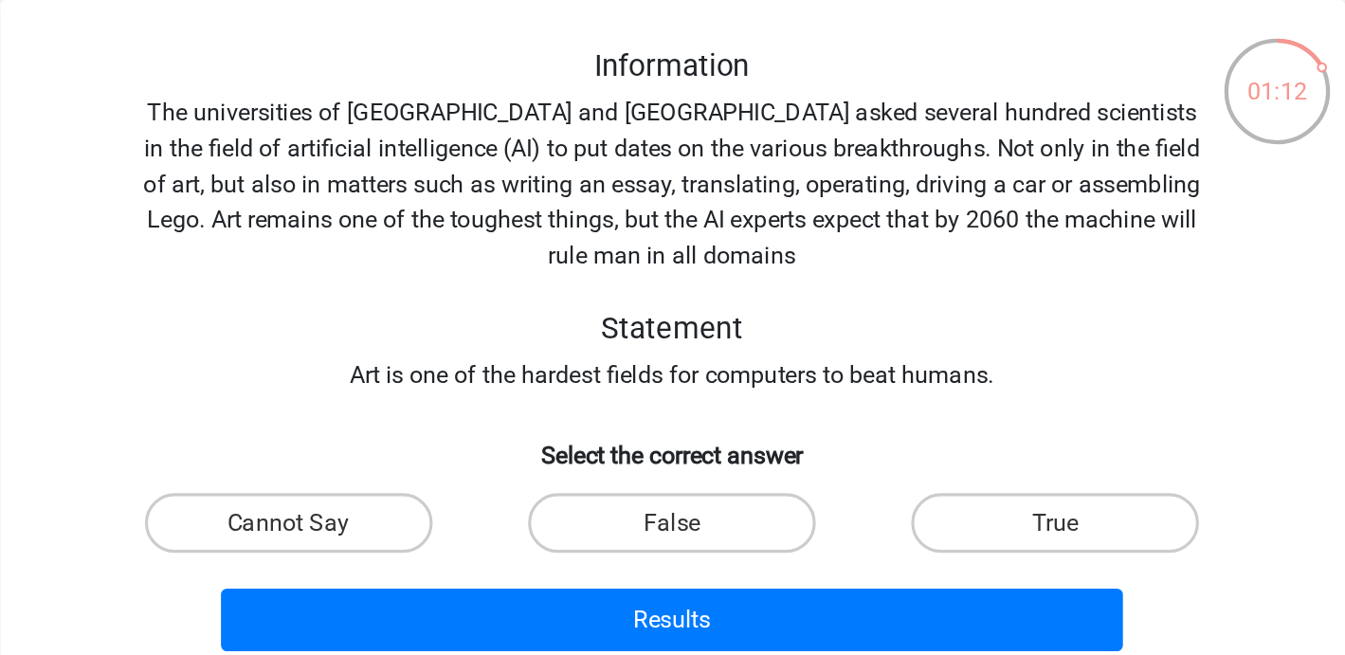
click at [921, 429] on input "True" at bounding box center [923, 426] width 12 height 12
radio input "true"
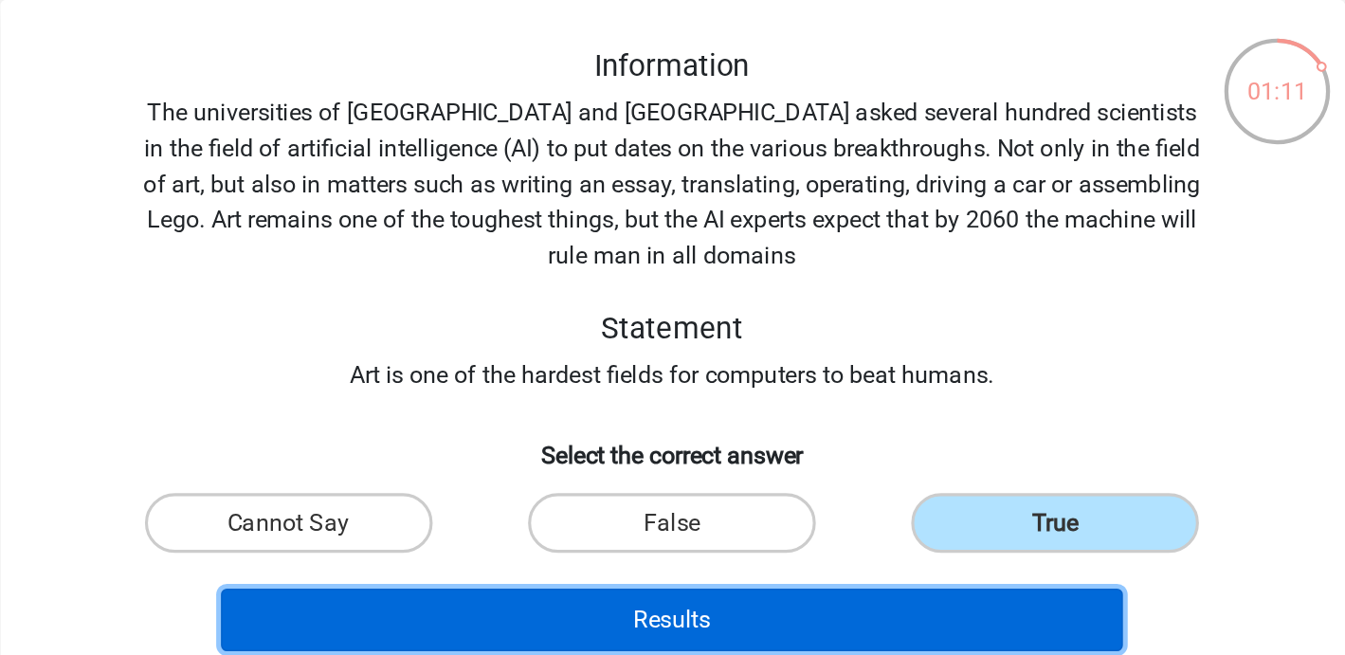
click at [863, 481] on button "Results" at bounding box center [673, 482] width 574 height 40
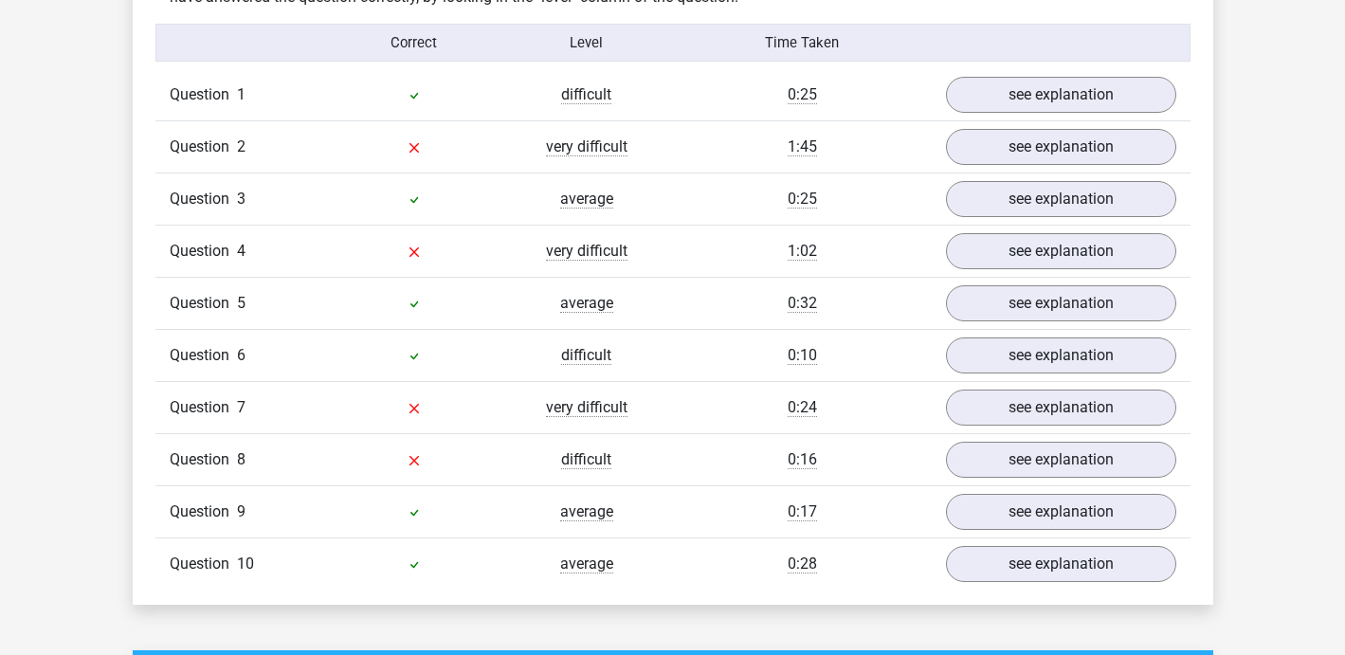
scroll to position [1528, 0]
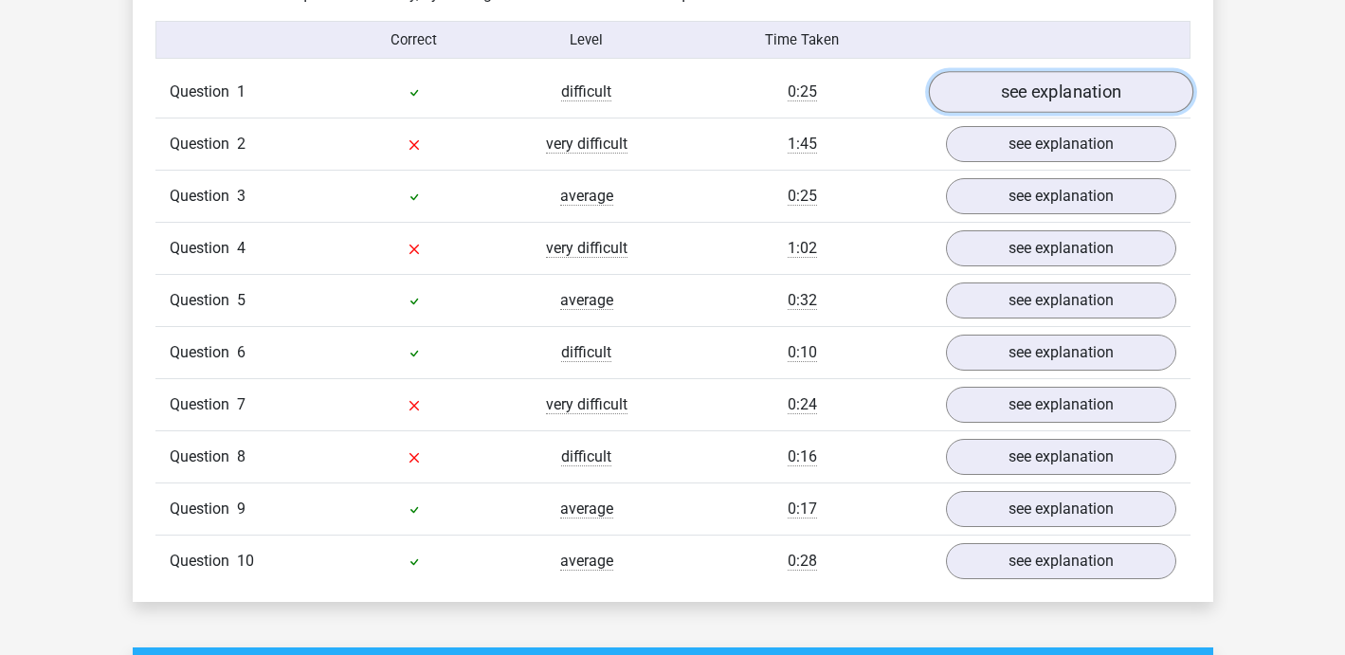
click at [1054, 83] on link "see explanation" at bounding box center [1060, 93] width 264 height 42
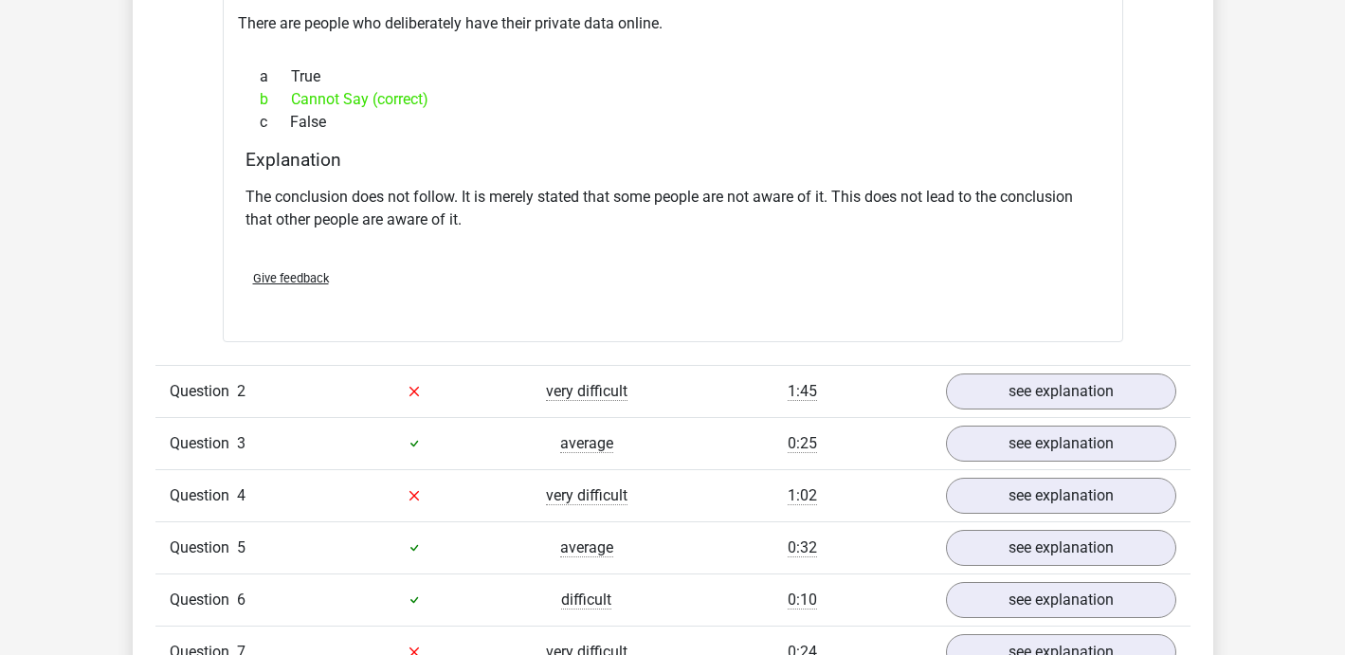
scroll to position [1890, 0]
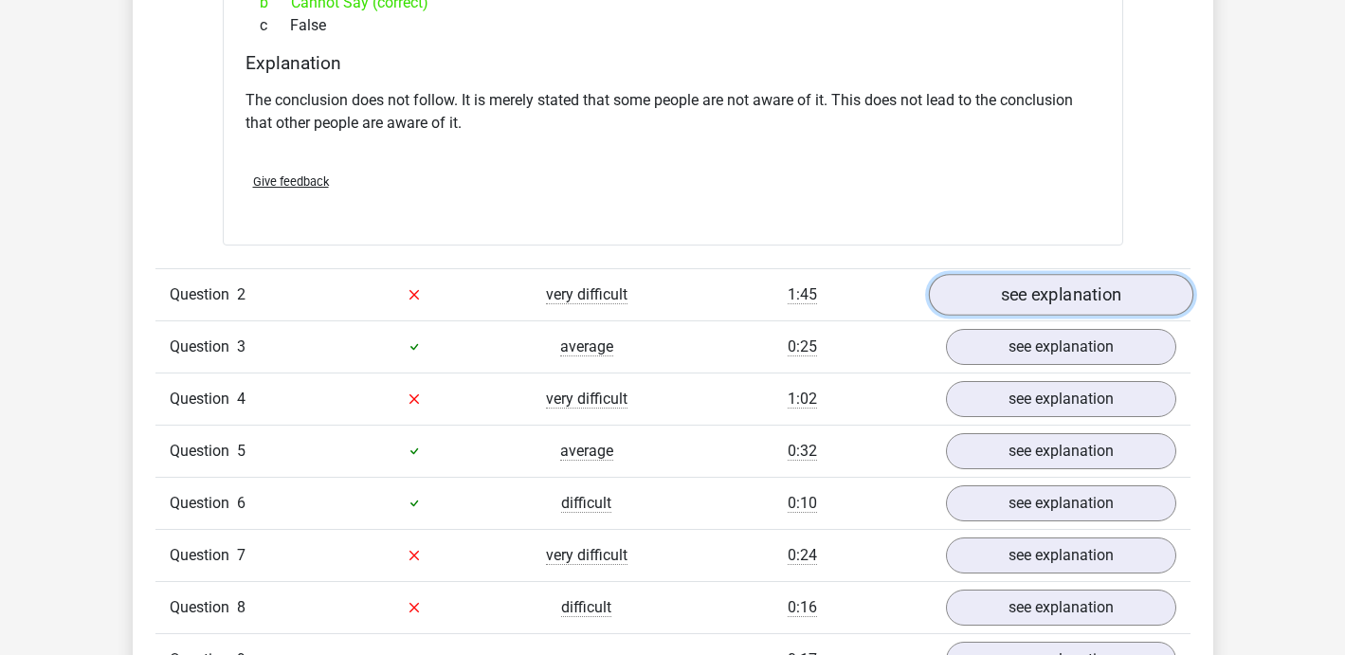
click at [1049, 298] on link "see explanation" at bounding box center [1060, 295] width 264 height 42
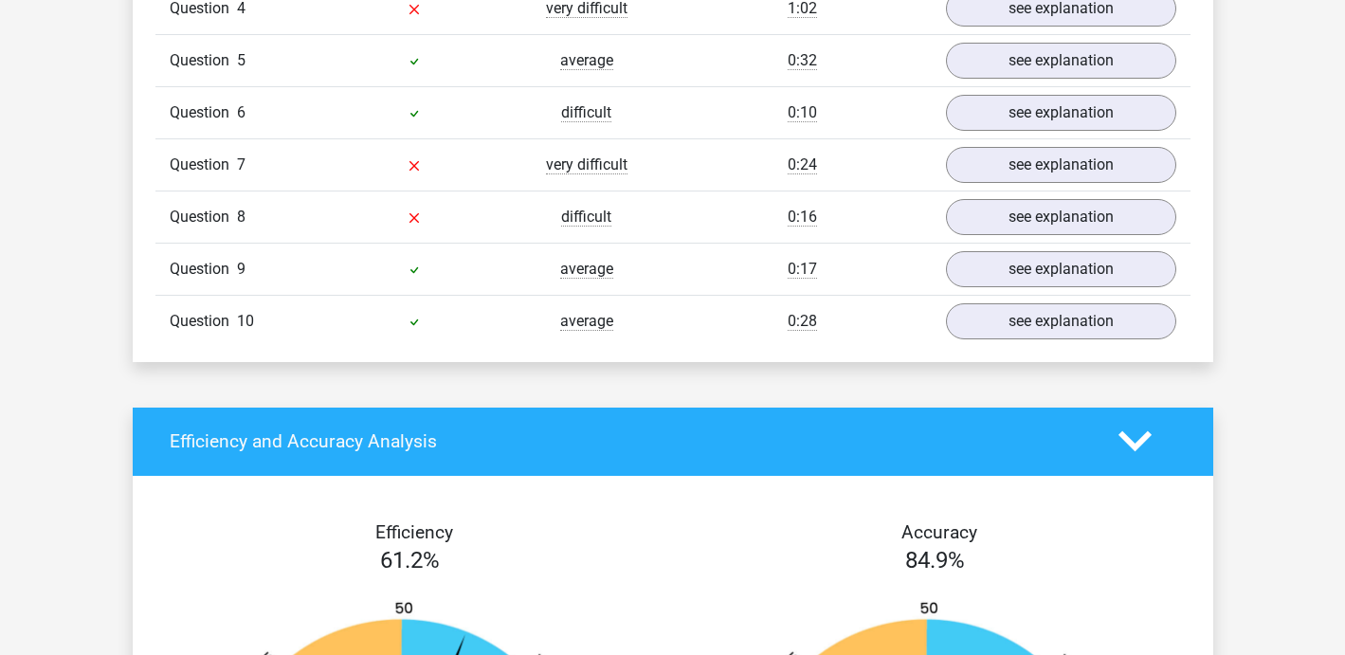
scroll to position [2636, 0]
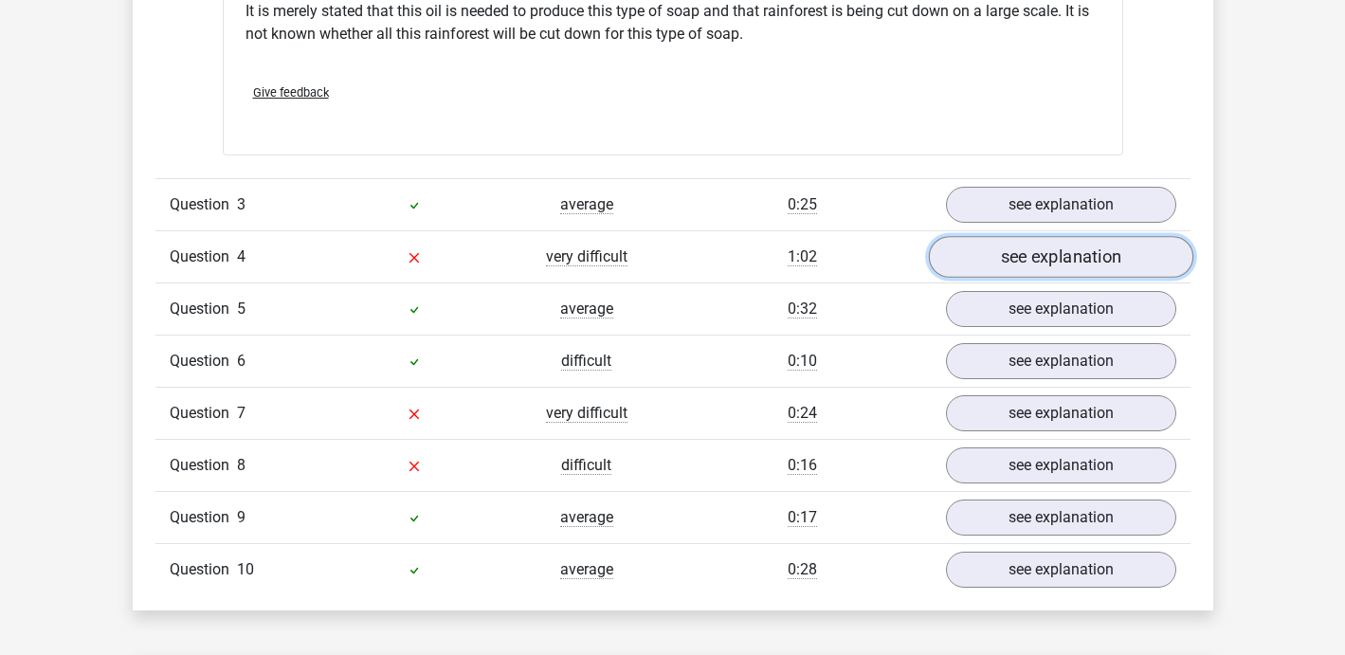
click at [1024, 250] on link "see explanation" at bounding box center [1060, 257] width 264 height 42
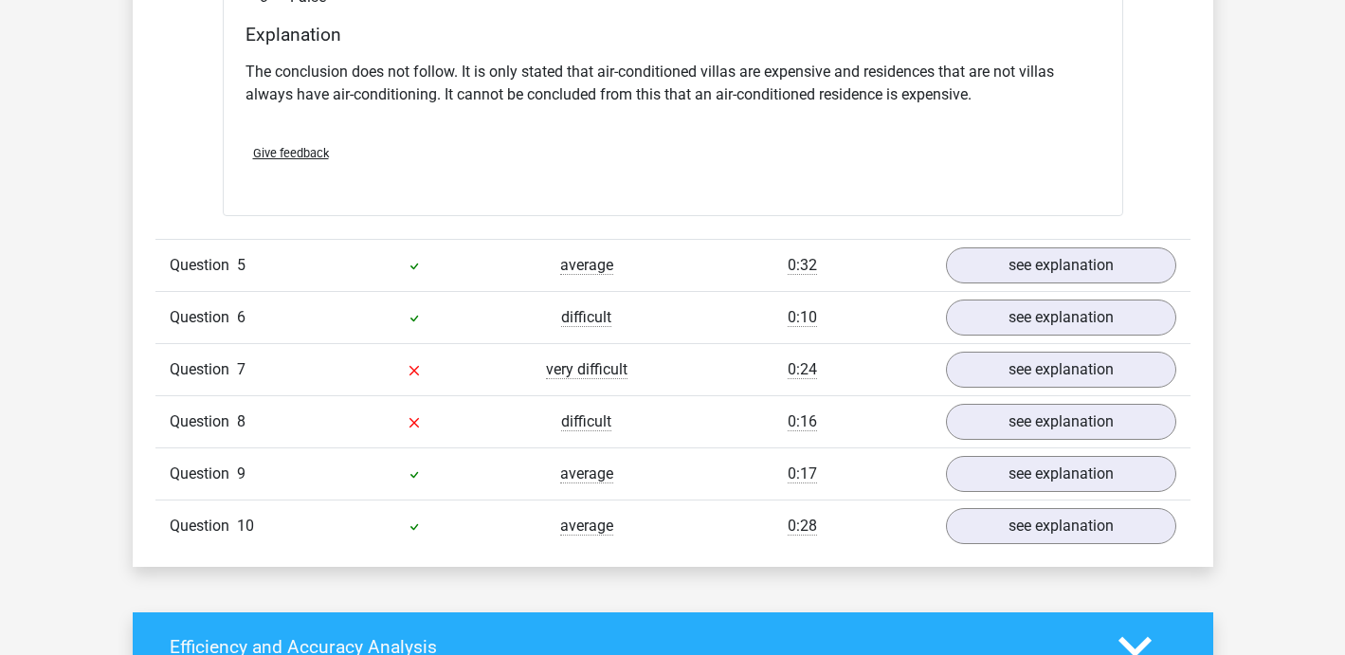
scroll to position [3174, 0]
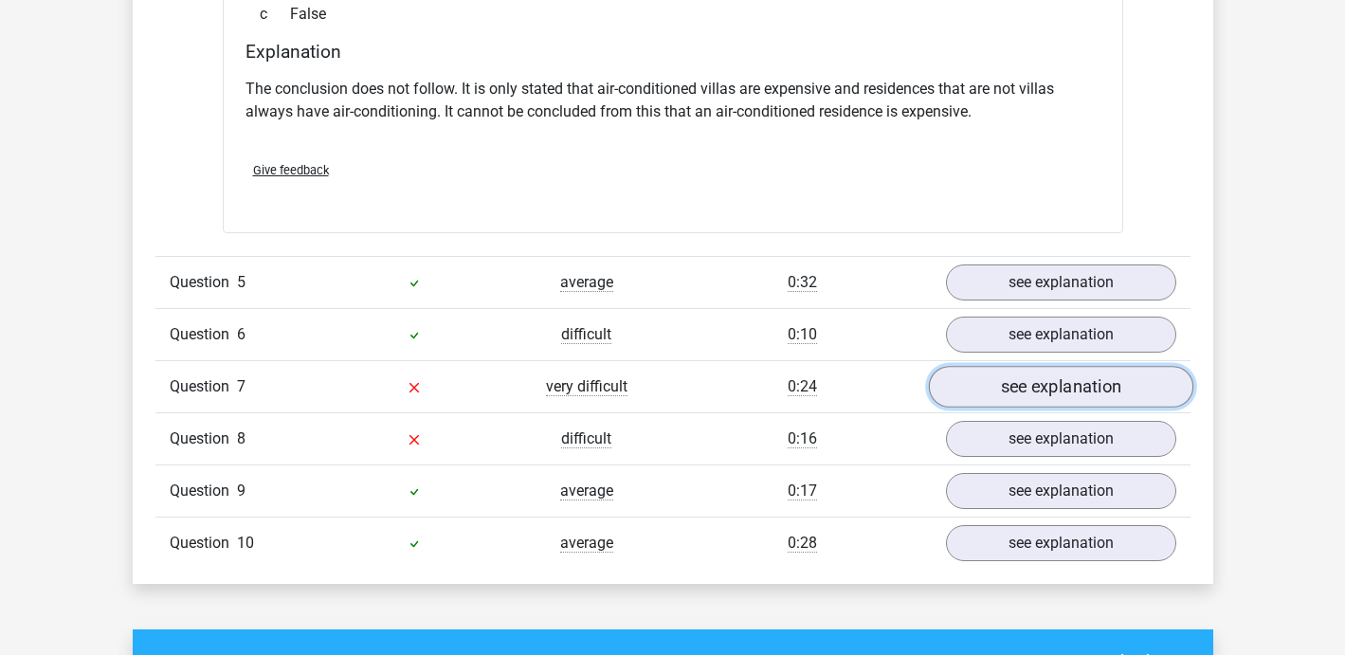
click at [1040, 387] on link "see explanation" at bounding box center [1060, 387] width 264 height 42
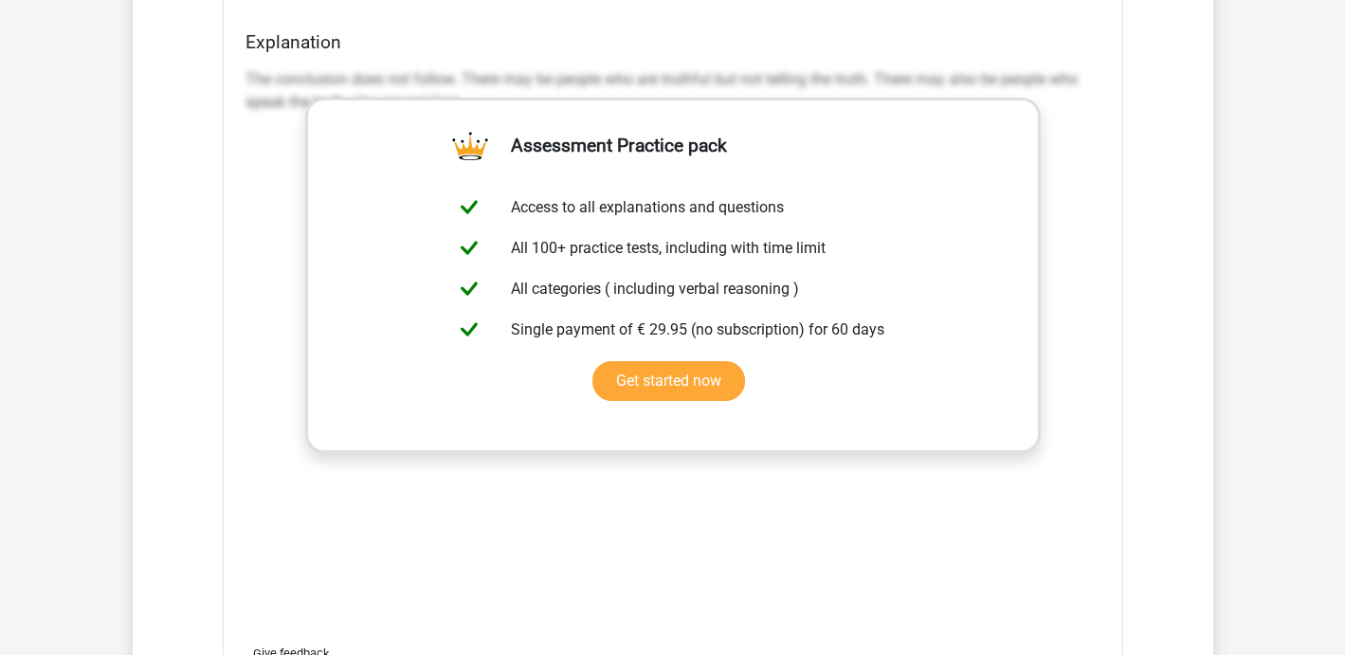
scroll to position [4182, 0]
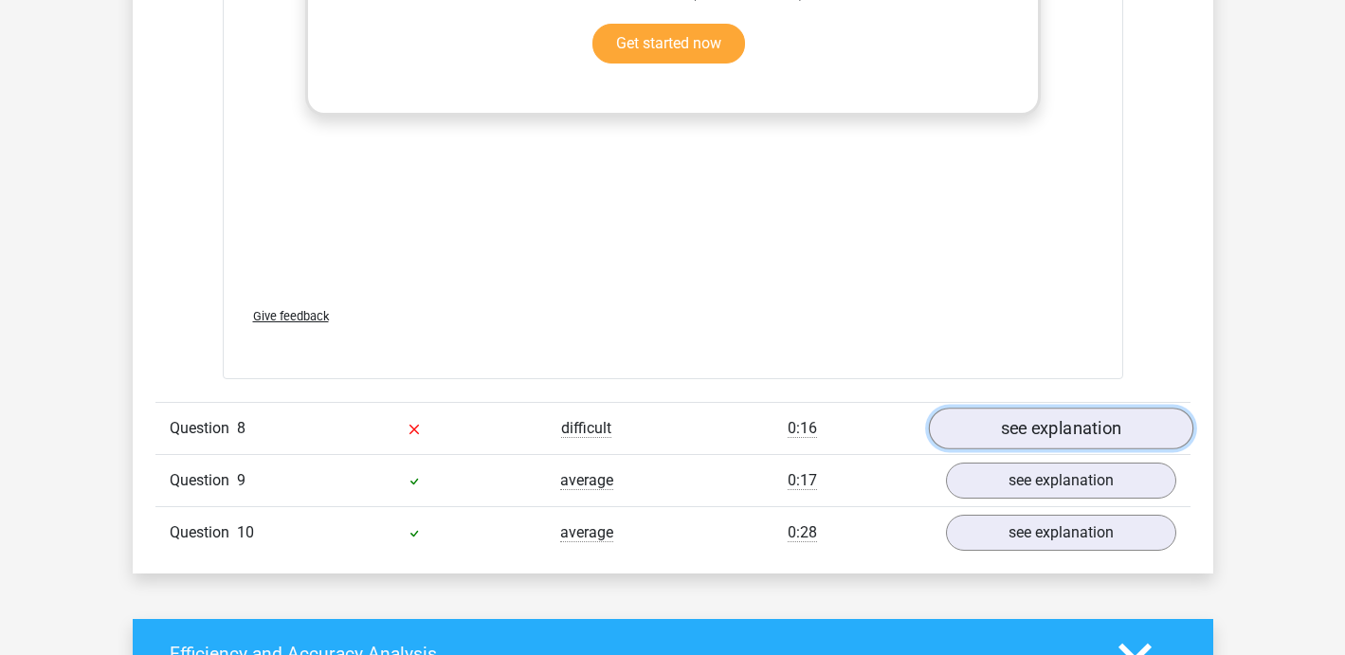
click at [1026, 421] on link "see explanation" at bounding box center [1060, 429] width 264 height 42
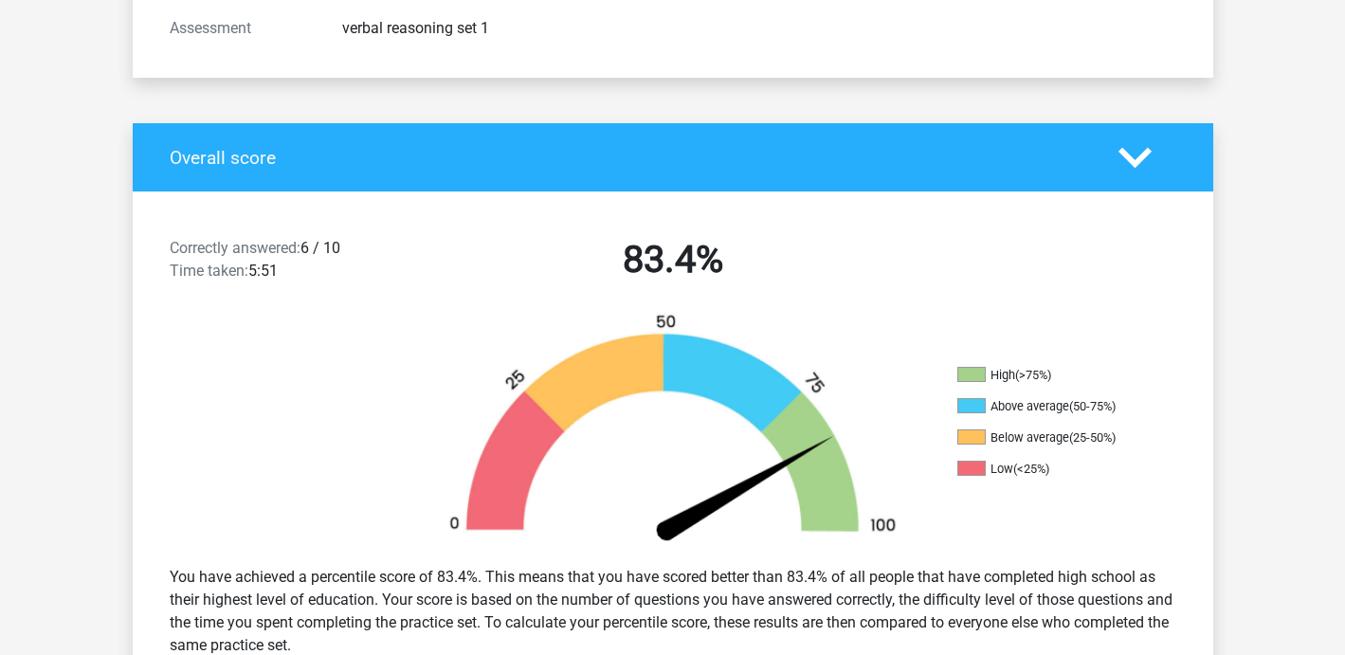
scroll to position [291, 0]
